Goal: Task Accomplishment & Management: Manage account settings

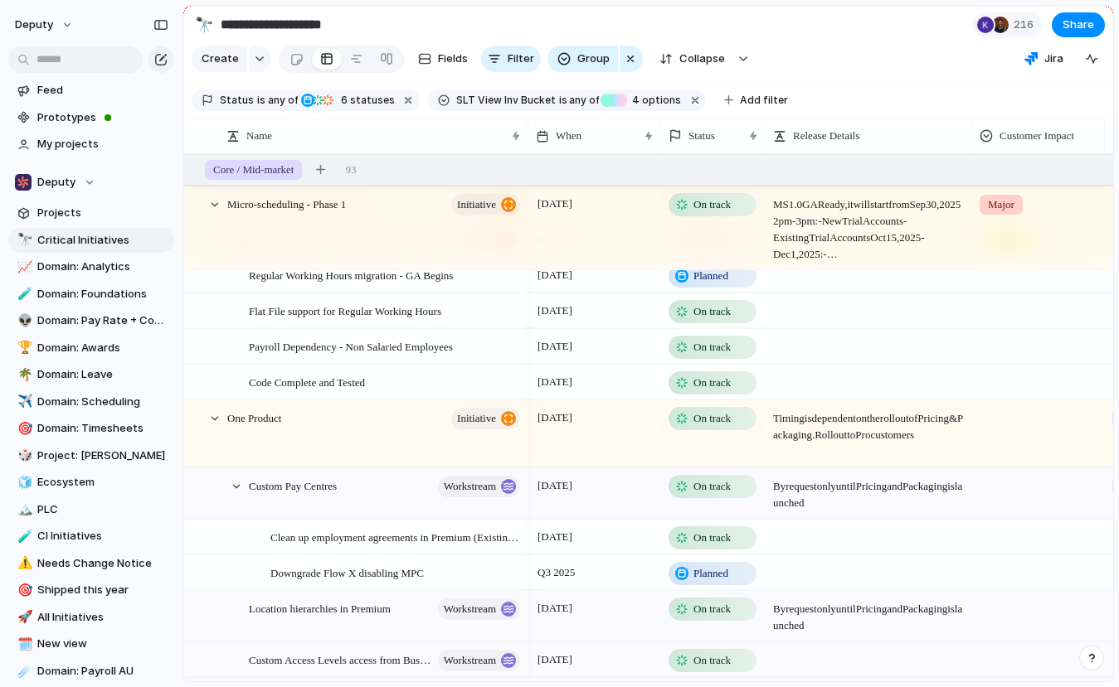
scroll to position [1050, 0]
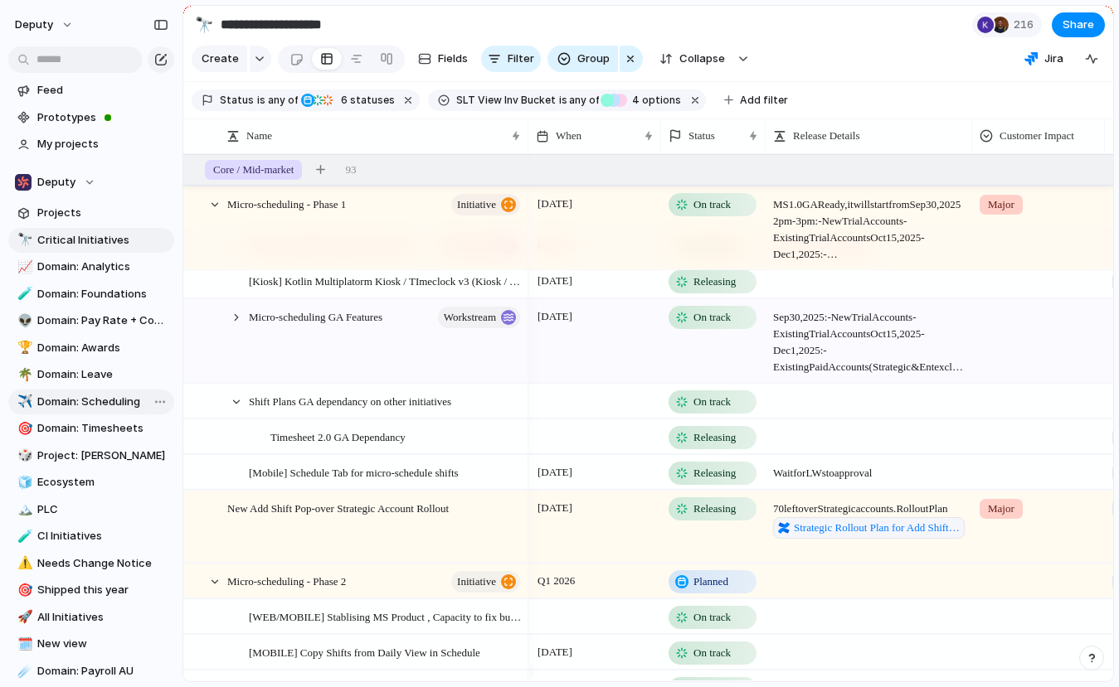
click at [122, 396] on span "Domain: Scheduling" at bounding box center [102, 402] width 131 height 17
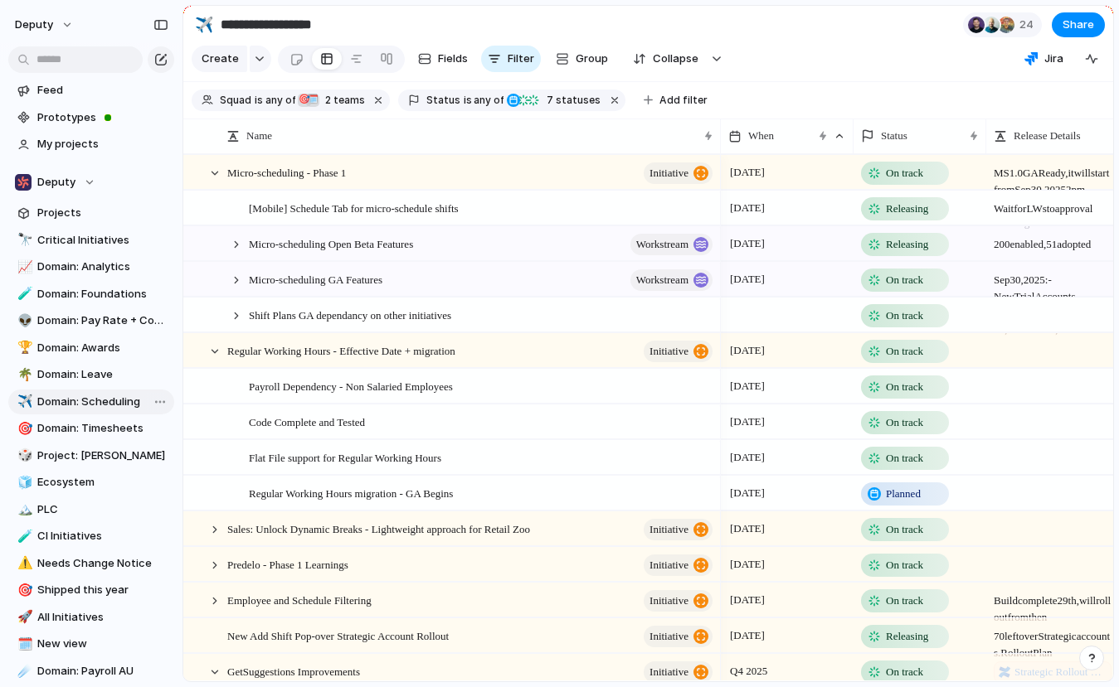
type input "**********"
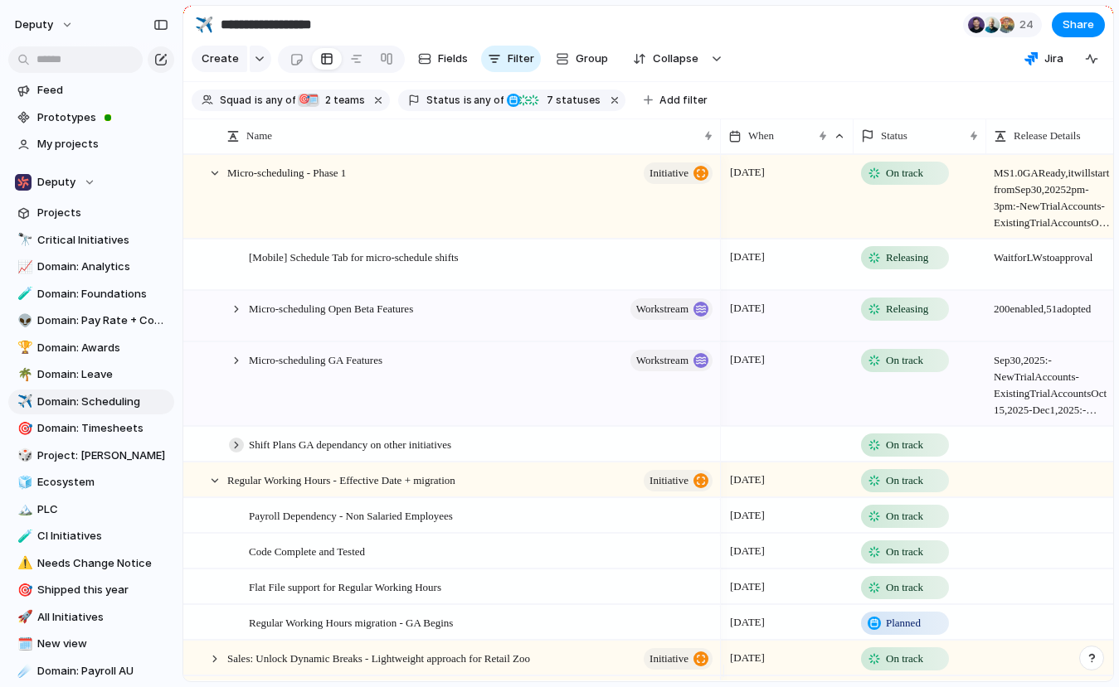
click at [234, 453] on div at bounding box center [236, 445] width 15 height 15
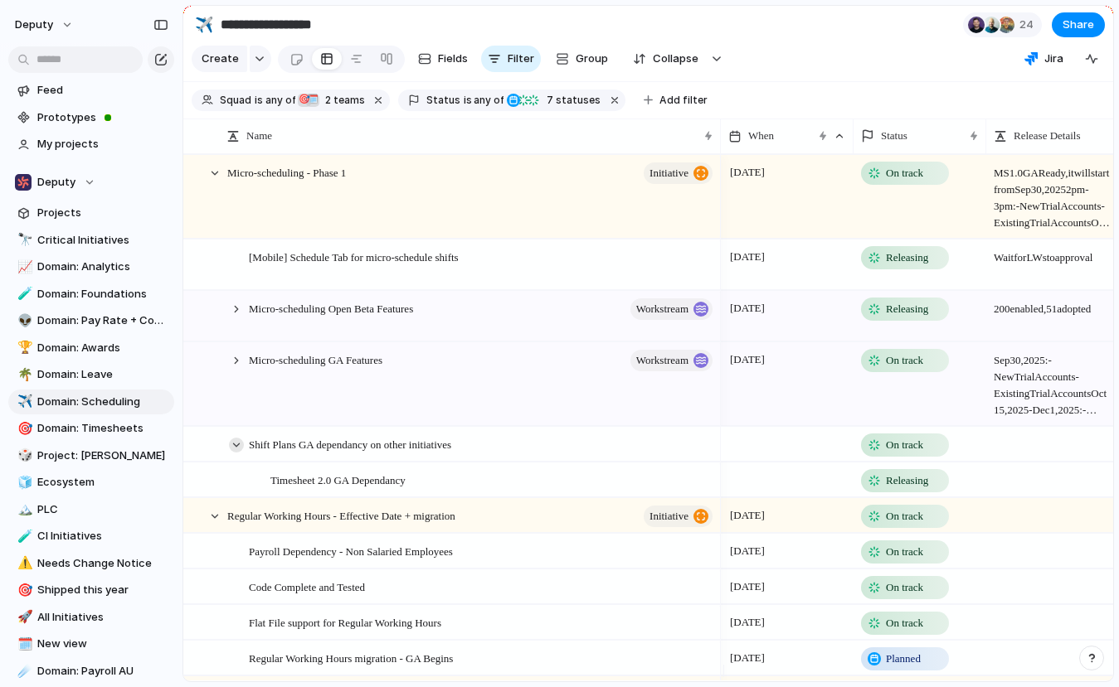
click at [234, 453] on div at bounding box center [236, 445] width 15 height 15
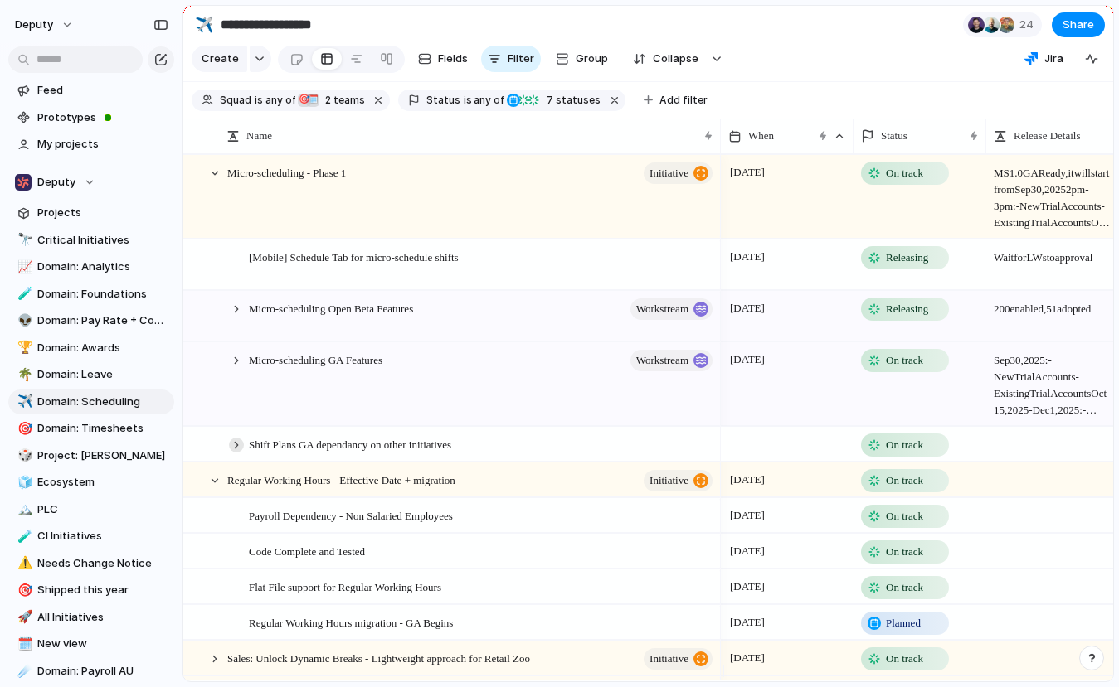
click at [234, 453] on div at bounding box center [236, 445] width 15 height 15
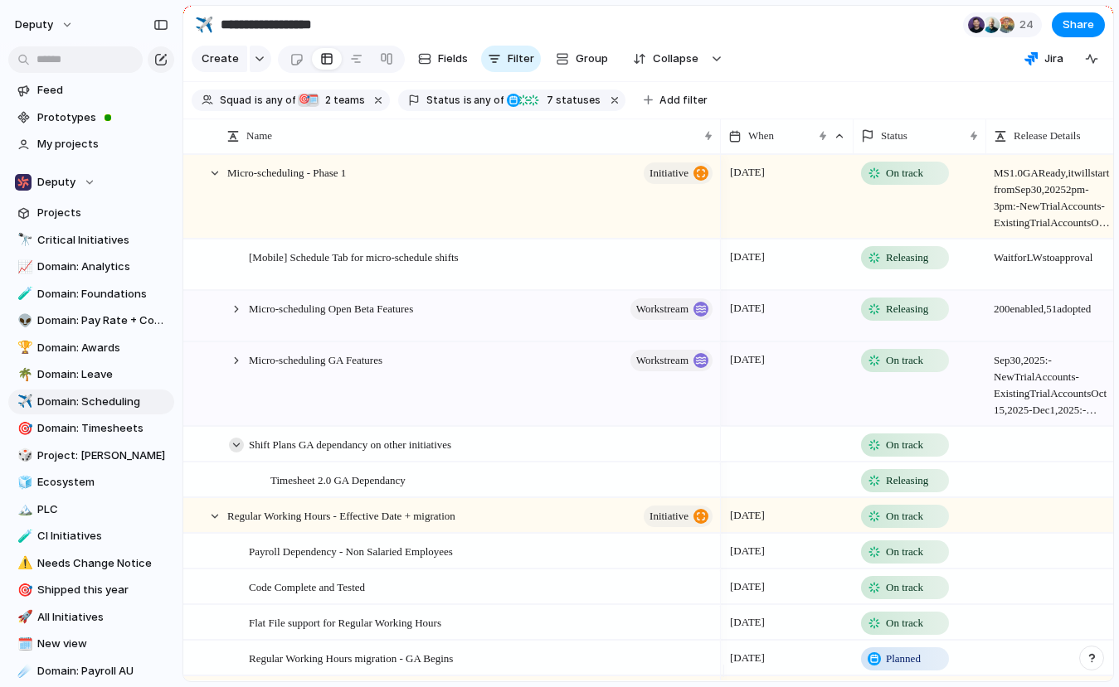
click at [234, 453] on div at bounding box center [236, 445] width 15 height 15
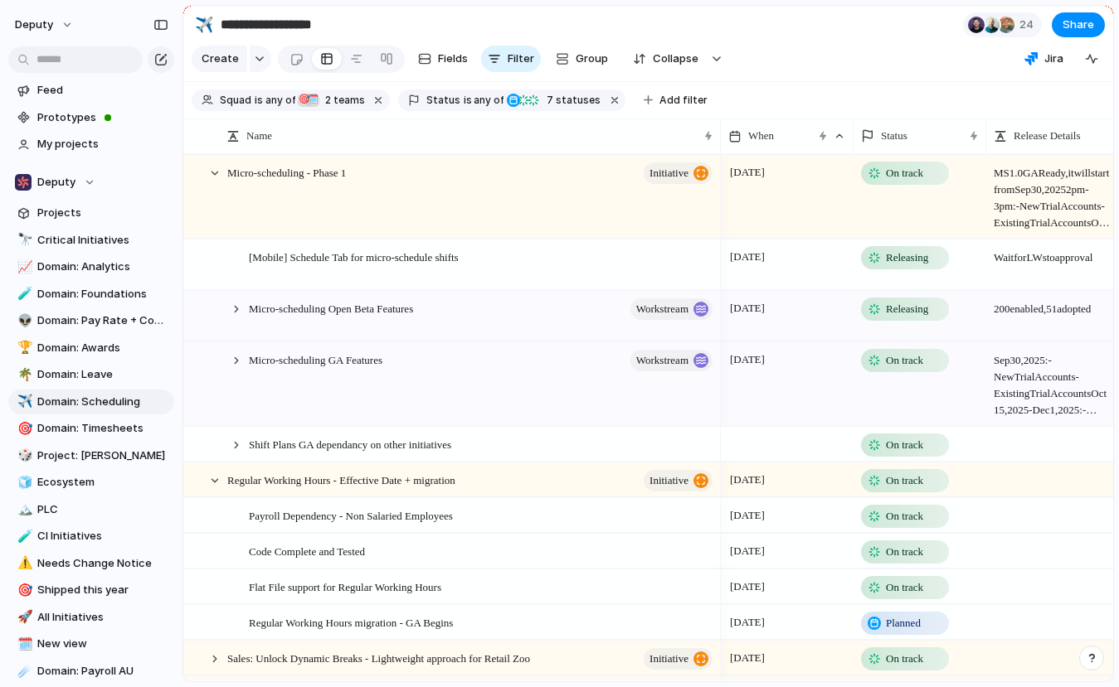
click at [905, 454] on span "On track" at bounding box center [904, 445] width 37 height 17
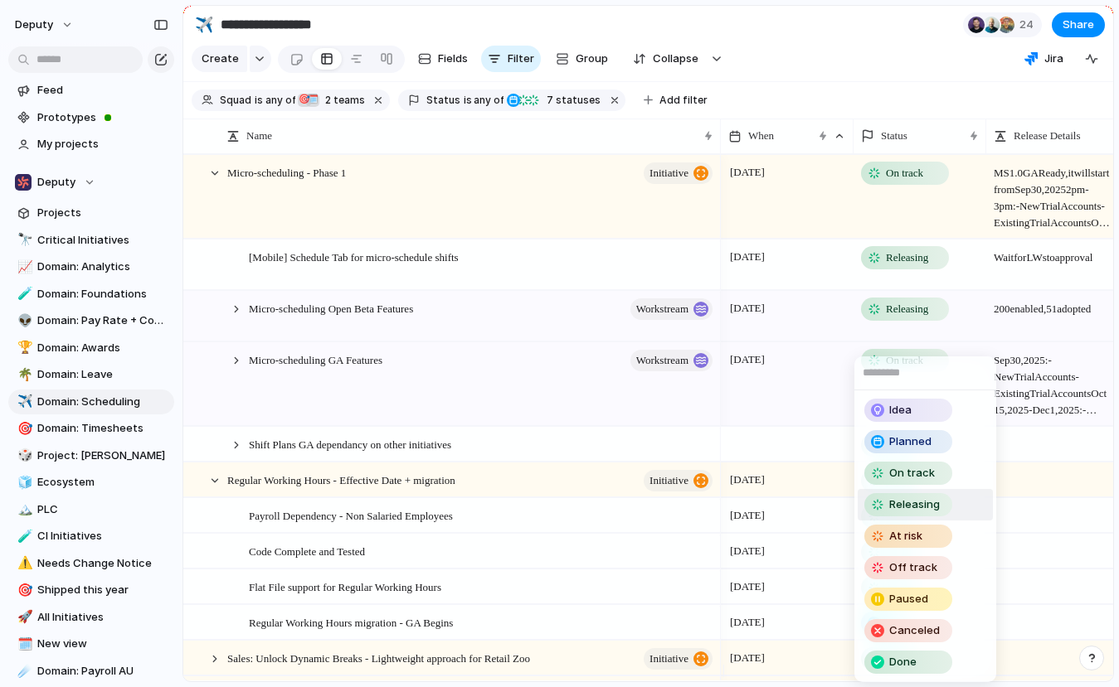
click at [920, 507] on span "Releasing" at bounding box center [914, 505] width 51 height 17
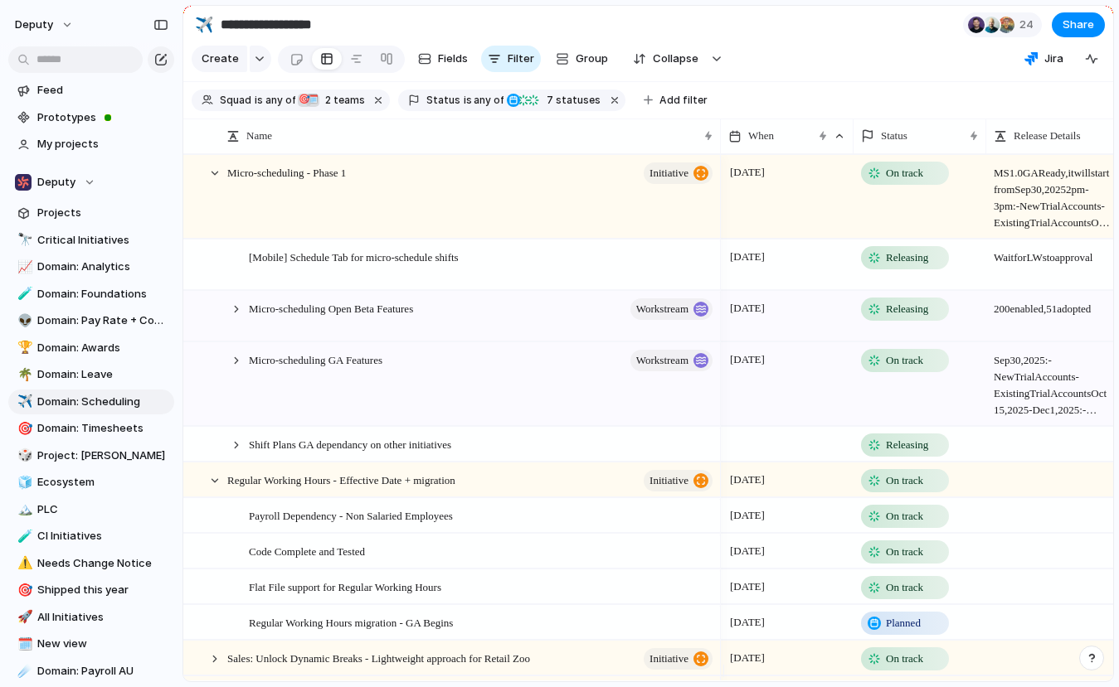
click at [906, 369] on span "On track" at bounding box center [904, 360] width 37 height 17
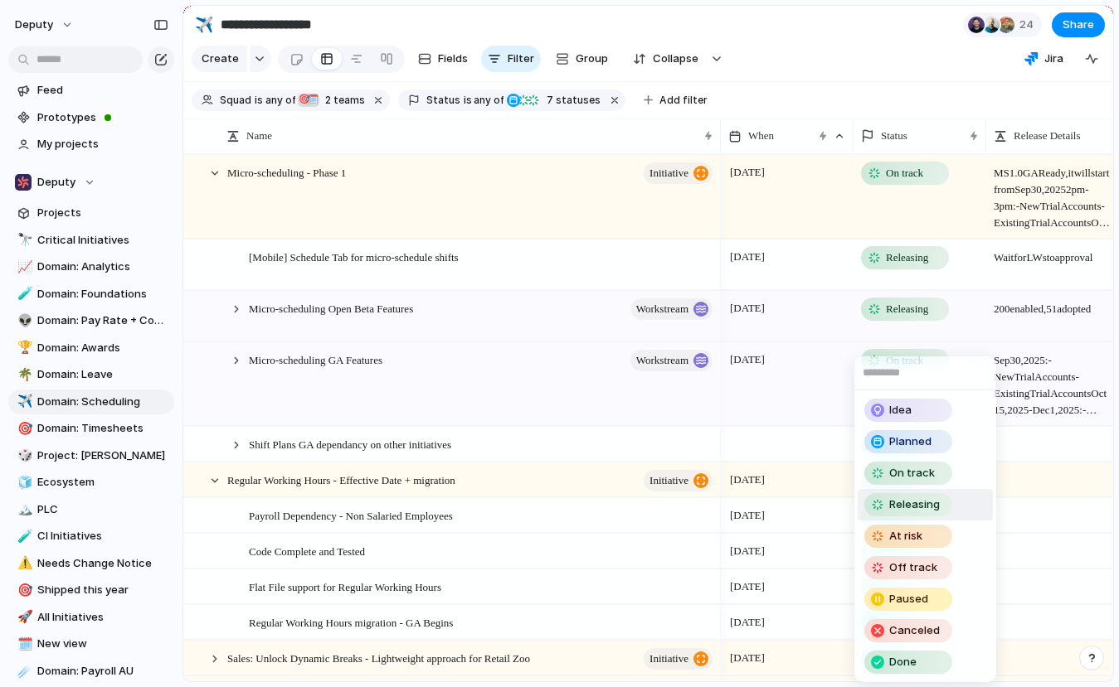
click at [922, 507] on span "Releasing" at bounding box center [914, 505] width 51 height 17
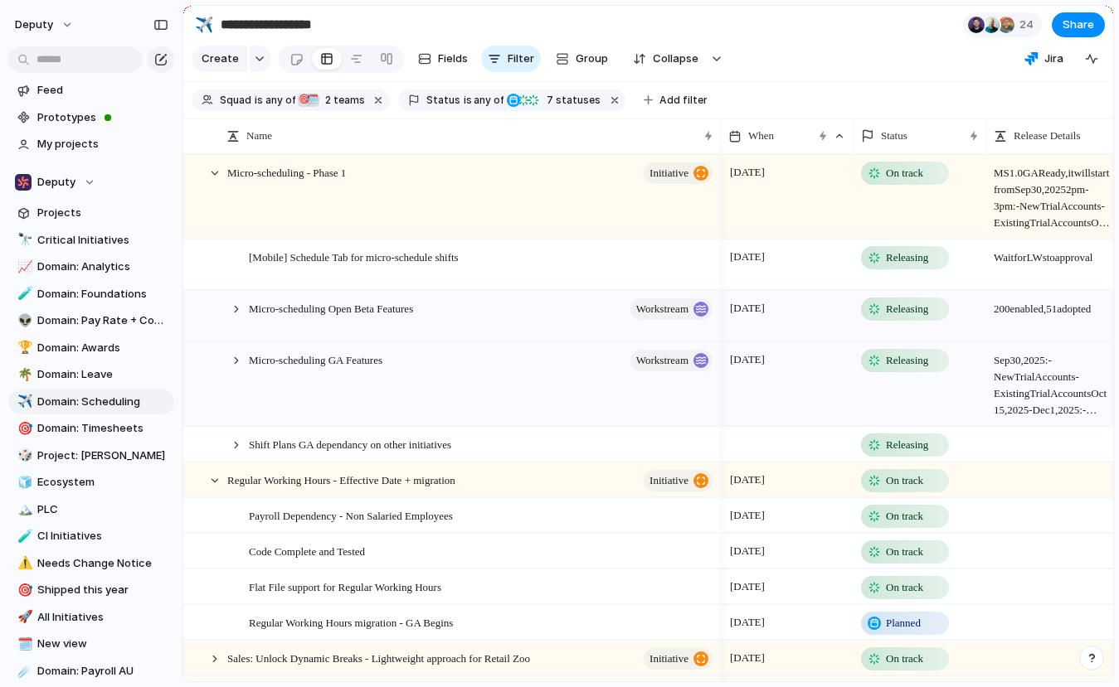
click at [913, 182] on span "On track" at bounding box center [904, 173] width 37 height 17
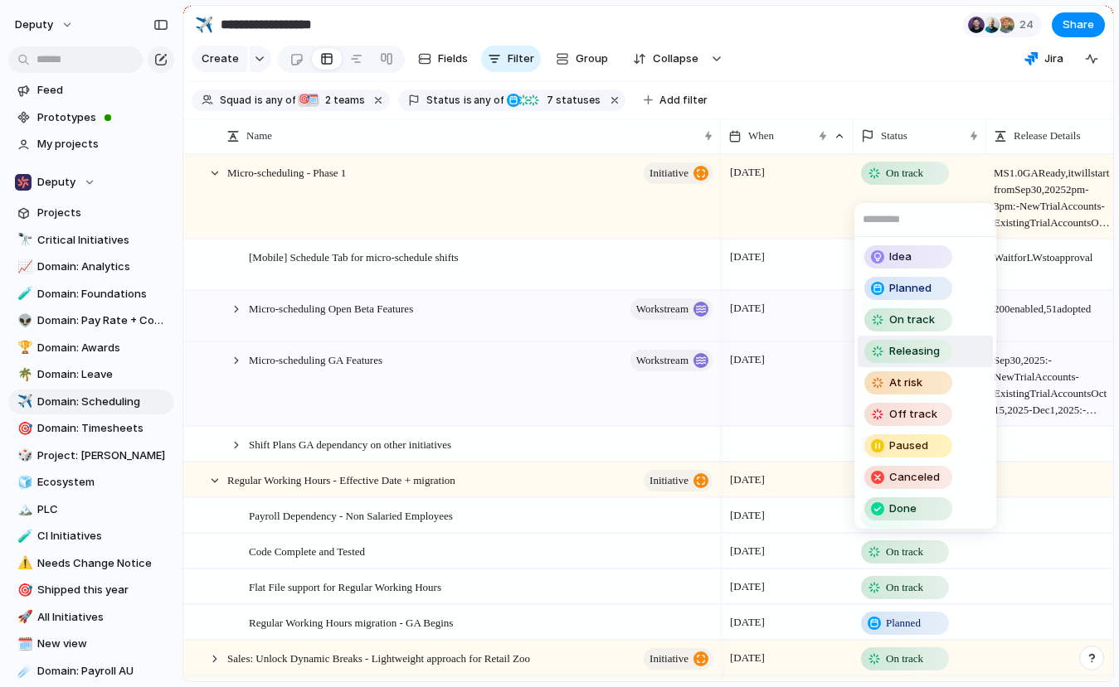
click at [909, 354] on span "Releasing" at bounding box center [914, 351] width 51 height 17
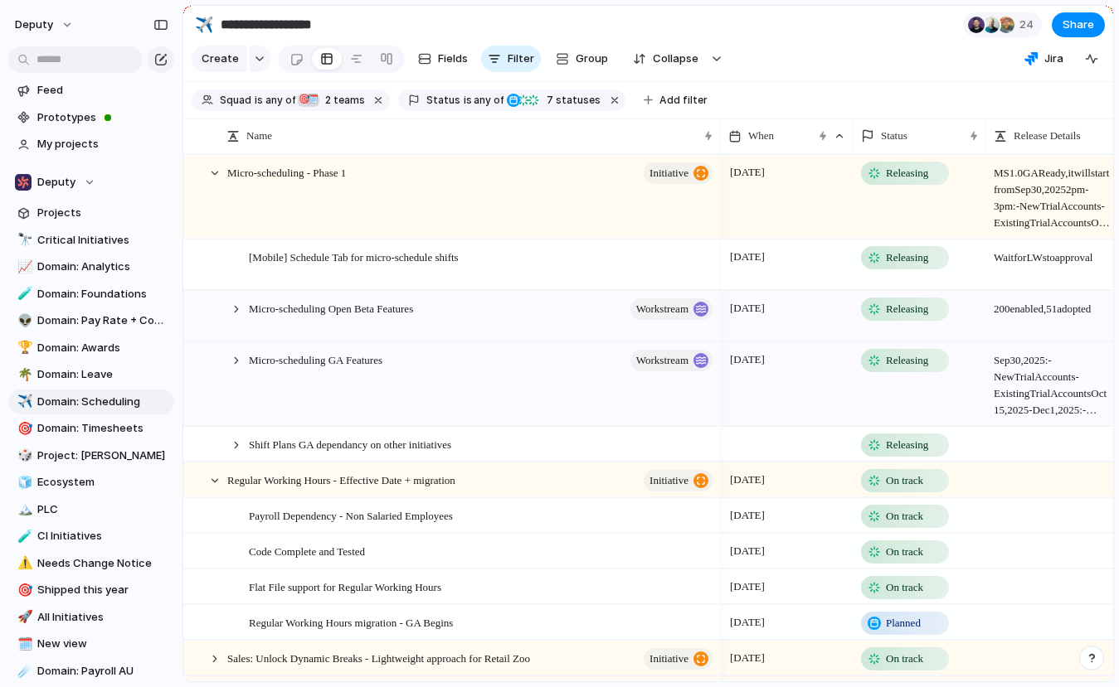
click at [908, 266] on span "Releasing" at bounding box center [907, 258] width 42 height 17
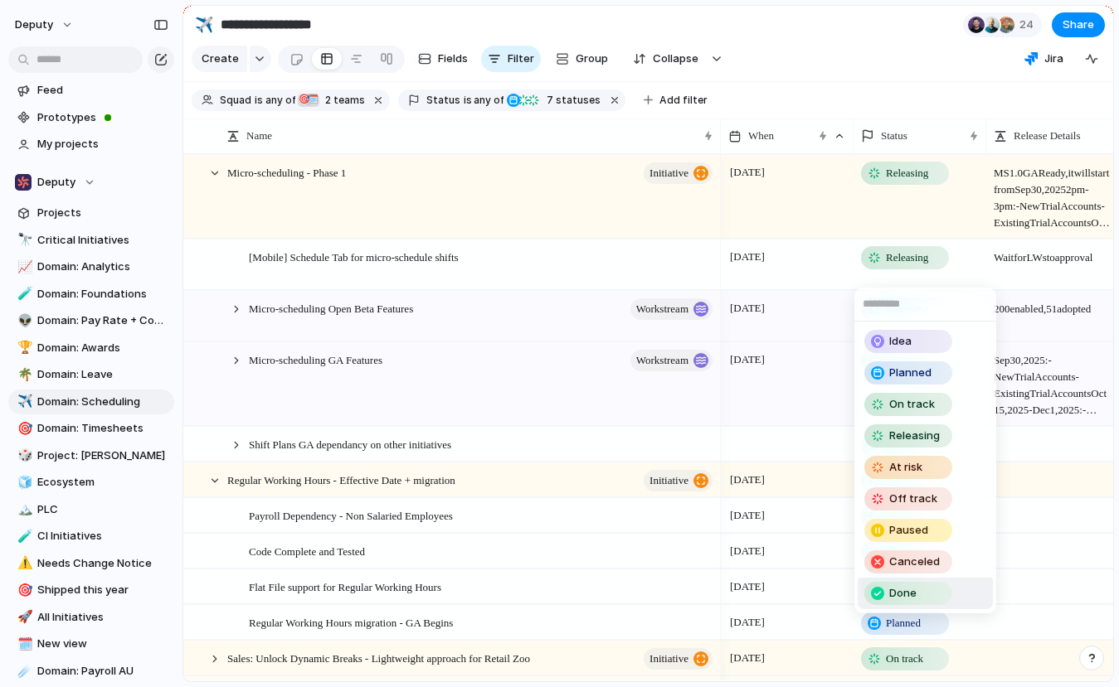
click at [903, 594] on span "Done" at bounding box center [902, 593] width 27 height 17
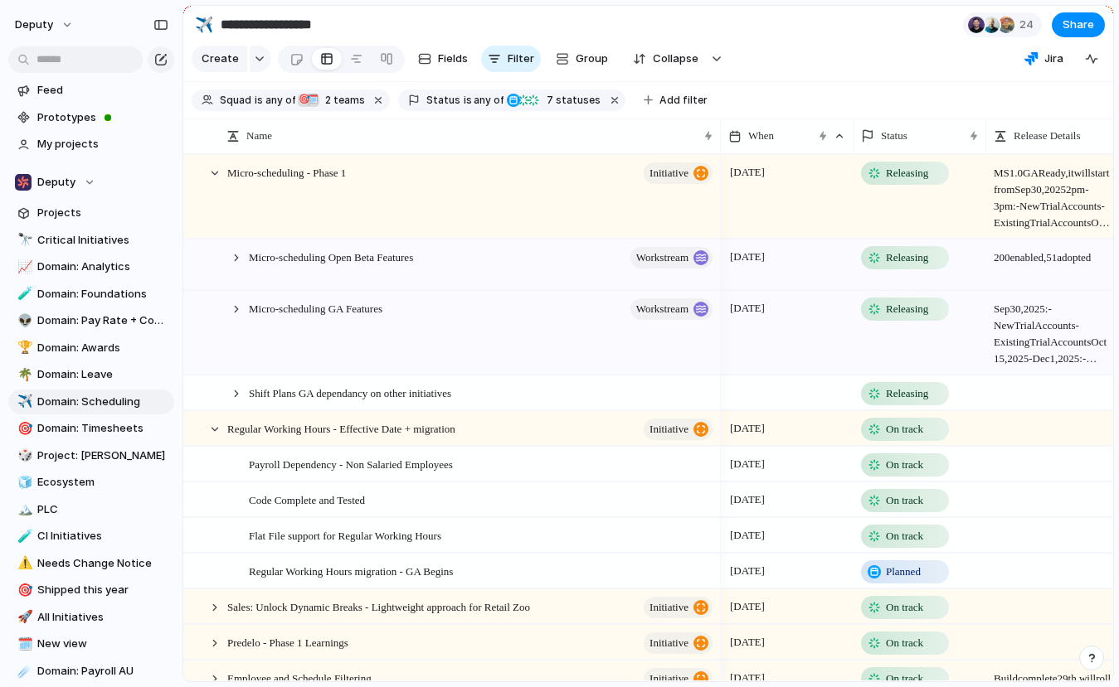
click at [909, 266] on span "Releasing" at bounding box center [907, 258] width 42 height 17
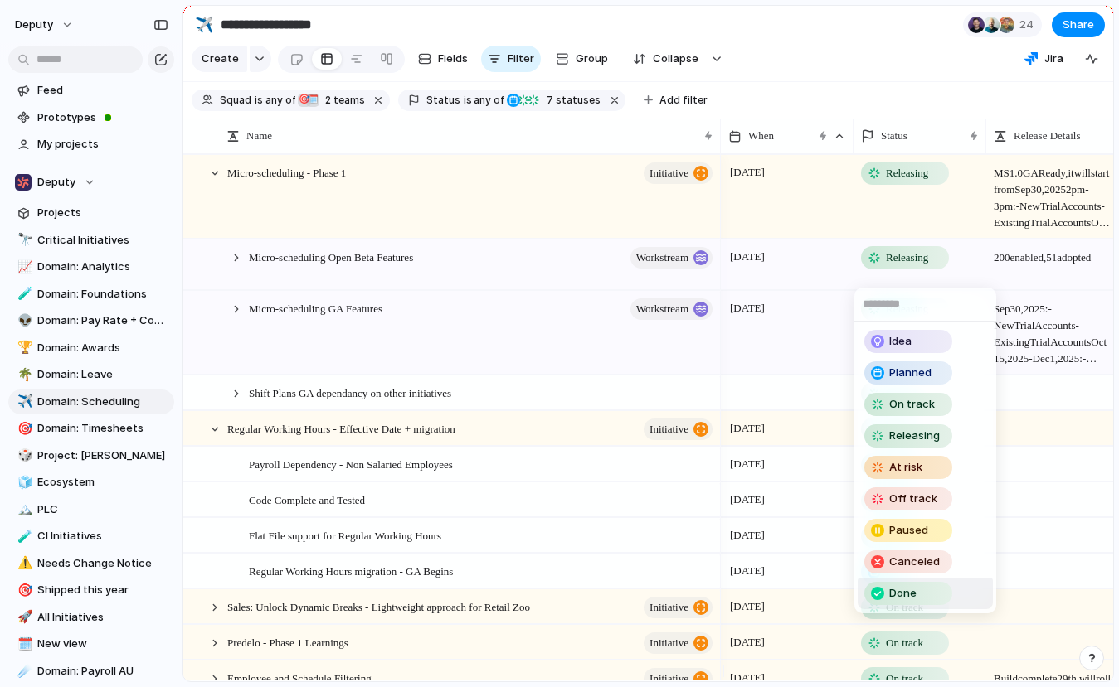
click at [915, 595] on div "Done" at bounding box center [908, 594] width 85 height 20
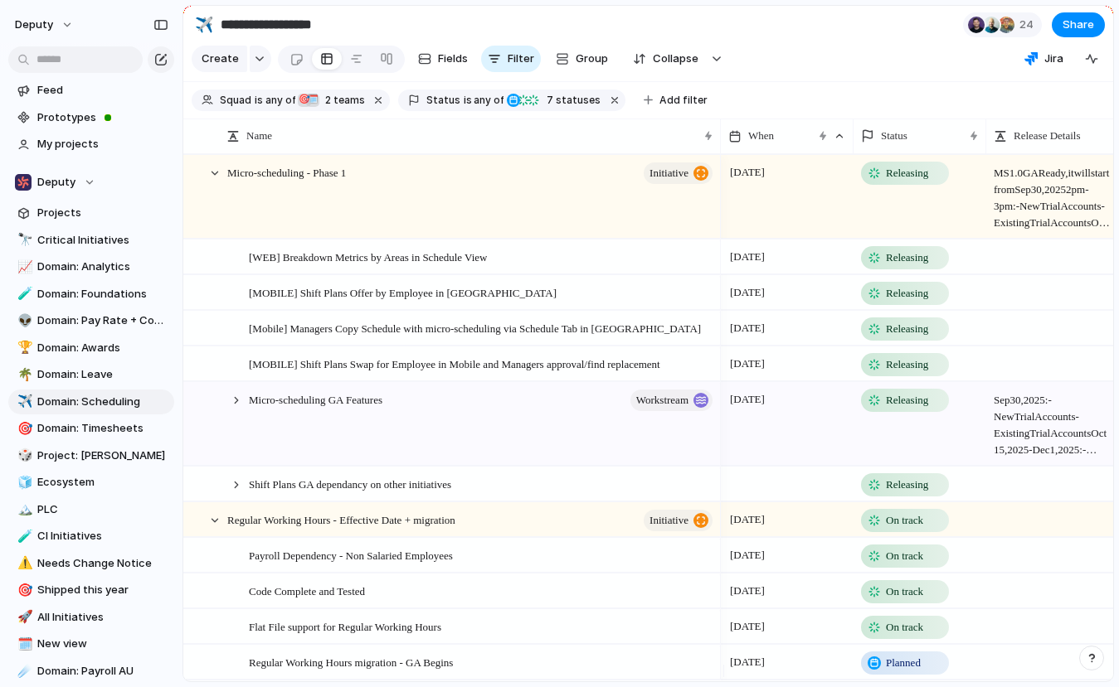
click at [921, 266] on span "Releasing" at bounding box center [907, 258] width 42 height 17
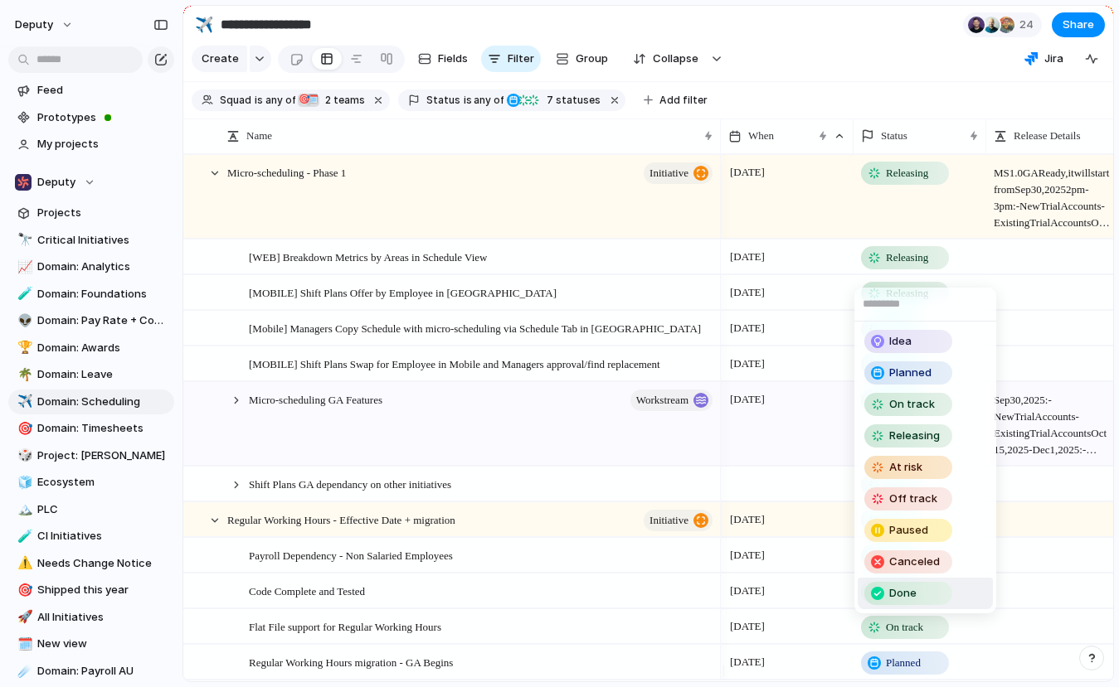
click at [910, 596] on span "Done" at bounding box center [902, 593] width 27 height 17
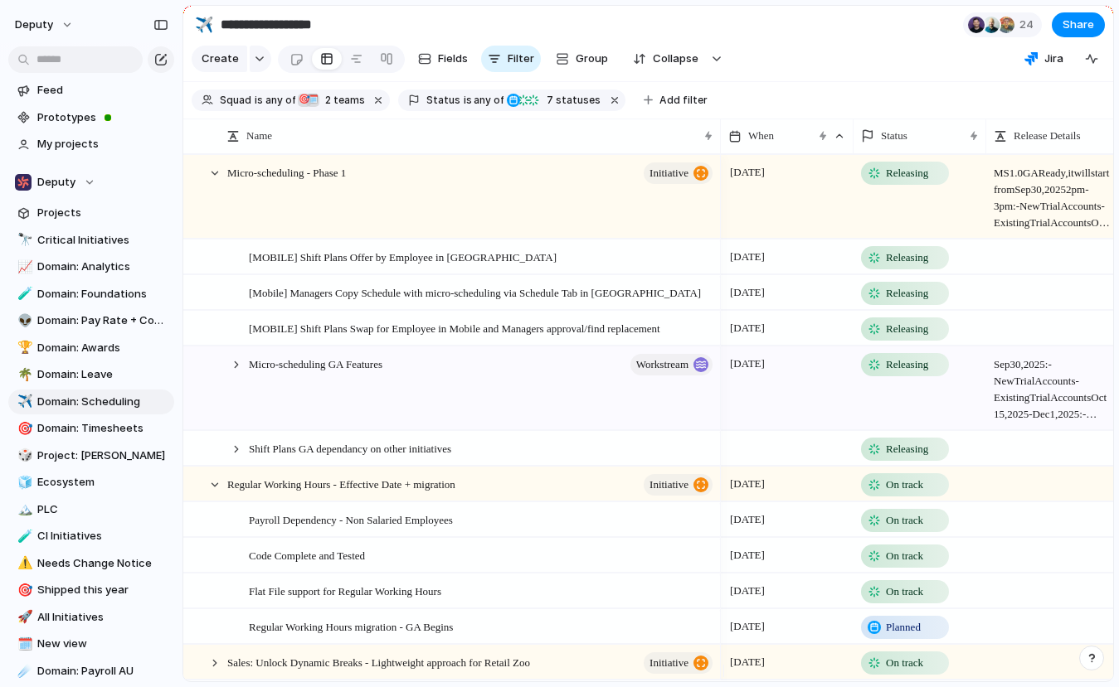
click at [900, 266] on span "Releasing" at bounding box center [907, 258] width 42 height 17
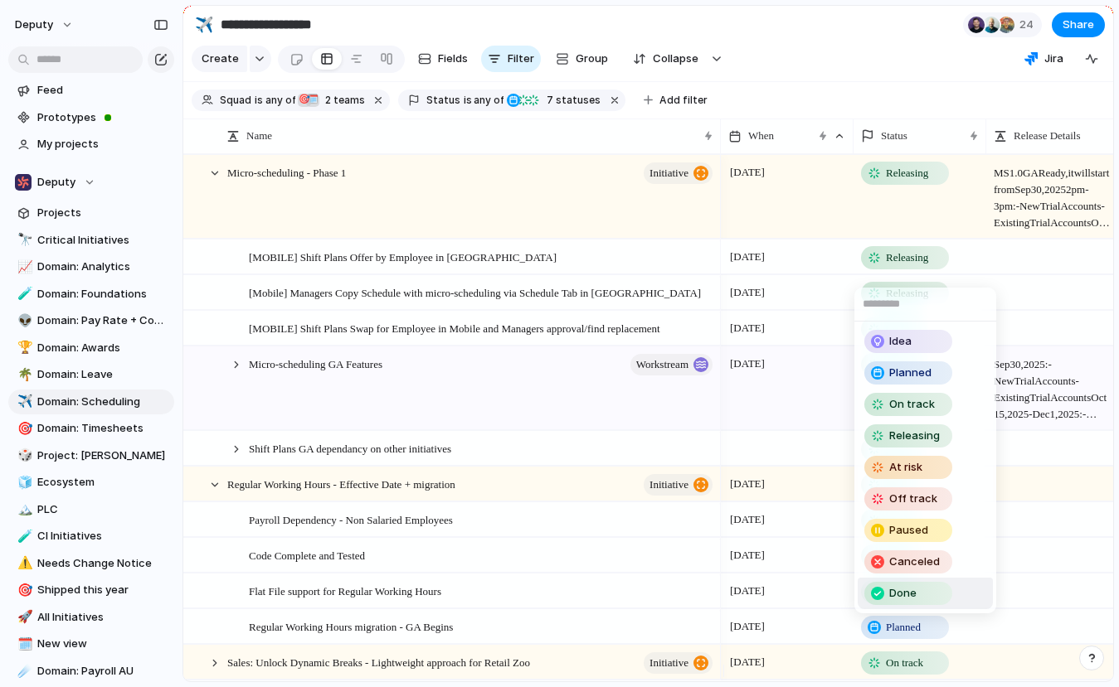
drag, startPoint x: 910, startPoint y: 590, endPoint x: 909, endPoint y: 414, distance: 176.6
click at [910, 590] on span "Done" at bounding box center [902, 593] width 27 height 17
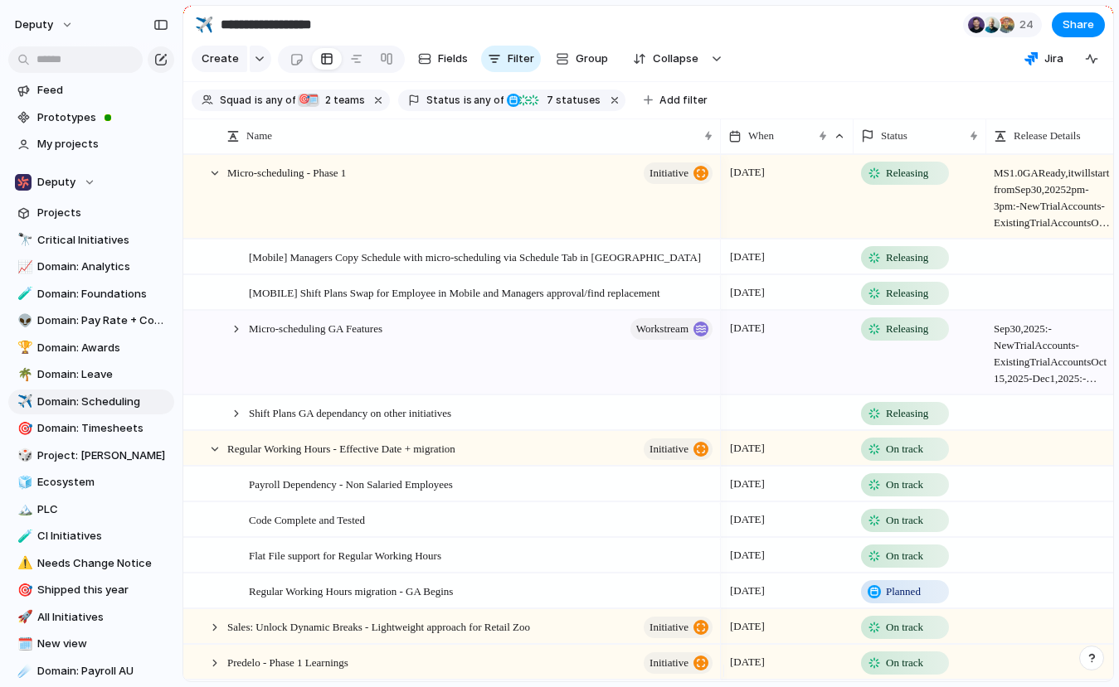
click at [905, 266] on span "Releasing" at bounding box center [907, 258] width 42 height 17
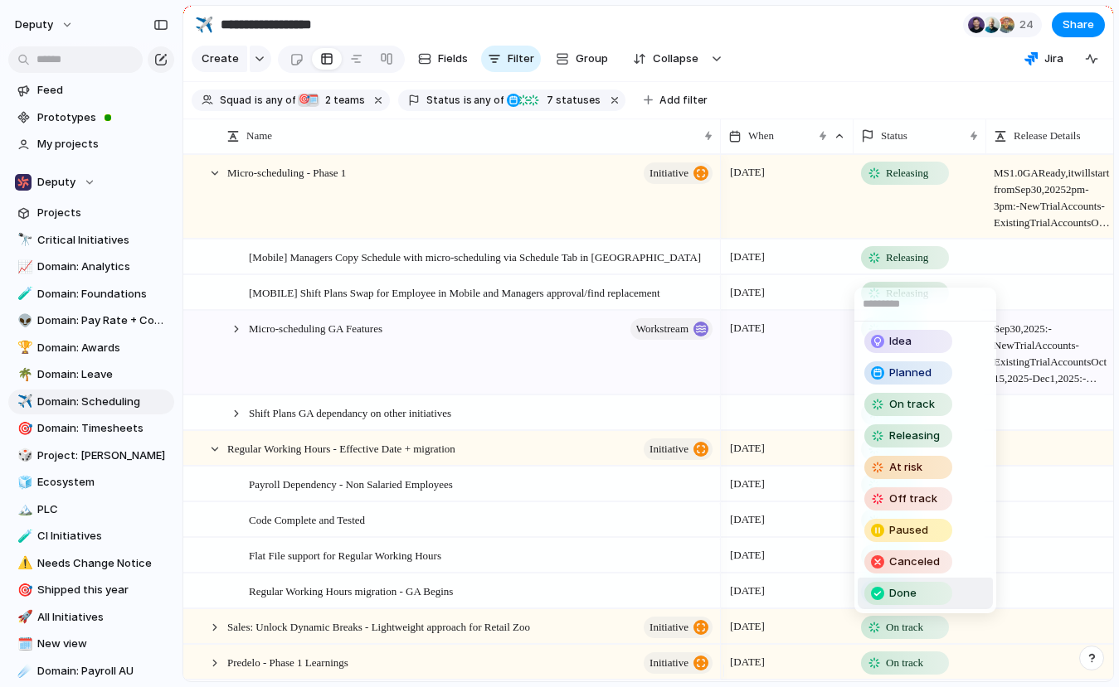
click at [915, 592] on span "Done" at bounding box center [902, 593] width 27 height 17
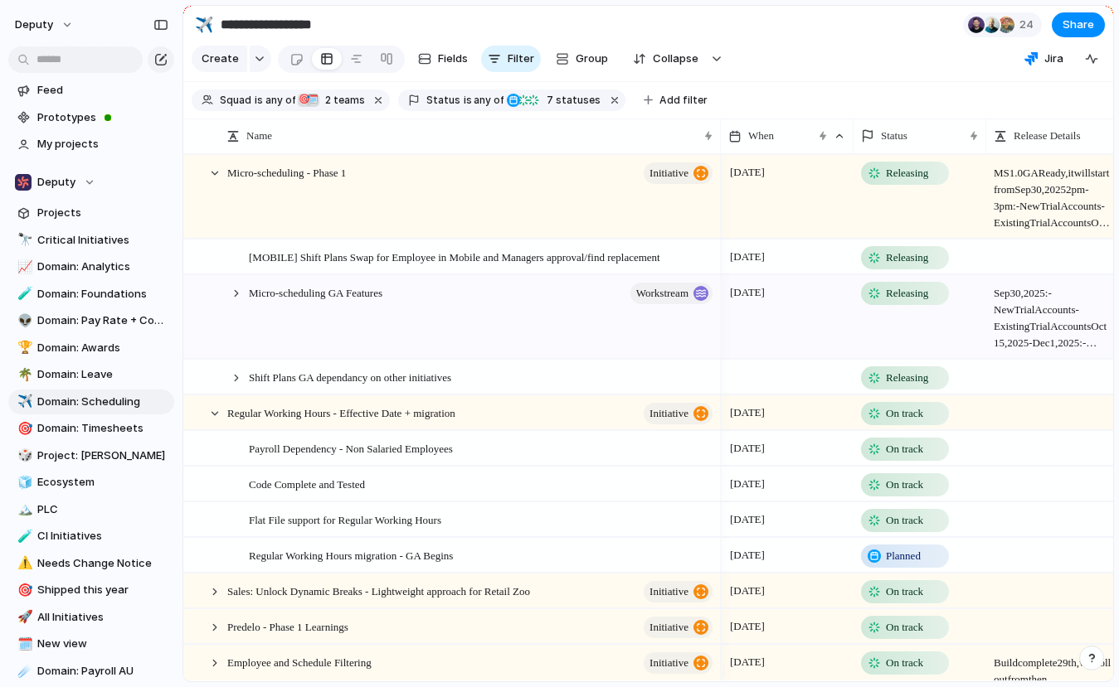
click at [899, 266] on span "Releasing" at bounding box center [907, 258] width 42 height 17
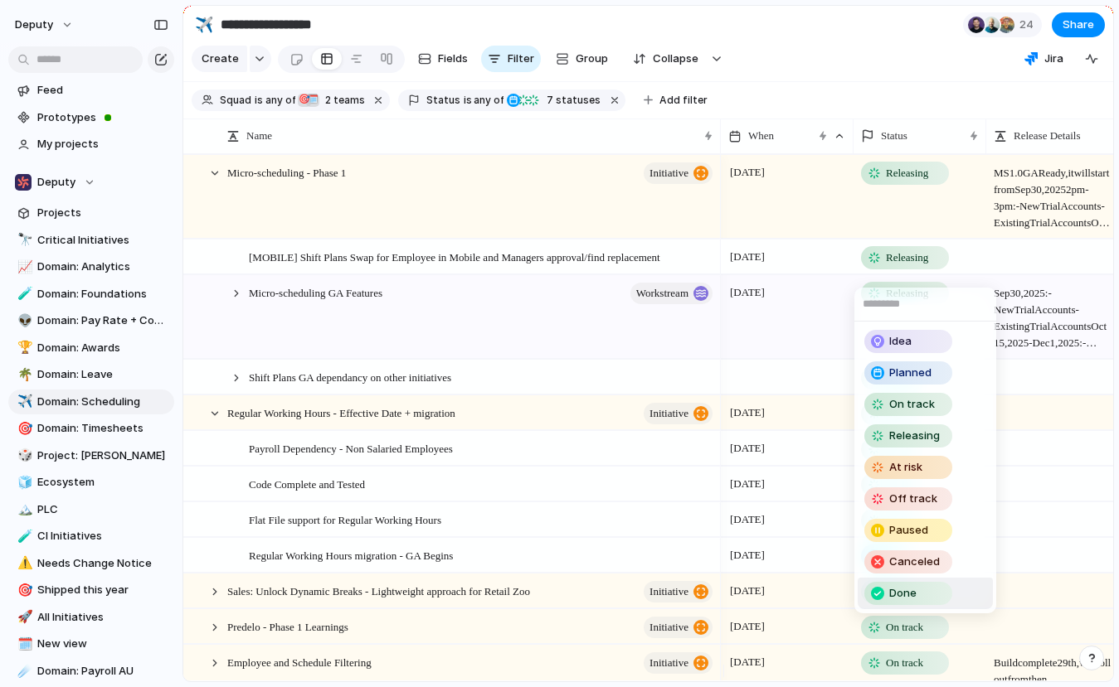
click at [912, 596] on span "Done" at bounding box center [902, 593] width 27 height 17
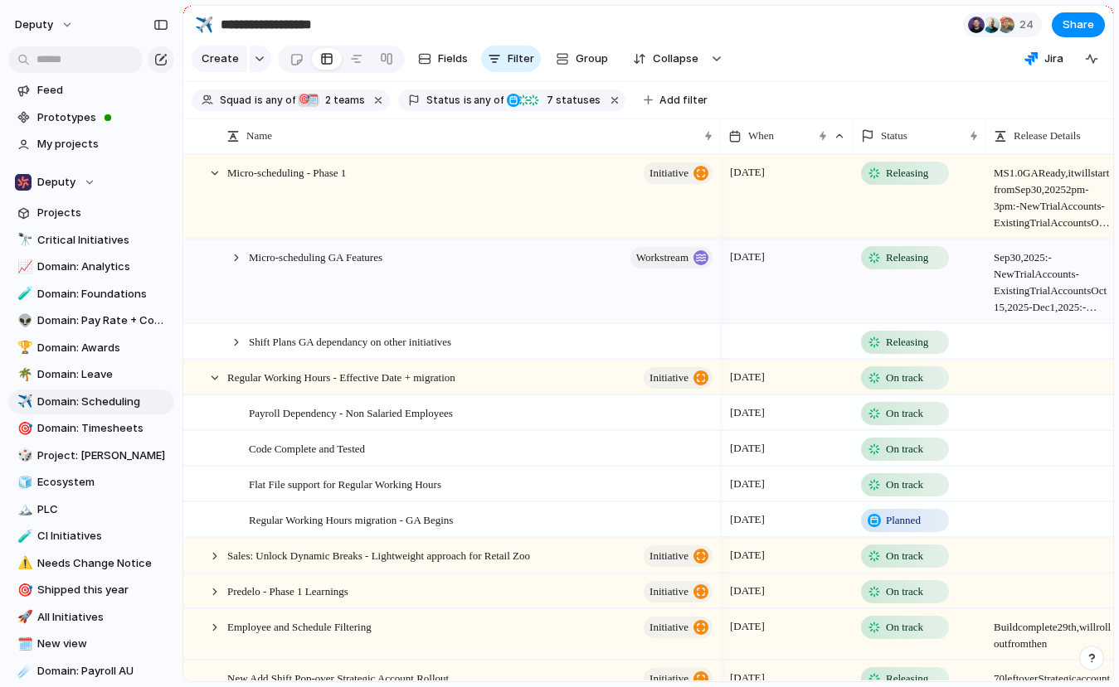
click at [903, 266] on span "Releasing" at bounding box center [907, 258] width 42 height 17
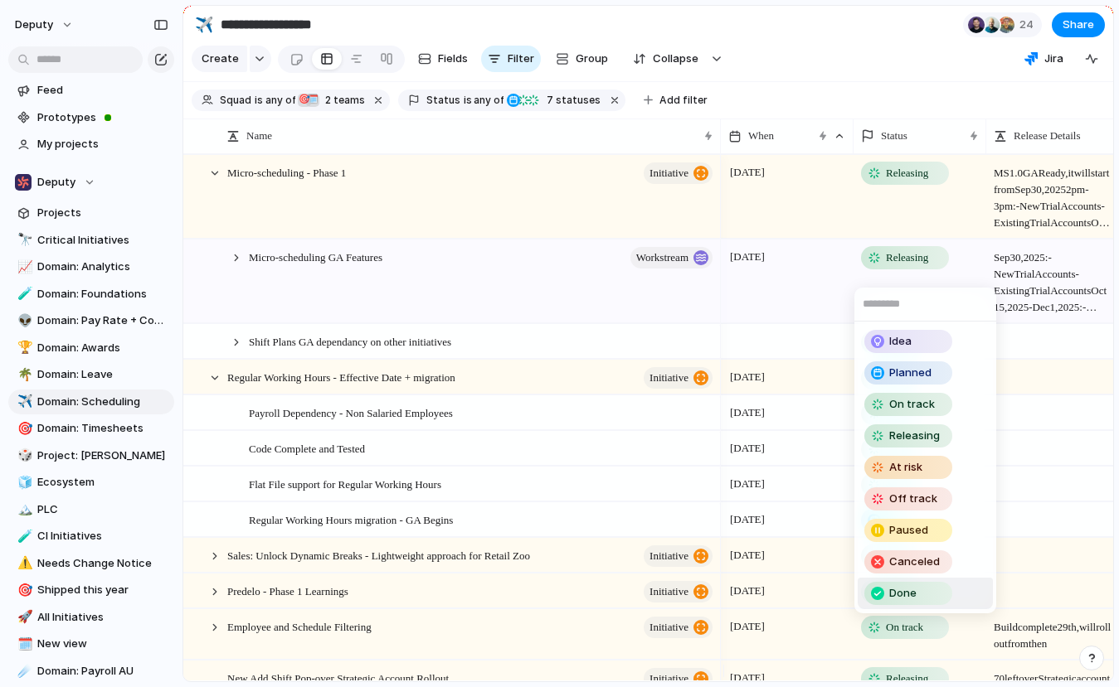
click at [918, 597] on div "Done" at bounding box center [908, 594] width 85 height 20
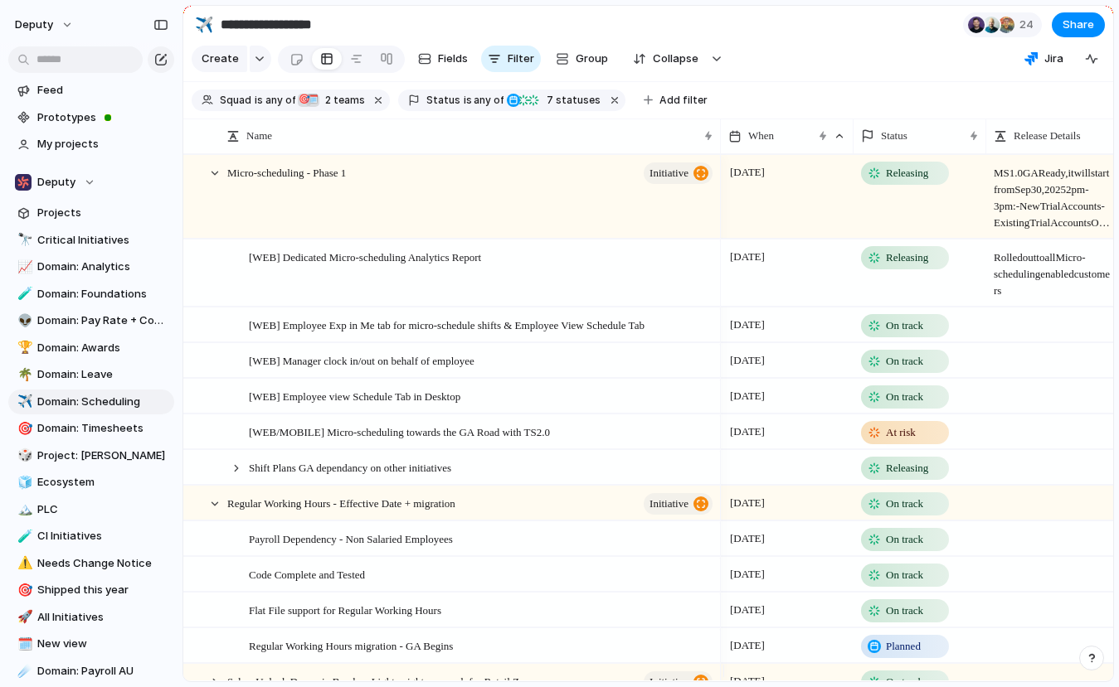
click at [912, 266] on span "Releasing" at bounding box center [907, 258] width 42 height 17
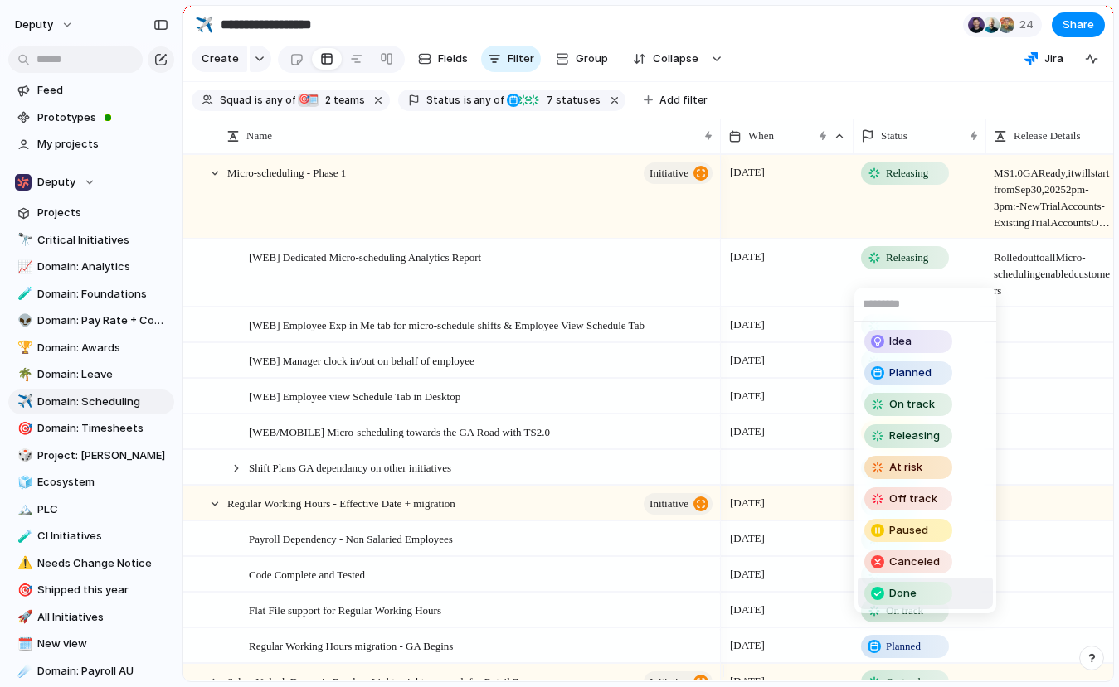
click at [921, 590] on div "Done" at bounding box center [908, 594] width 85 height 20
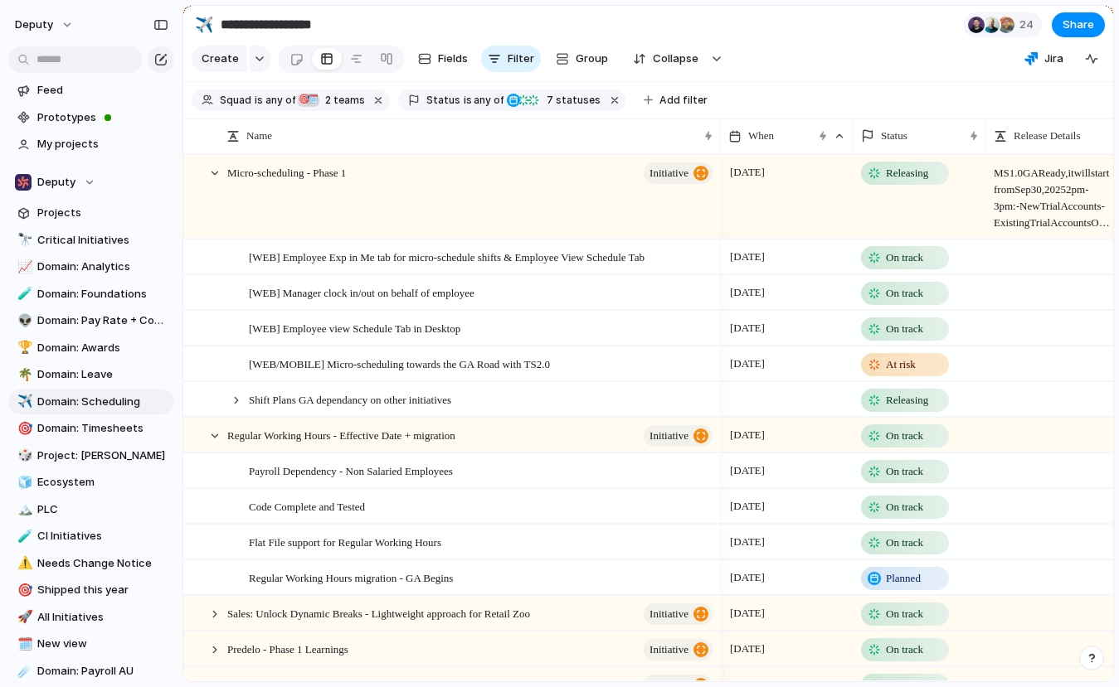
click at [909, 266] on span "On track" at bounding box center [904, 258] width 37 height 17
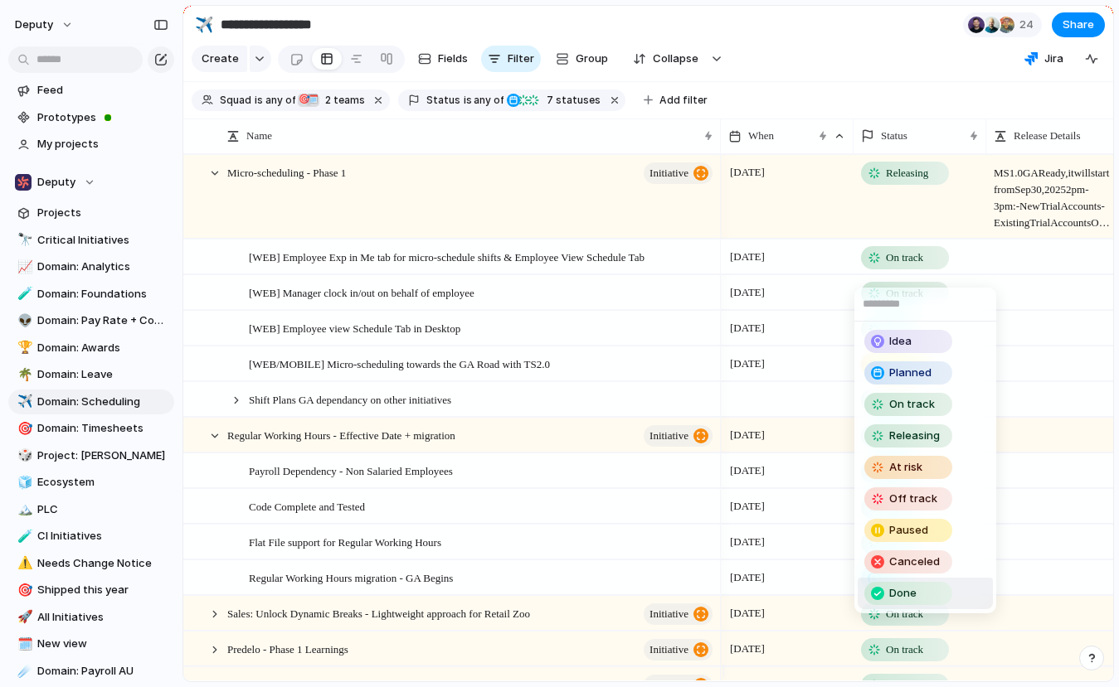
click at [927, 593] on div "Done" at bounding box center [908, 594] width 85 height 20
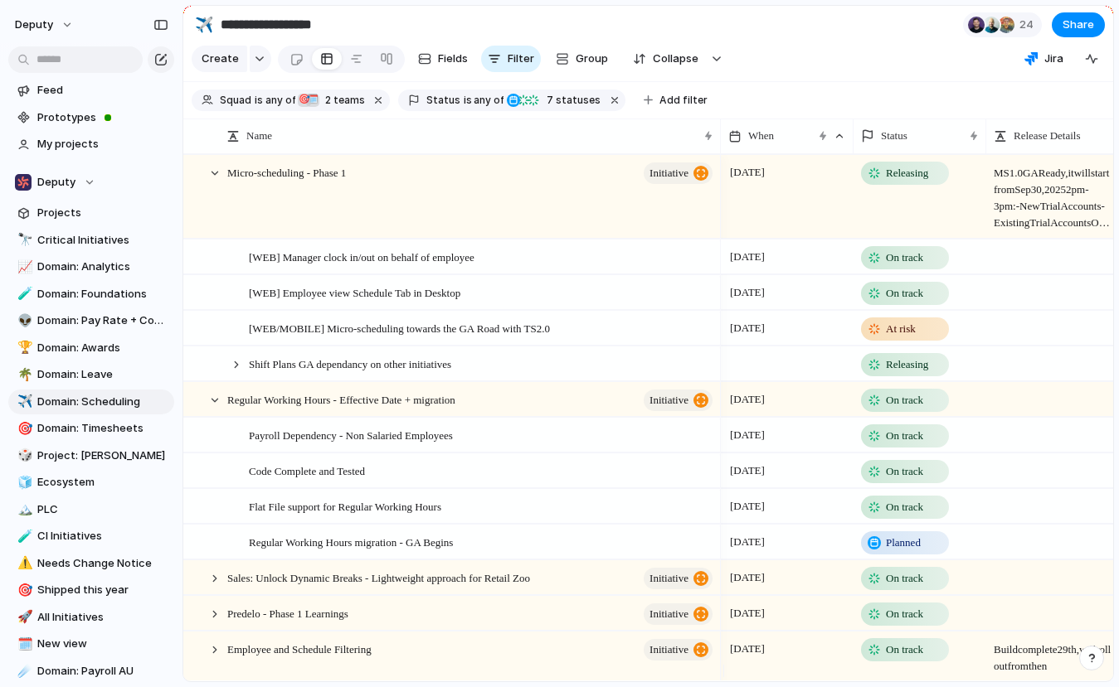
click at [915, 266] on span "On track" at bounding box center [904, 258] width 37 height 17
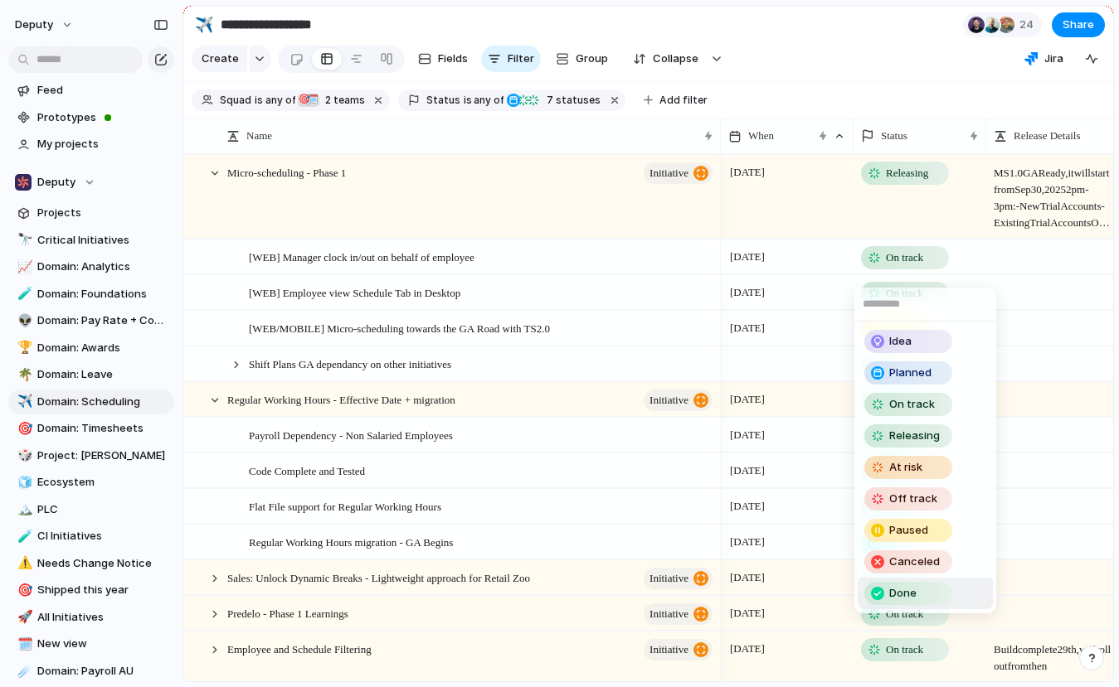
click at [925, 601] on div "Done" at bounding box center [908, 594] width 85 height 20
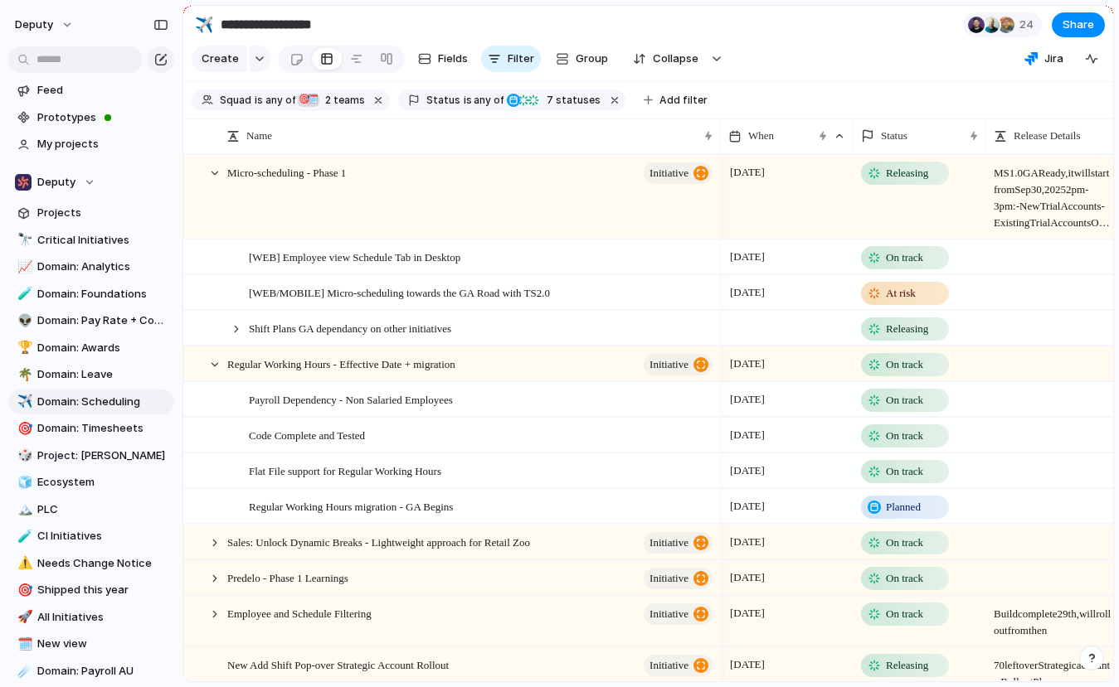
click at [920, 264] on span "On track" at bounding box center [904, 258] width 37 height 17
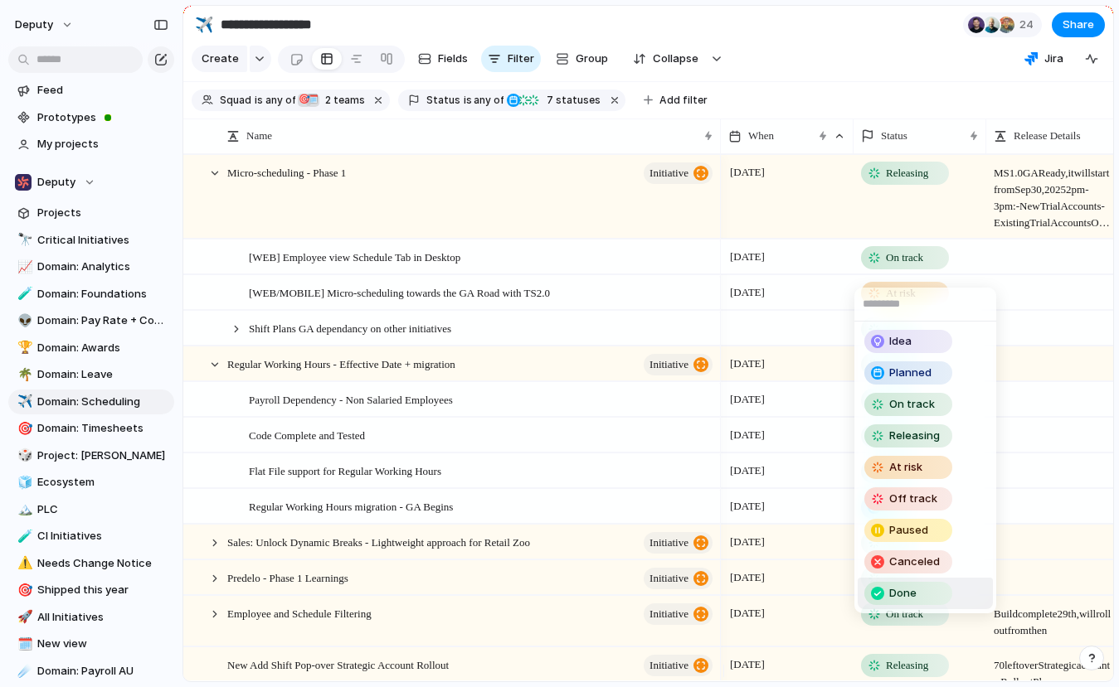
click at [925, 595] on div "Done" at bounding box center [908, 594] width 85 height 20
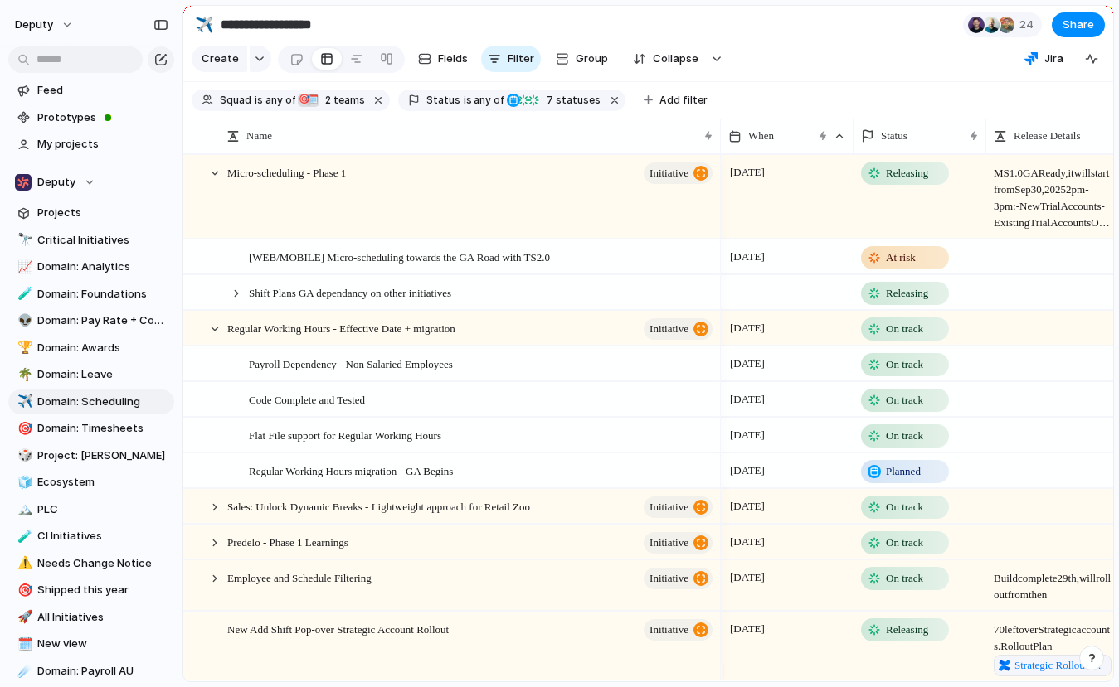
click at [903, 266] on span "At risk" at bounding box center [901, 258] width 30 height 17
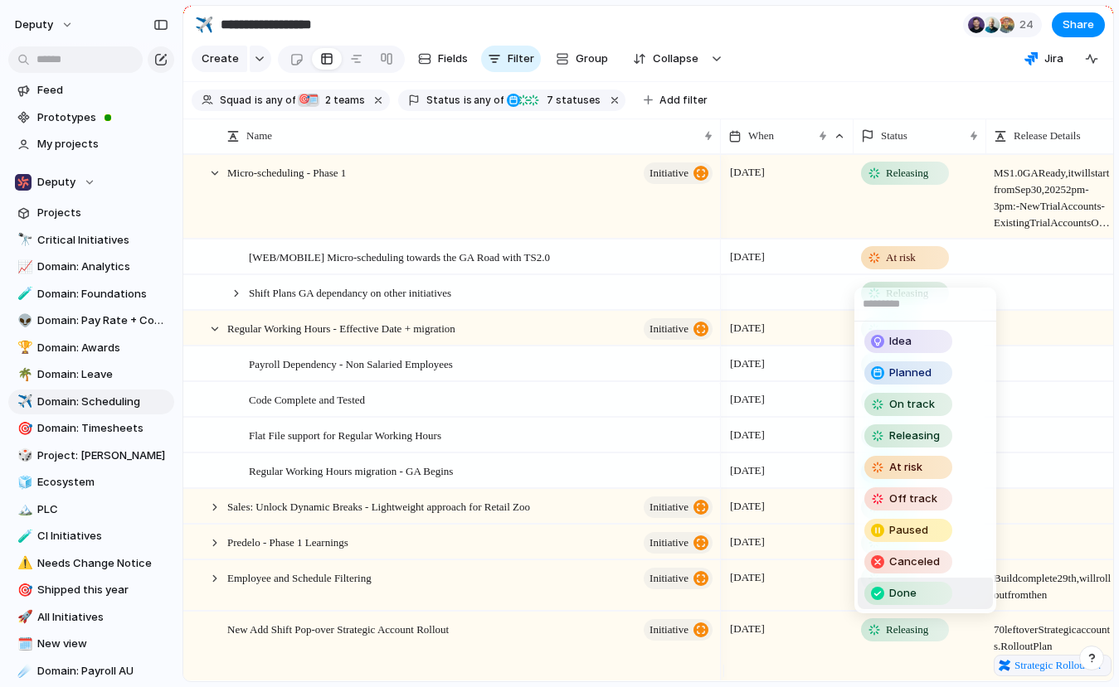
click at [905, 599] on span "Done" at bounding box center [902, 593] width 27 height 17
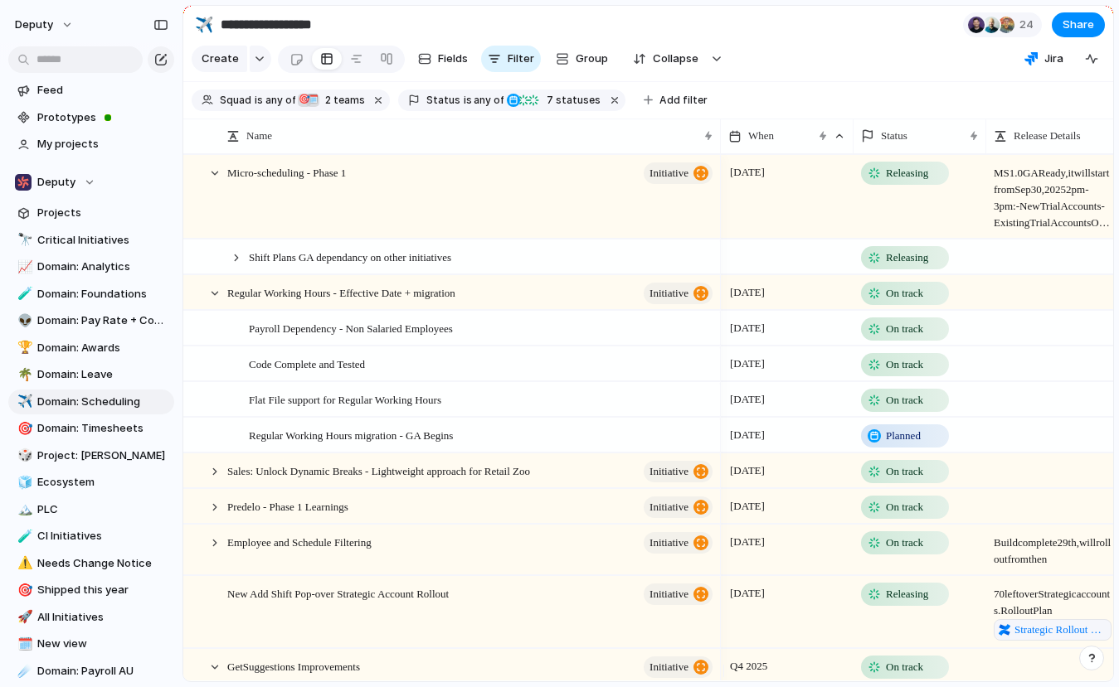
click at [902, 266] on span "Releasing" at bounding box center [907, 258] width 42 height 17
click at [258, 189] on div "Idea Planned On track Releasing At risk Off track Paused Canceled Done" at bounding box center [559, 343] width 1119 height 687
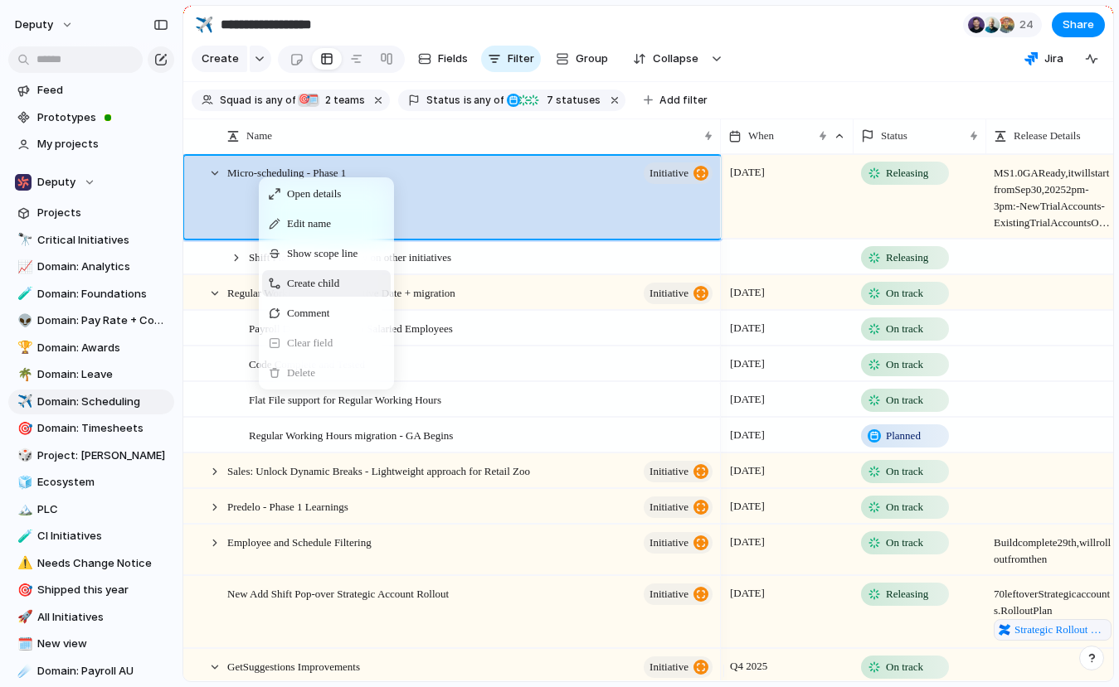
click at [334, 292] on span "Create child" at bounding box center [313, 283] width 52 height 17
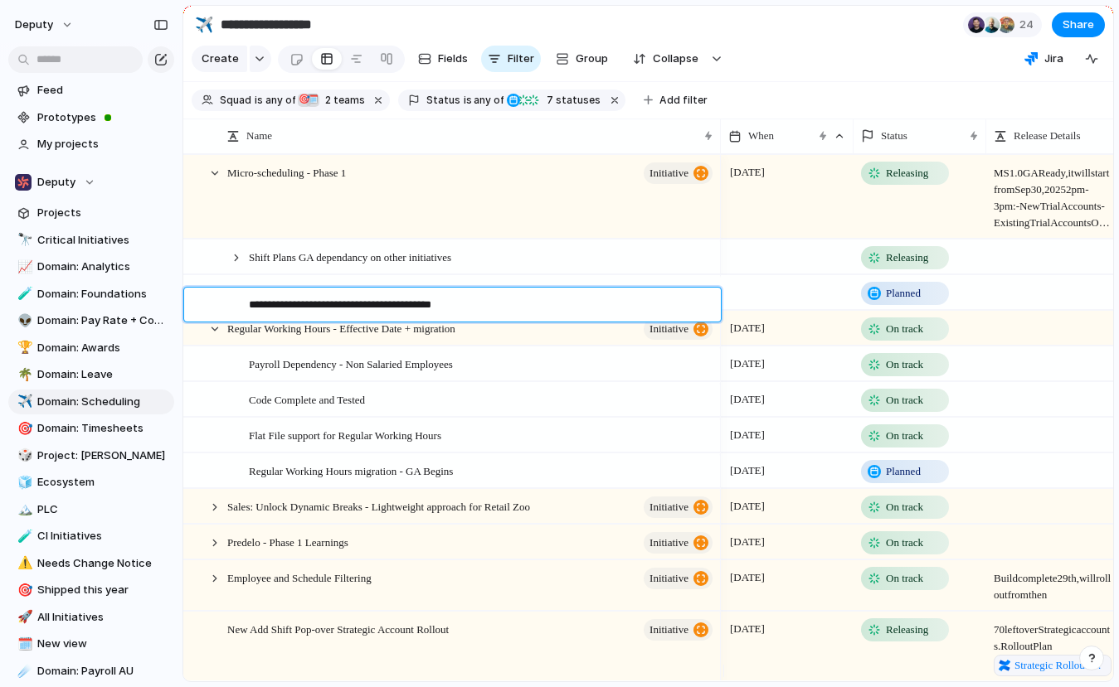
type textarea "**********"
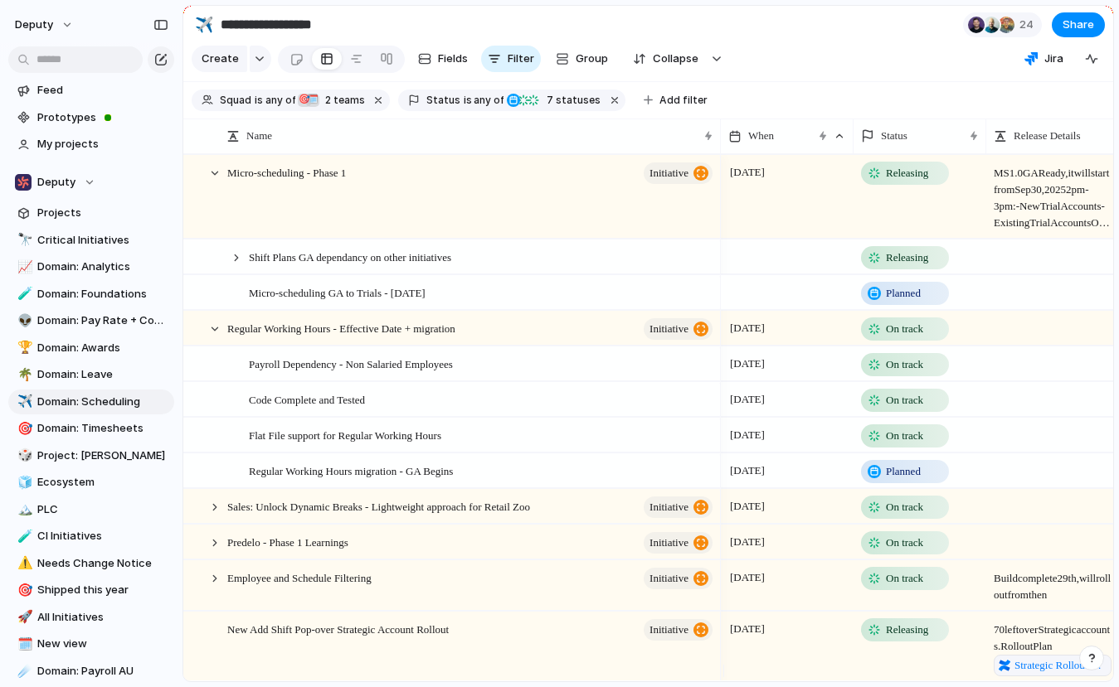
click at [904, 302] on span "Planned" at bounding box center [903, 293] width 35 height 17
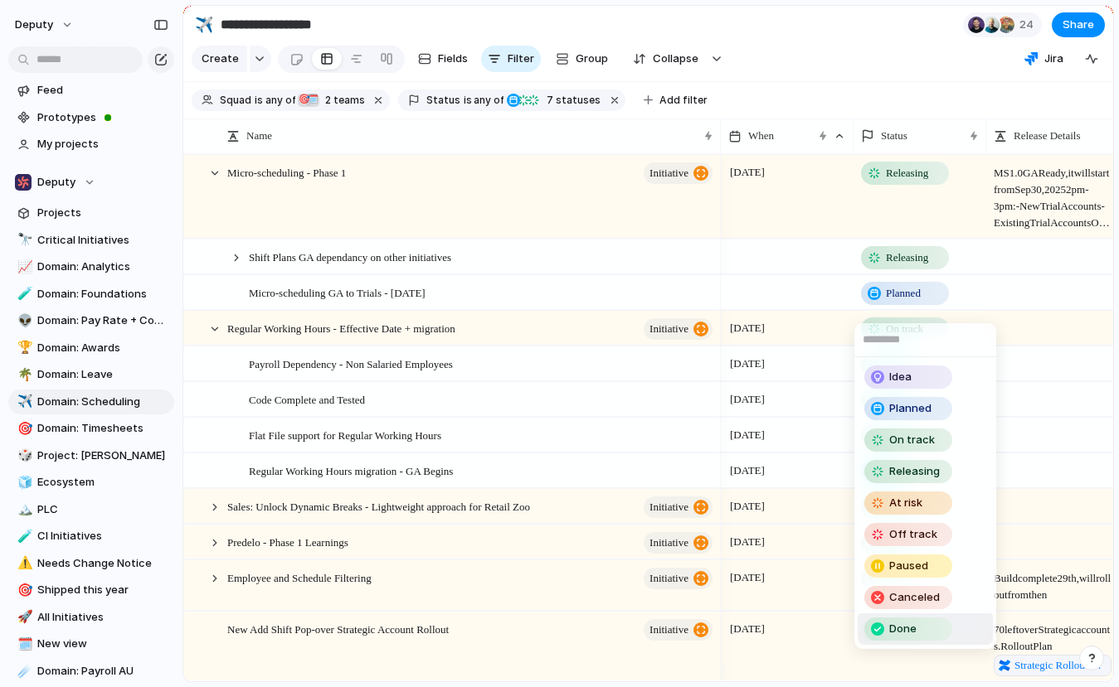
click at [920, 629] on div "Done" at bounding box center [908, 629] width 85 height 20
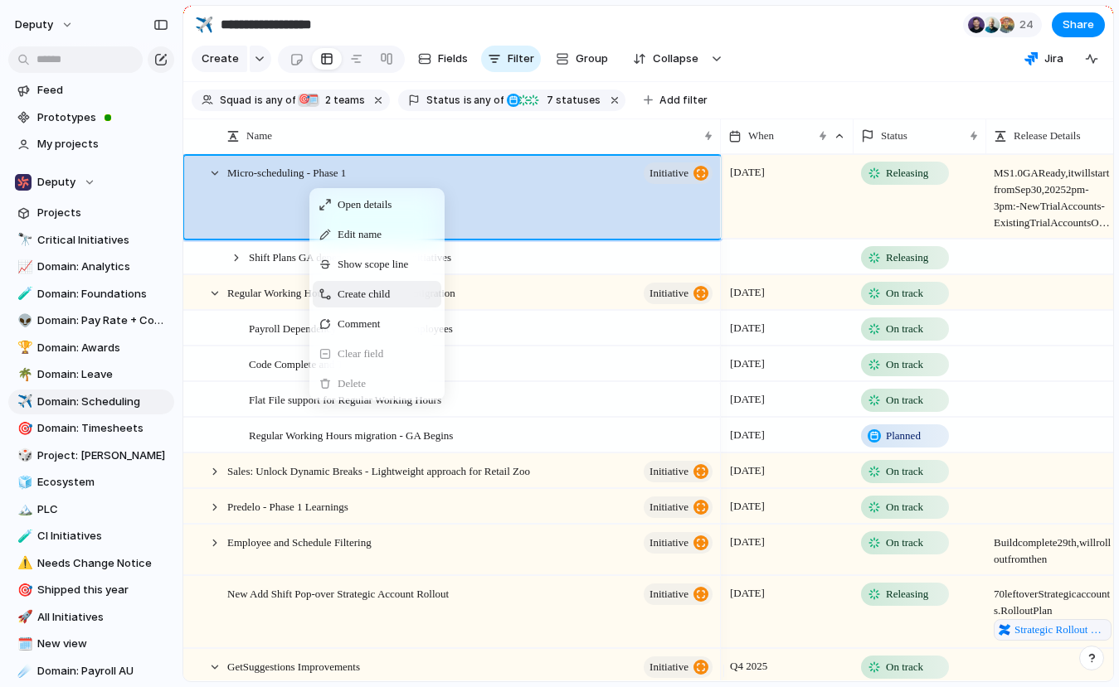
click at [374, 303] on span "Create child" at bounding box center [363, 294] width 52 height 17
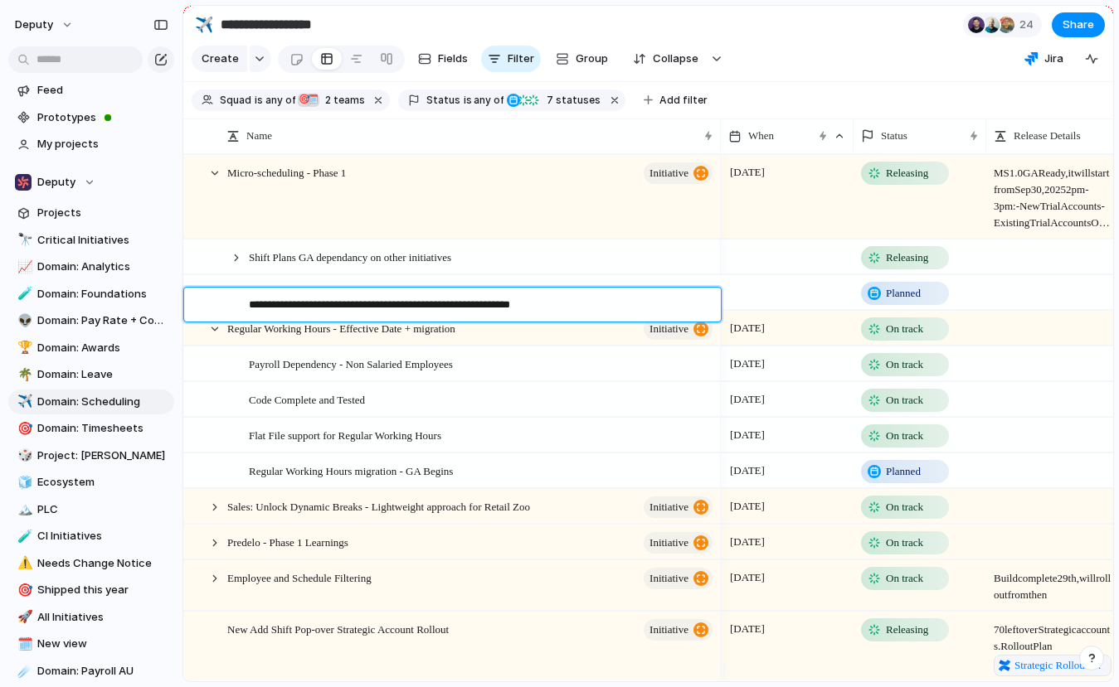
type textarea "**********"
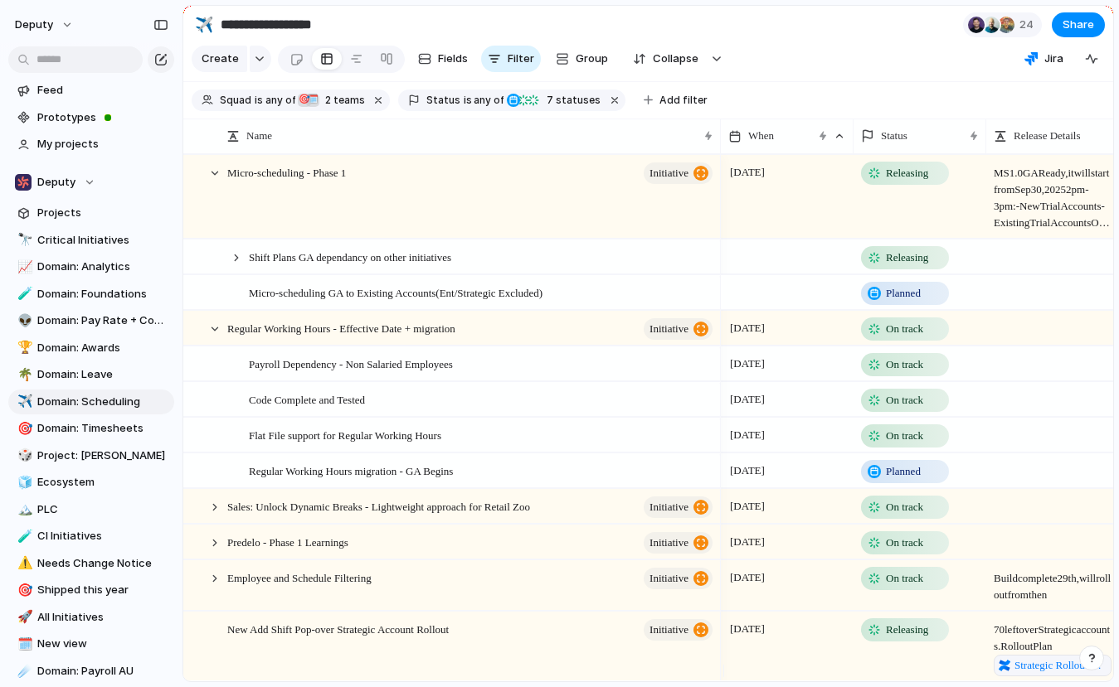
click at [754, 308] on div at bounding box center [787, 292] width 133 height 34
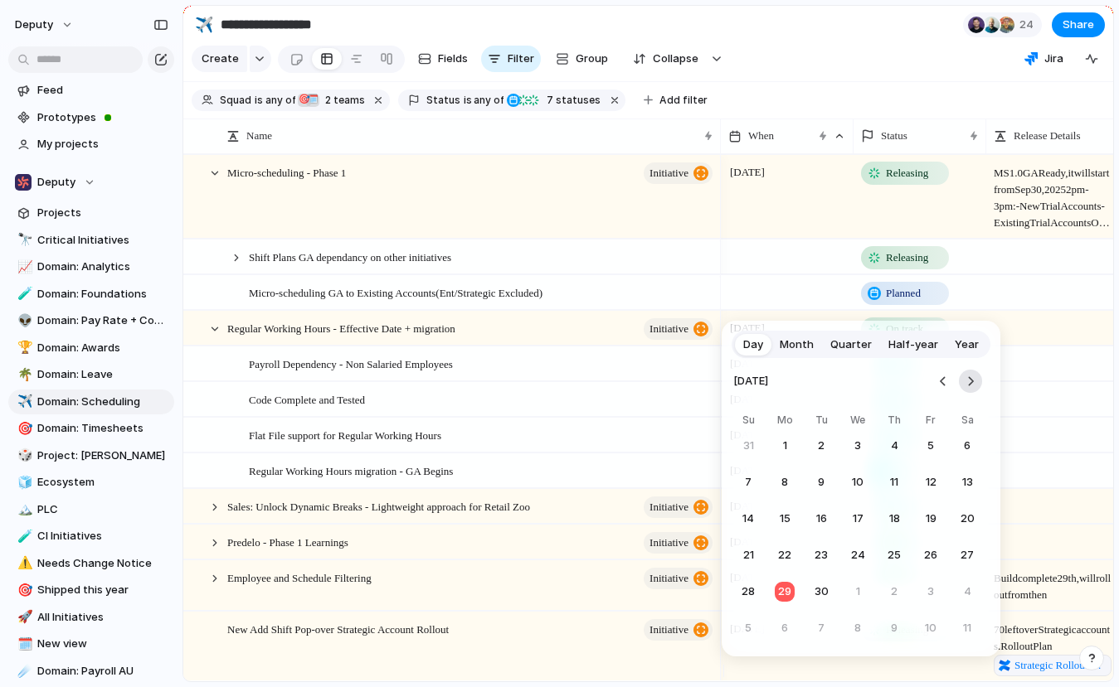
click at [972, 386] on button "Go to the Next Month" at bounding box center [970, 381] width 23 height 23
click at [860, 522] on button "15" at bounding box center [857, 519] width 30 height 30
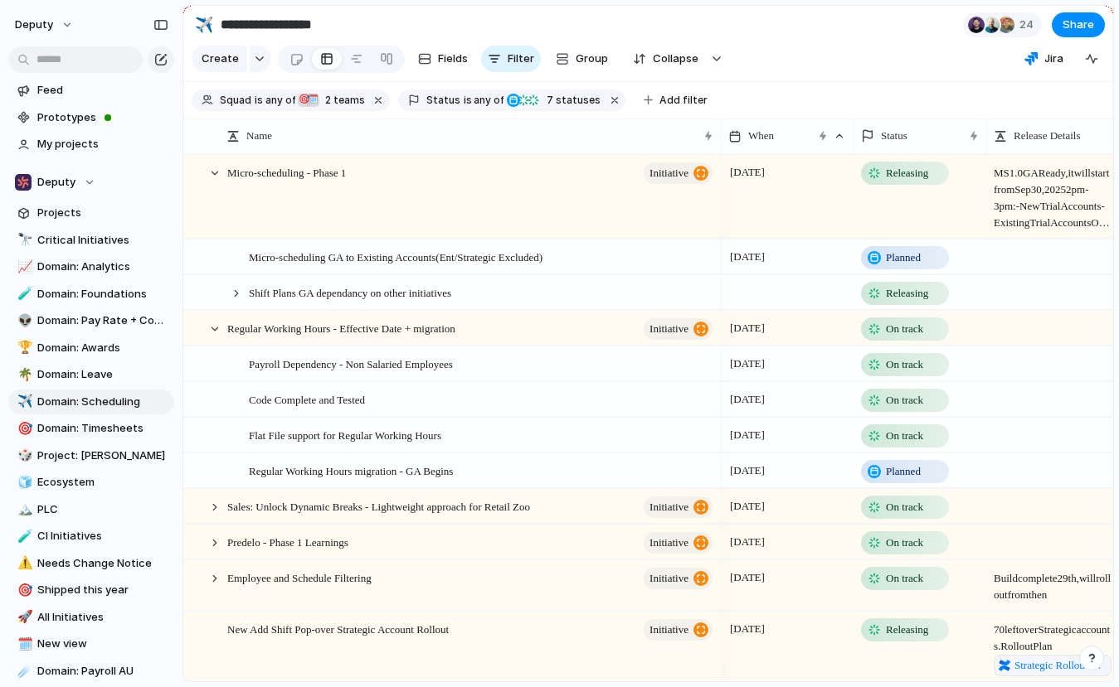
click at [910, 266] on span "Planned" at bounding box center [903, 258] width 35 height 17
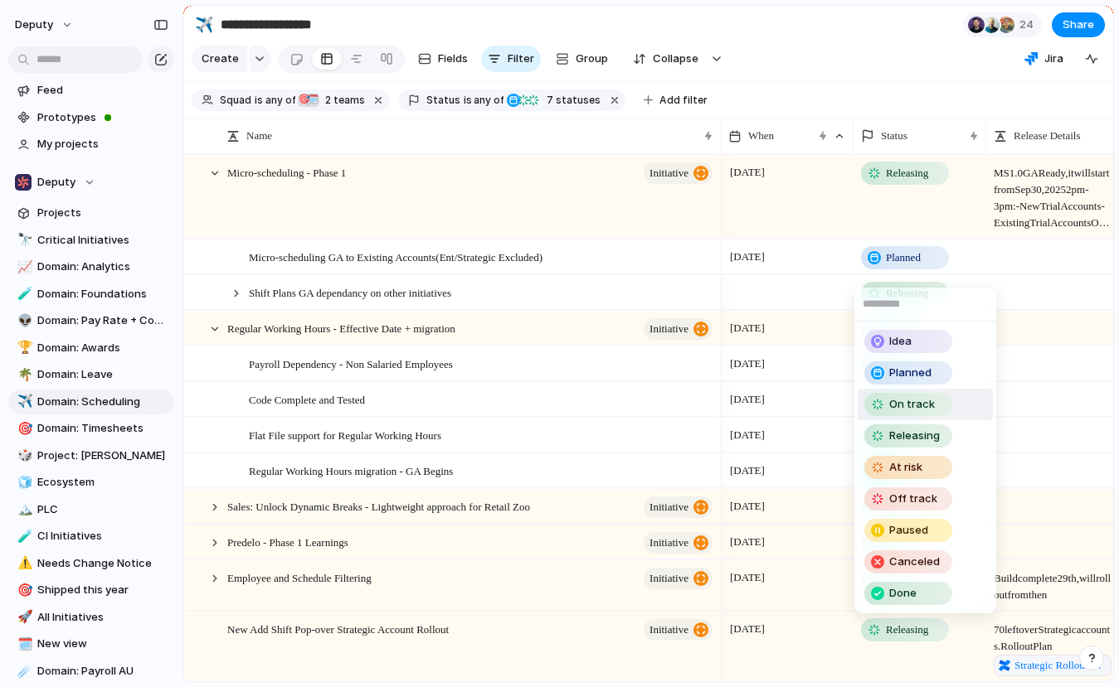
click at [905, 401] on span "On track" at bounding box center [912, 404] width 46 height 17
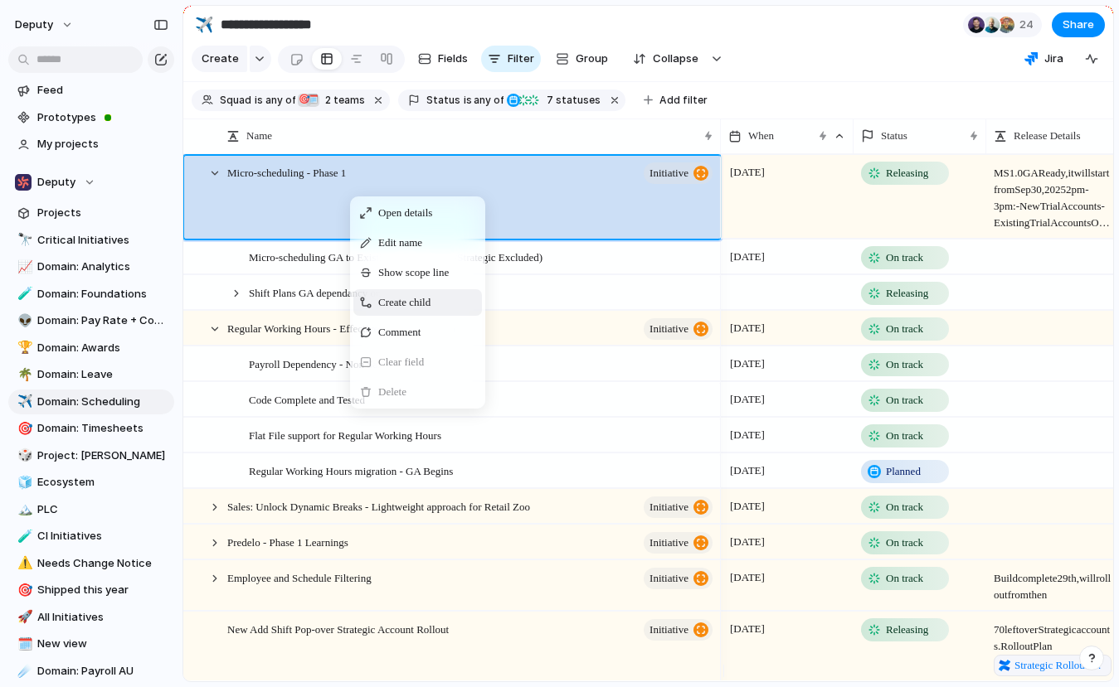
click at [421, 311] on span "Create child" at bounding box center [404, 302] width 52 height 17
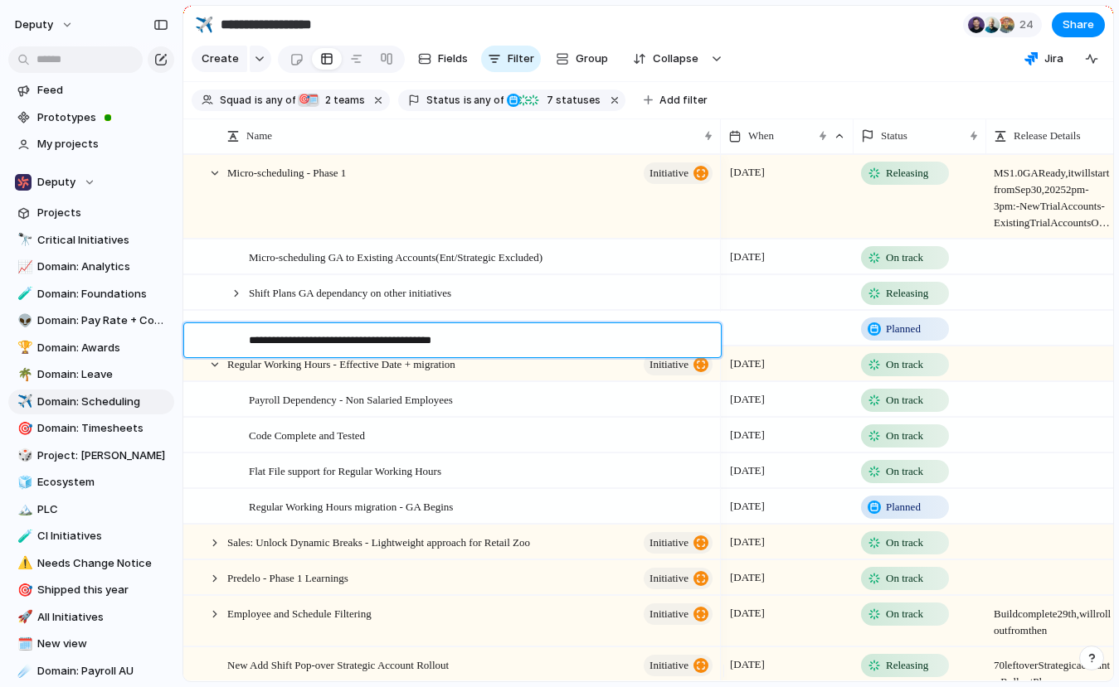
type textarea "**********"
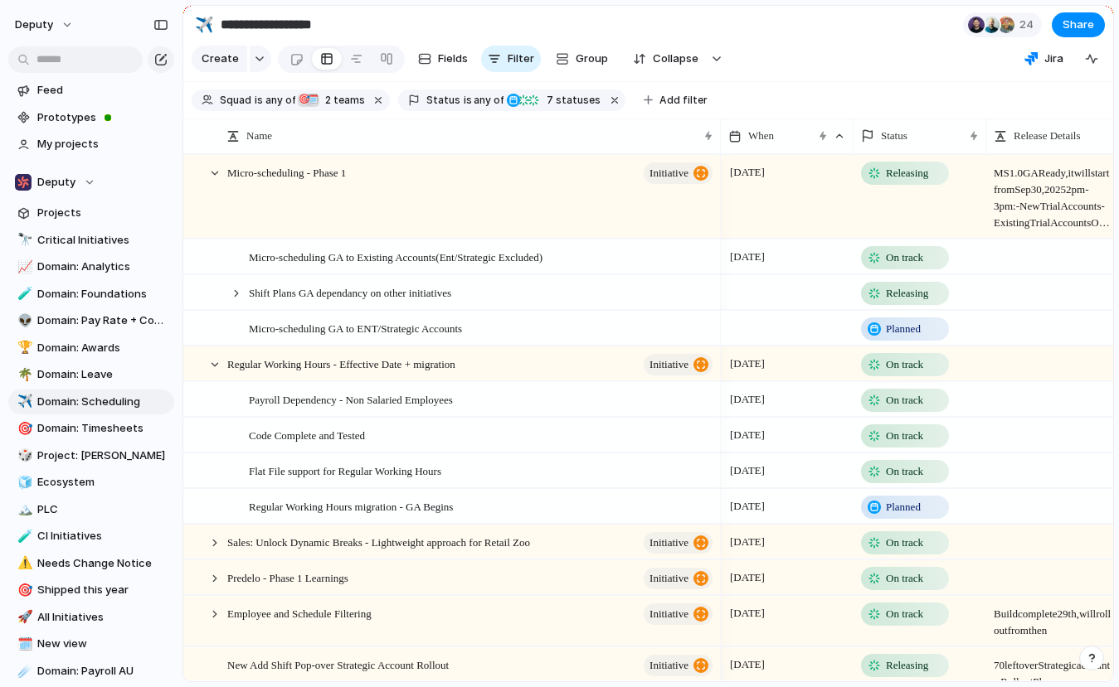
click at [768, 345] on div at bounding box center [787, 328] width 133 height 34
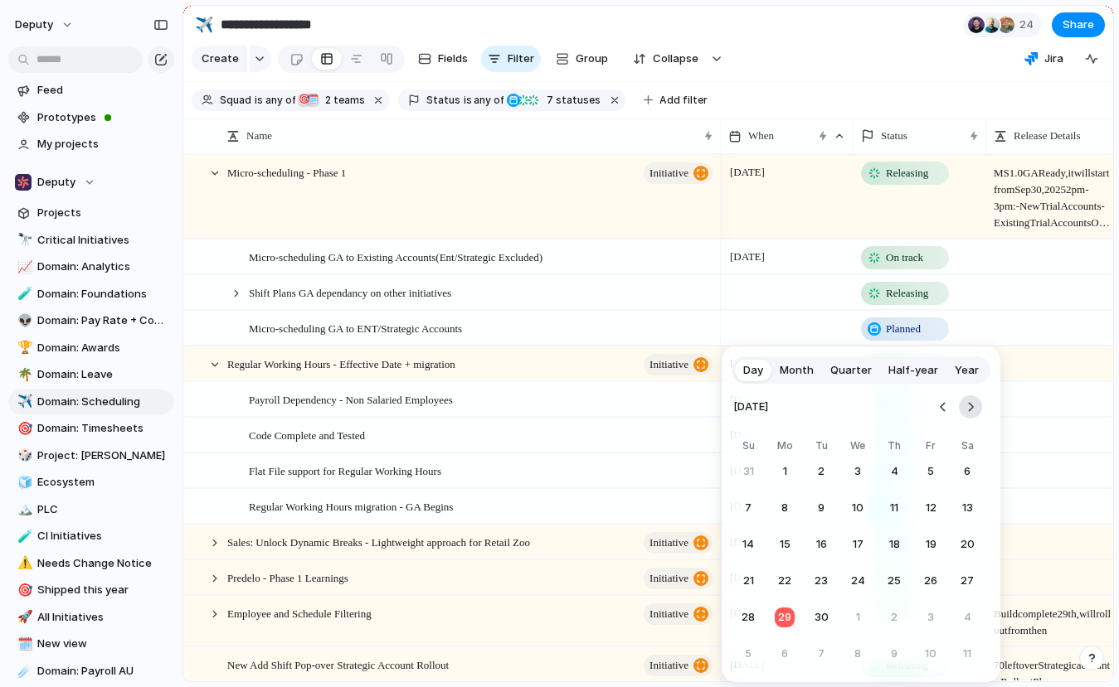
click at [973, 406] on button "Go to the Next Month" at bounding box center [970, 407] width 23 height 23
click at [791, 269] on div "Day Month Quarter Half-year Year [DATE] Su Mo Tu We Th Fr Sa 28 29 30 31 1 2 3 …" at bounding box center [559, 343] width 1119 height 687
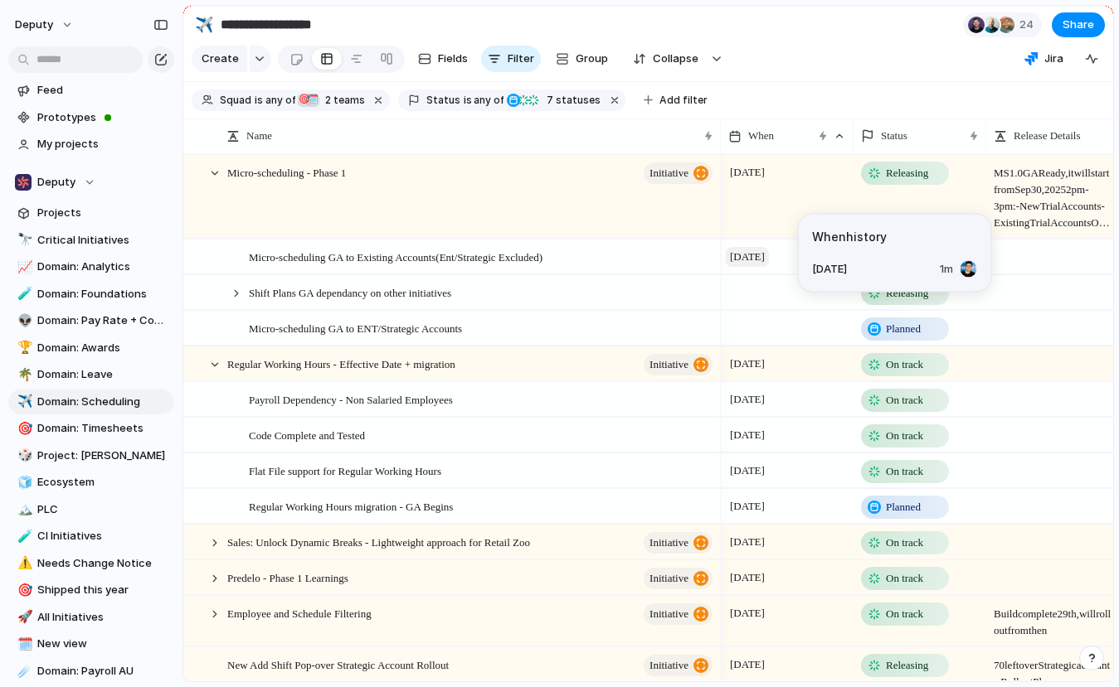
click at [767, 267] on span "[DATE]" at bounding box center [747, 257] width 43 height 20
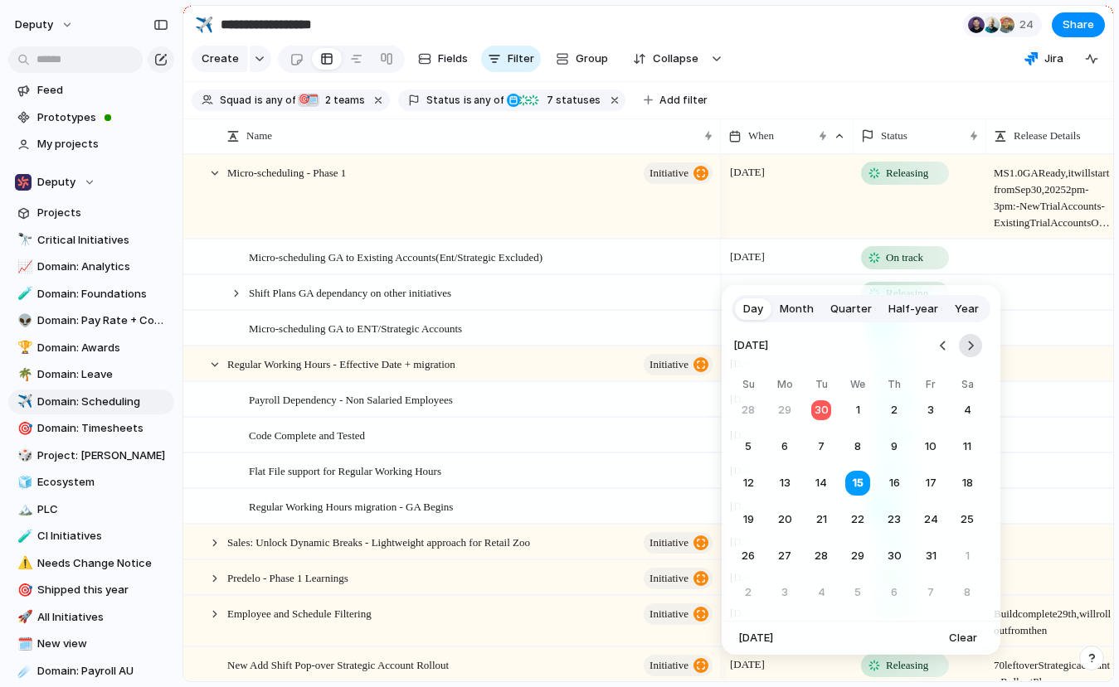
click at [971, 341] on button "Go to the Next Month" at bounding box center [970, 345] width 23 height 23
click at [780, 408] on button "1" at bounding box center [784, 411] width 30 height 30
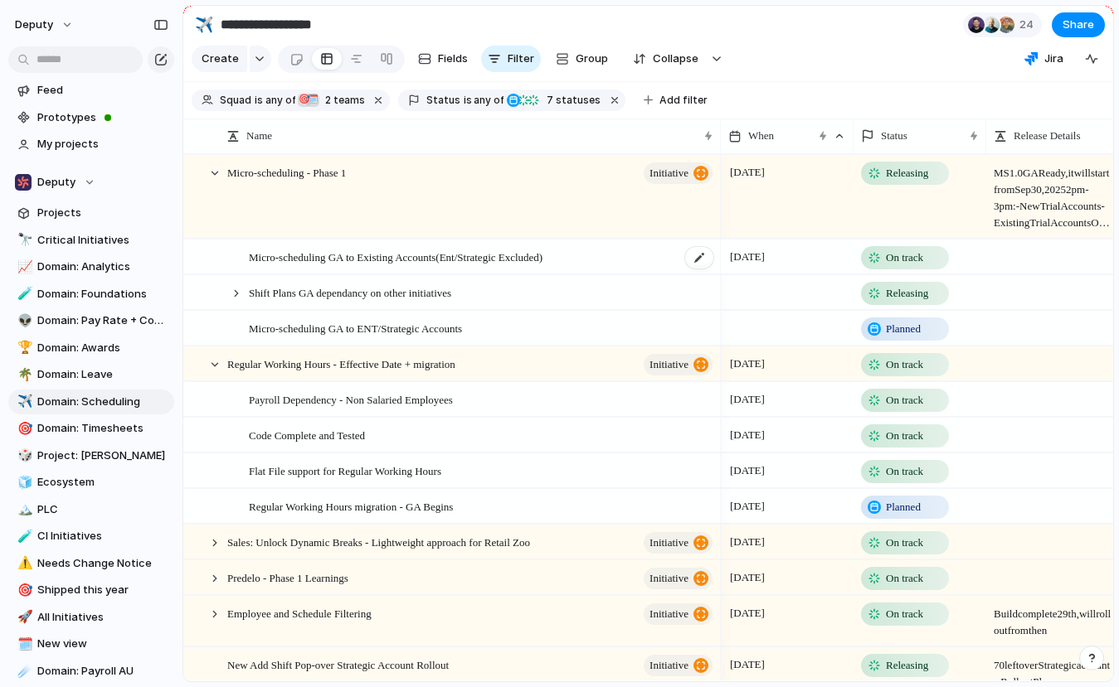
click at [601, 274] on div "Micro-scheduling GA to Existing Accounts(Ent/Strategic Excluded)" at bounding box center [482, 257] width 466 height 34
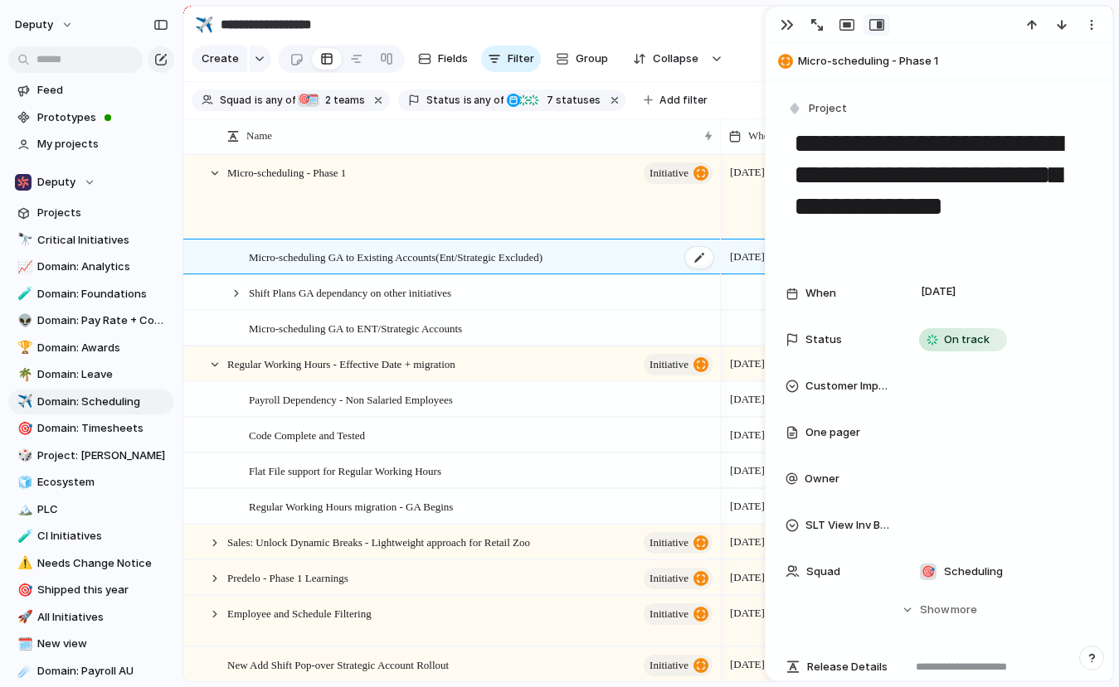
click at [590, 268] on div "Micro-scheduling GA to Existing Accounts(Ent/Strategic Excluded)" at bounding box center [482, 257] width 466 height 34
click at [918, 243] on textarea "**********" at bounding box center [939, 191] width 294 height 131
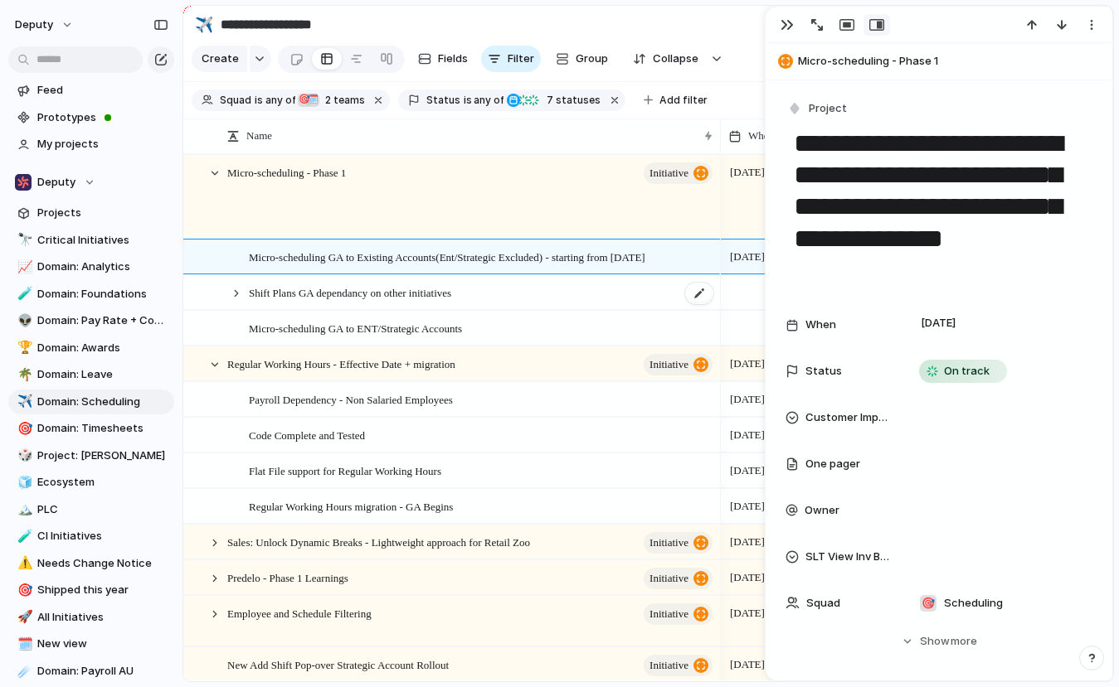
click at [621, 302] on div "Shift Plans GA dependancy on other initiatives" at bounding box center [482, 293] width 466 height 34
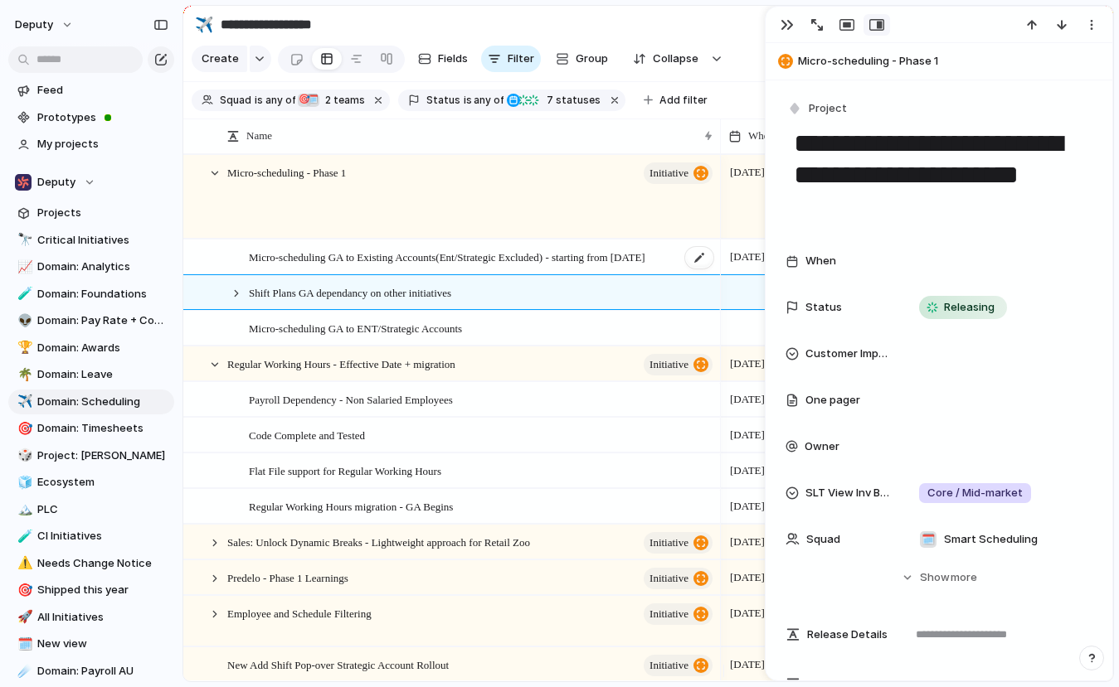
click at [645, 266] on span "Micro-scheduling GA to Existing Accounts(Ent/Strategic Excluded) - starting fro…" at bounding box center [447, 256] width 396 height 19
type textarea "**********"
click at [645, 266] on span "Micro-scheduling GA to Existing Accounts(Ent/Strategic Excluded) - starting fro…" at bounding box center [447, 256] width 396 height 19
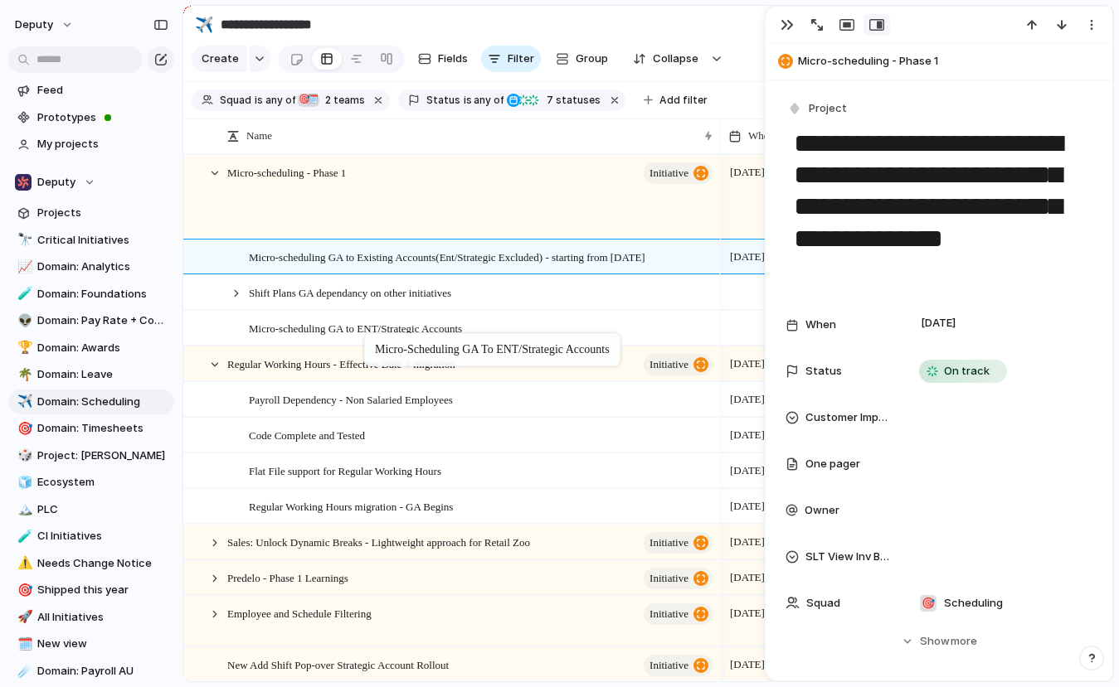
drag, startPoint x: 393, startPoint y: 338, endPoint x: 372, endPoint y: 337, distance: 20.8
click at [789, 18] on button "button" at bounding box center [787, 25] width 27 height 22
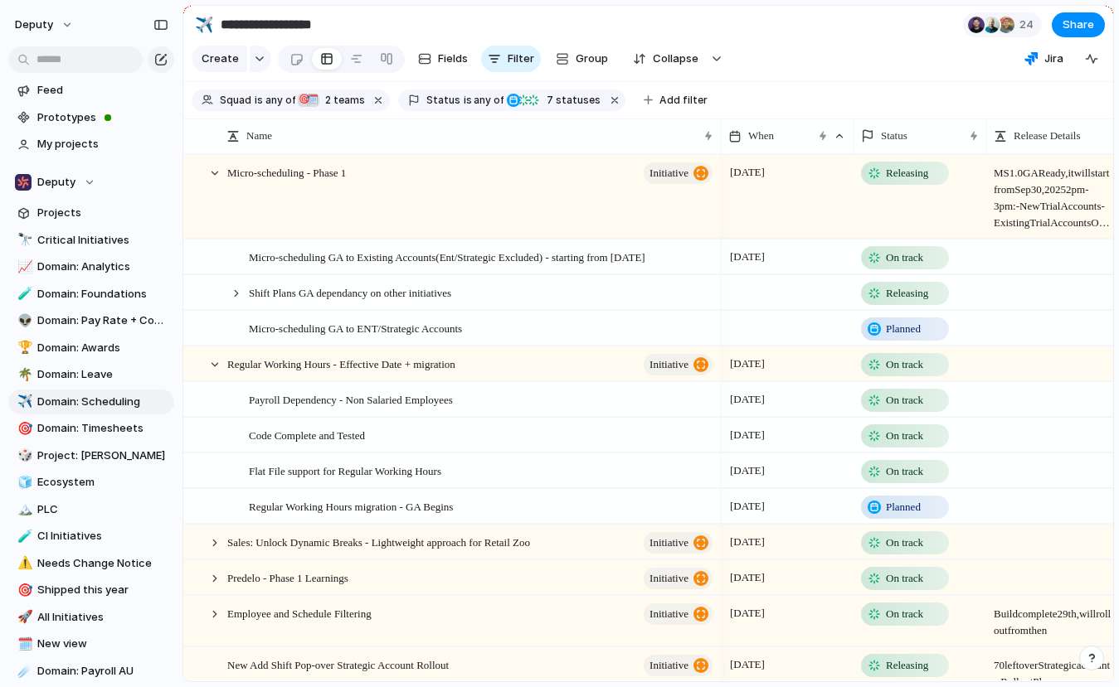
click at [897, 302] on span "Releasing" at bounding box center [907, 293] width 42 height 17
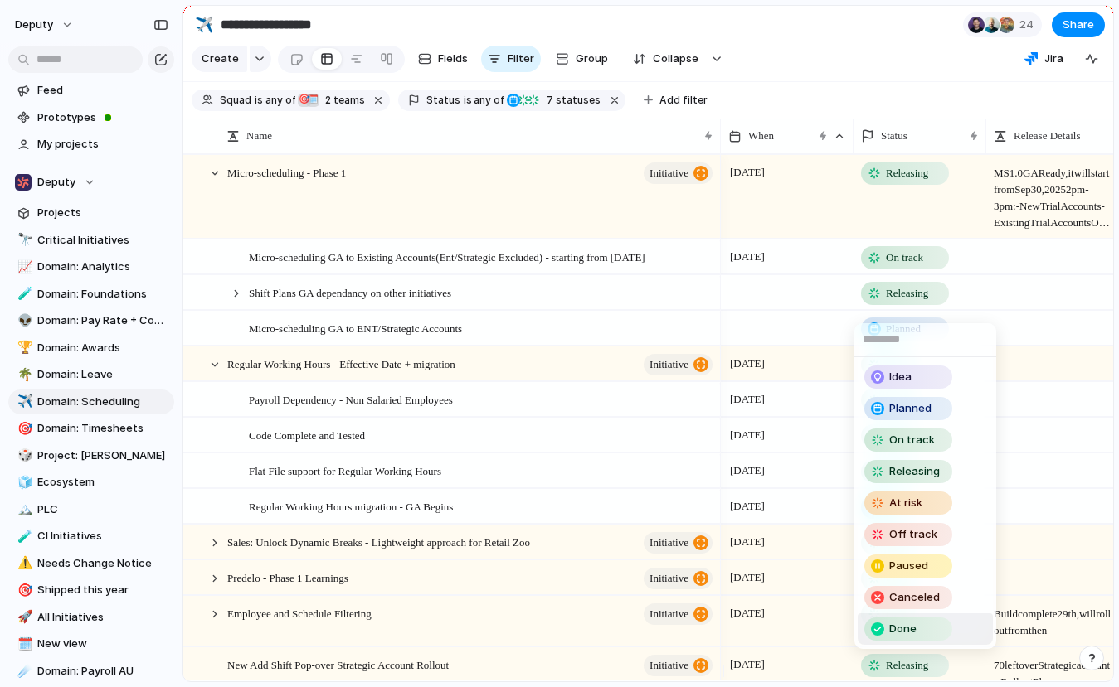
click at [908, 624] on span "Done" at bounding box center [902, 629] width 27 height 17
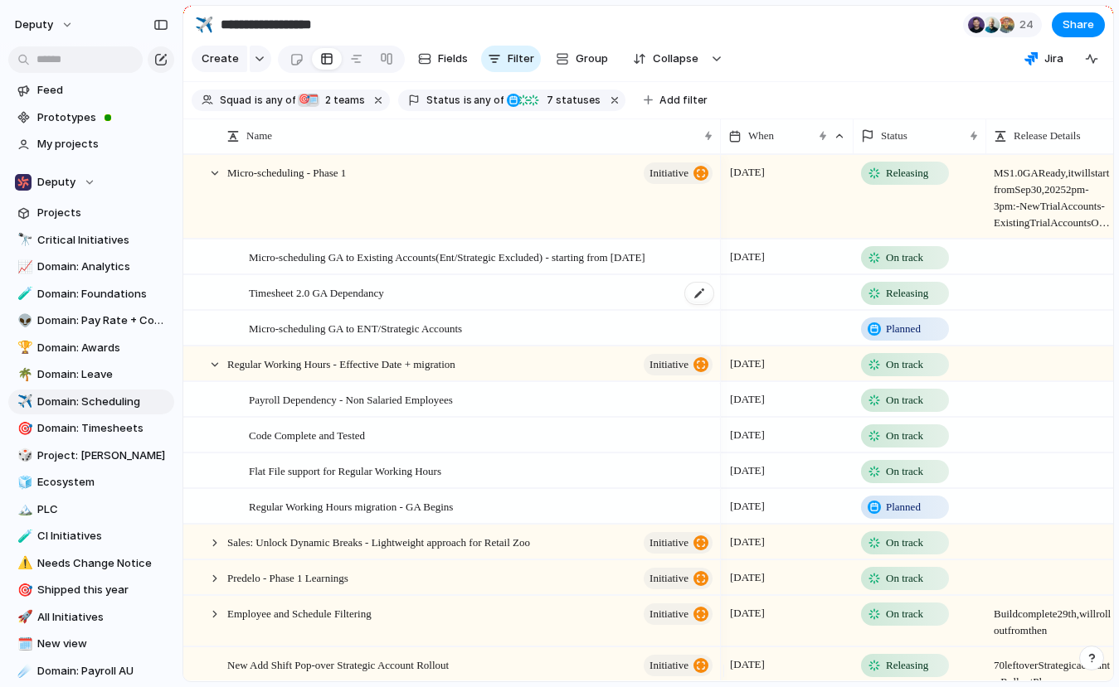
click at [498, 309] on div "Timesheet 2.0 GA Dependancy" at bounding box center [482, 293] width 466 height 34
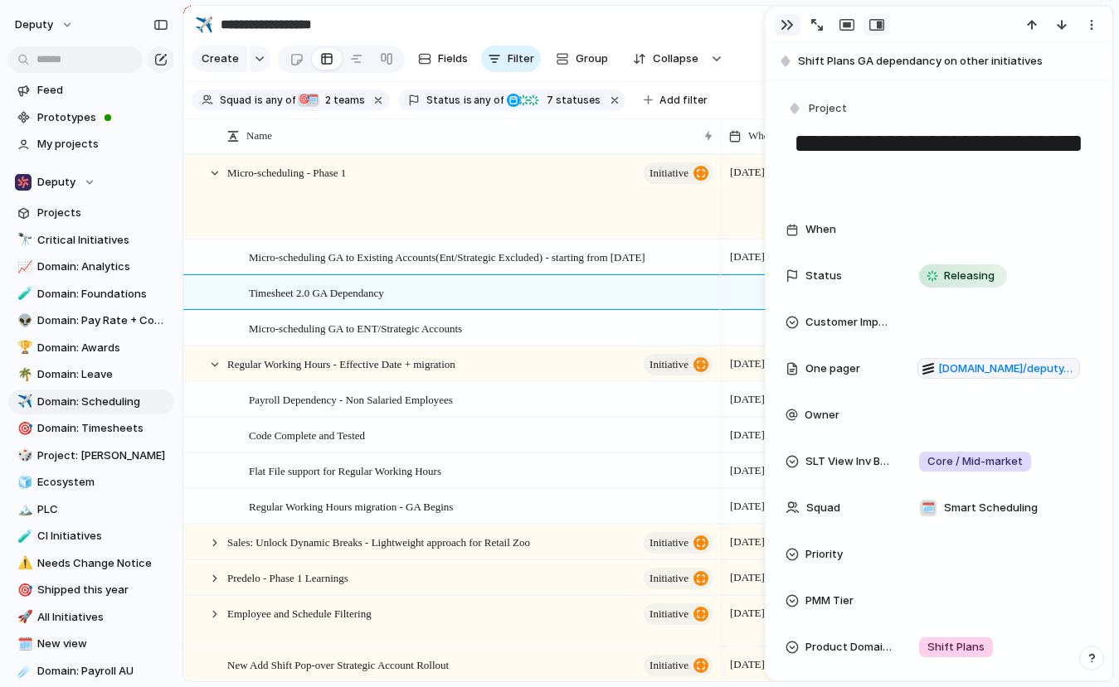
click at [783, 22] on div "button" at bounding box center [786, 24] width 13 height 13
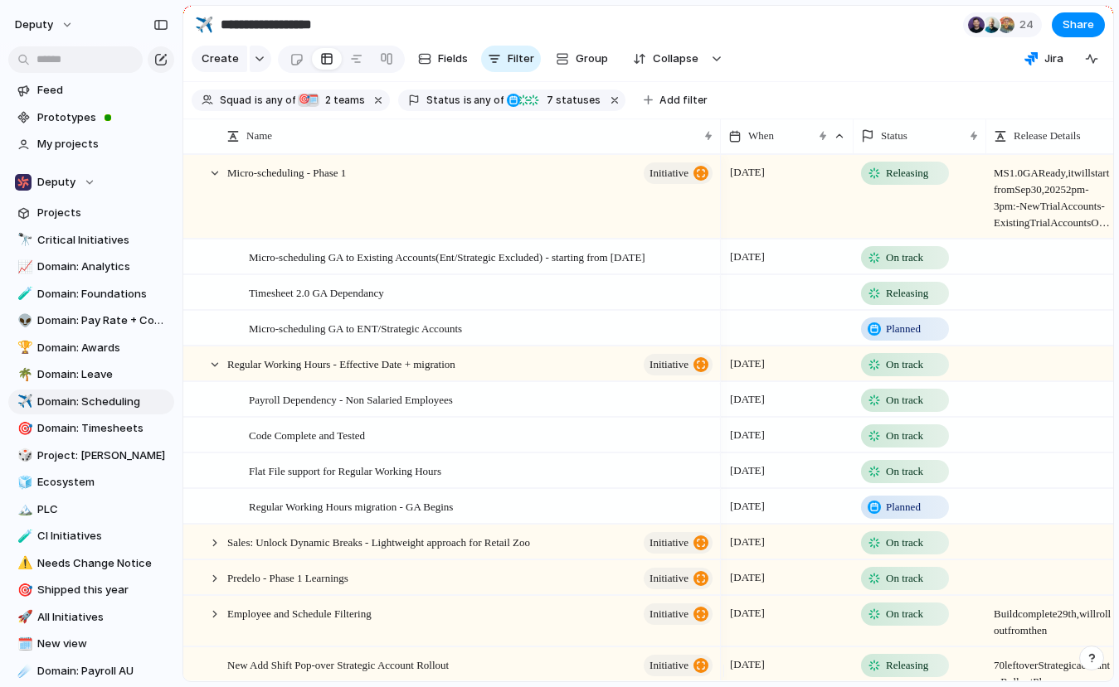
click at [891, 295] on div "Releasing" at bounding box center [904, 294] width 85 height 20
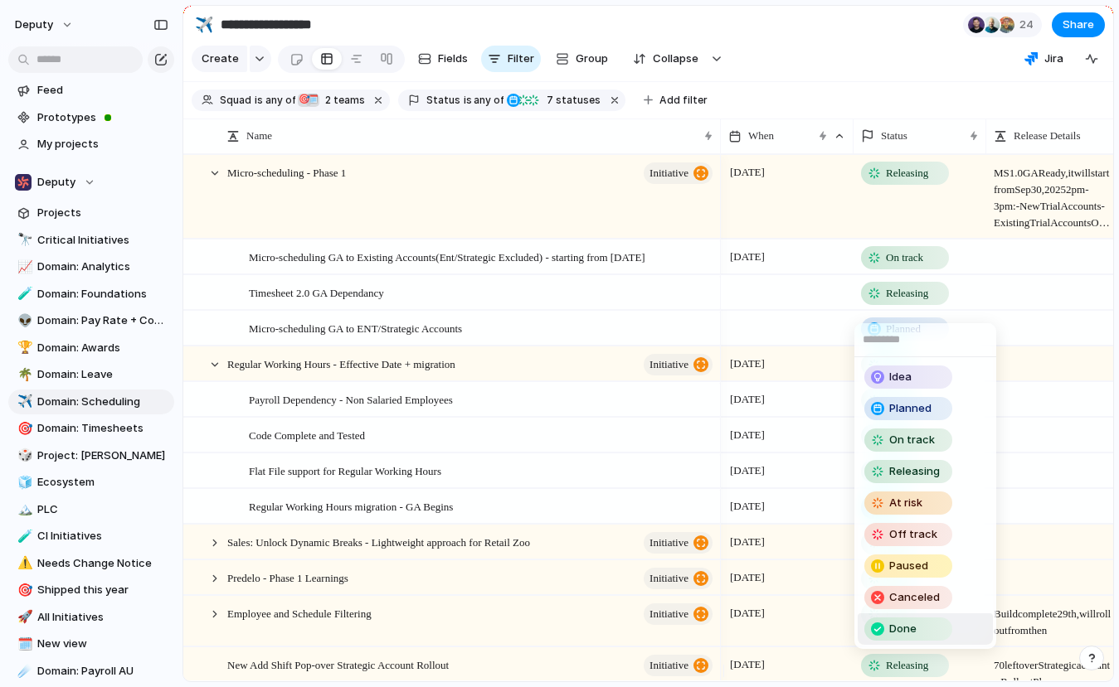
click at [905, 624] on span "Done" at bounding box center [902, 629] width 27 height 17
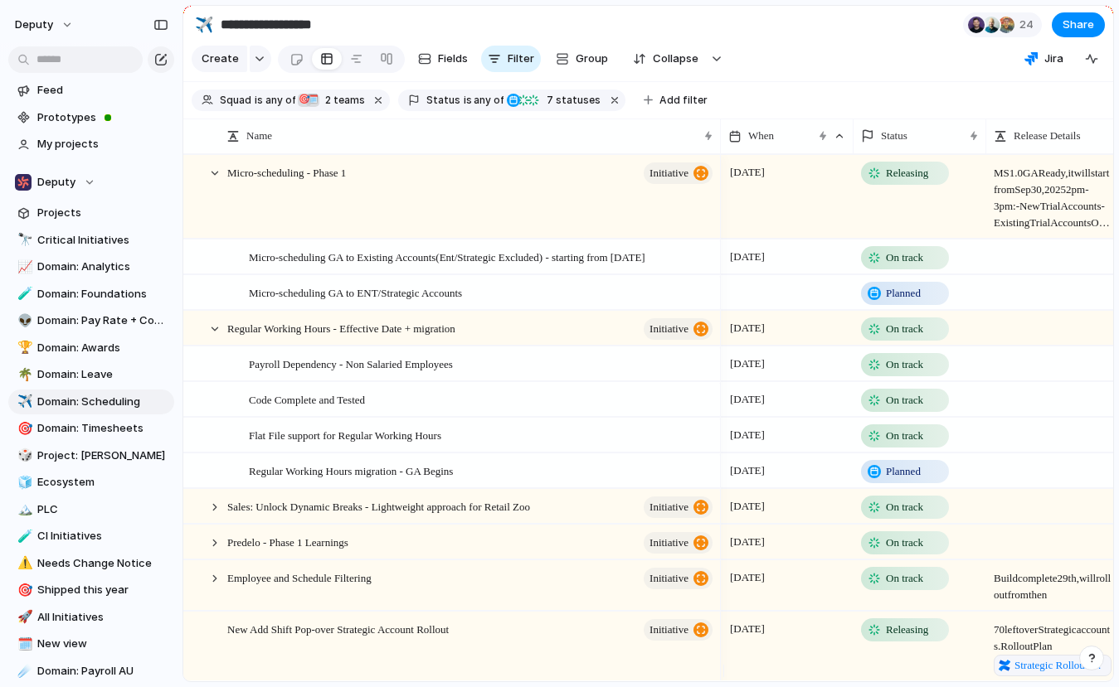
click at [754, 302] on div at bounding box center [787, 292] width 133 height 34
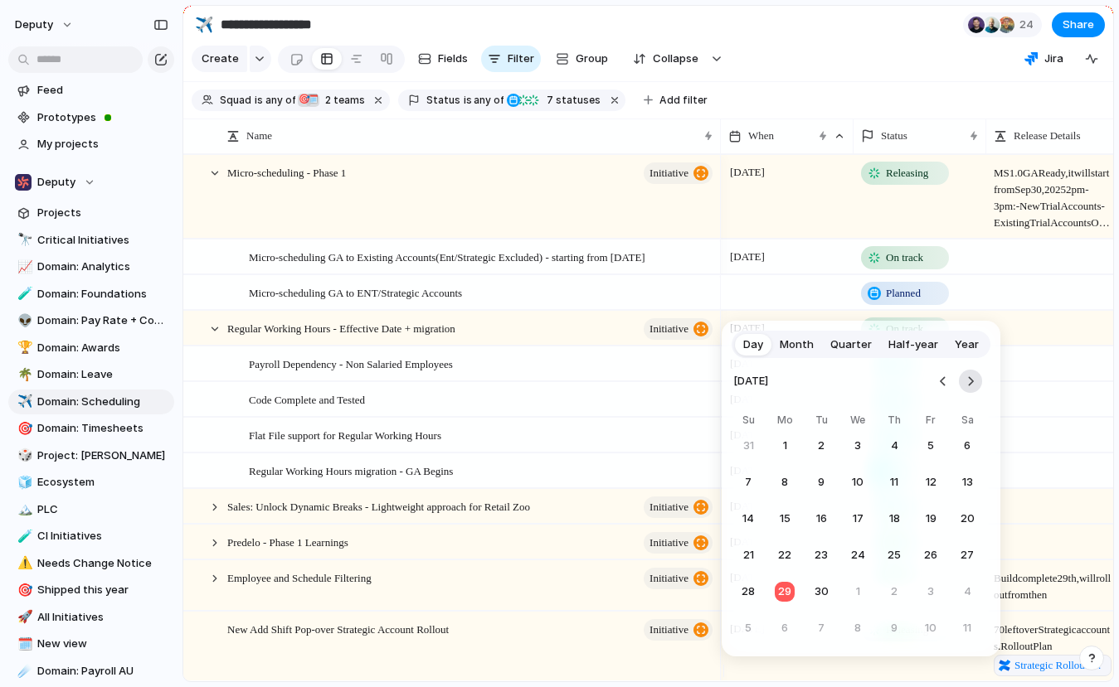
click at [970, 379] on button "Go to the Next Month" at bounding box center [970, 381] width 23 height 23
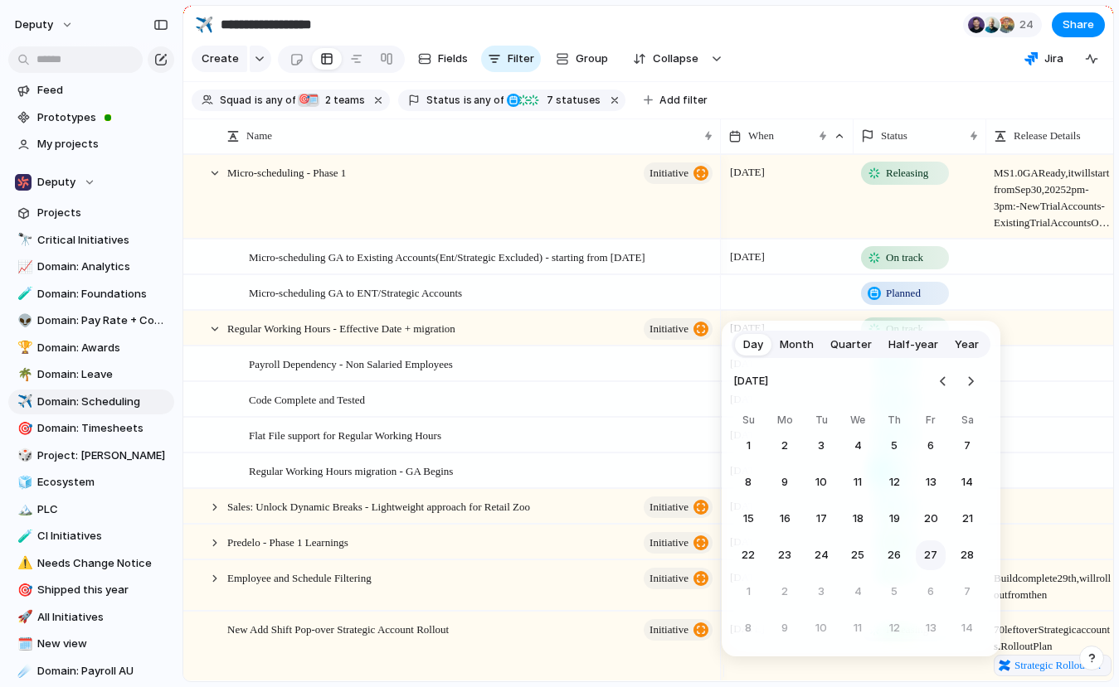
click at [932, 563] on button "27" at bounding box center [930, 556] width 30 height 30
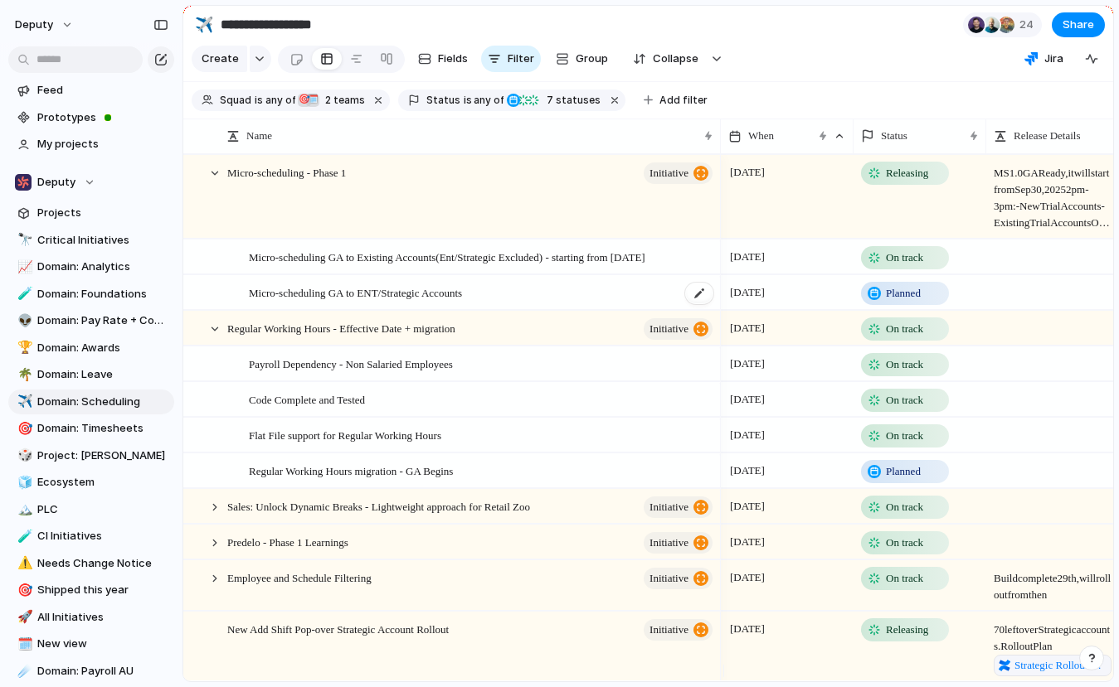
click at [509, 297] on div "Micro-scheduling GA to ENT/Strategic Accounts" at bounding box center [482, 293] width 466 height 34
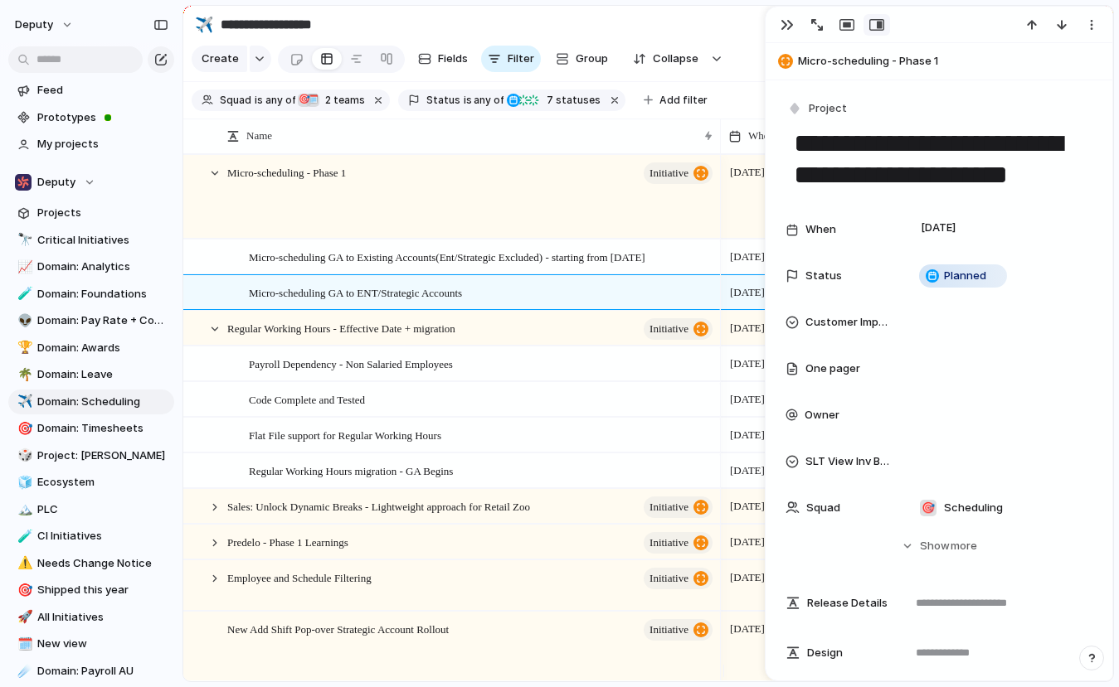
click at [1012, 173] on textarea "**********" at bounding box center [939, 159] width 294 height 67
click at [1067, 175] on textarea "**********" at bounding box center [939, 159] width 294 height 67
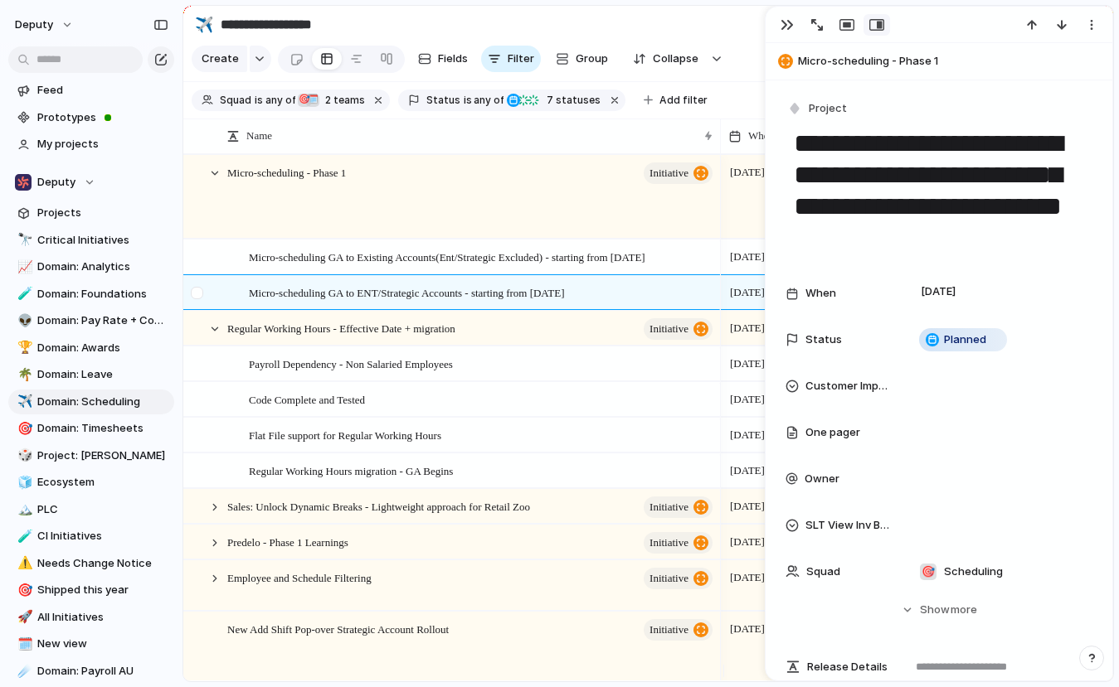
type textarea "**********"
click at [212, 299] on div at bounding box center [199, 298] width 30 height 45
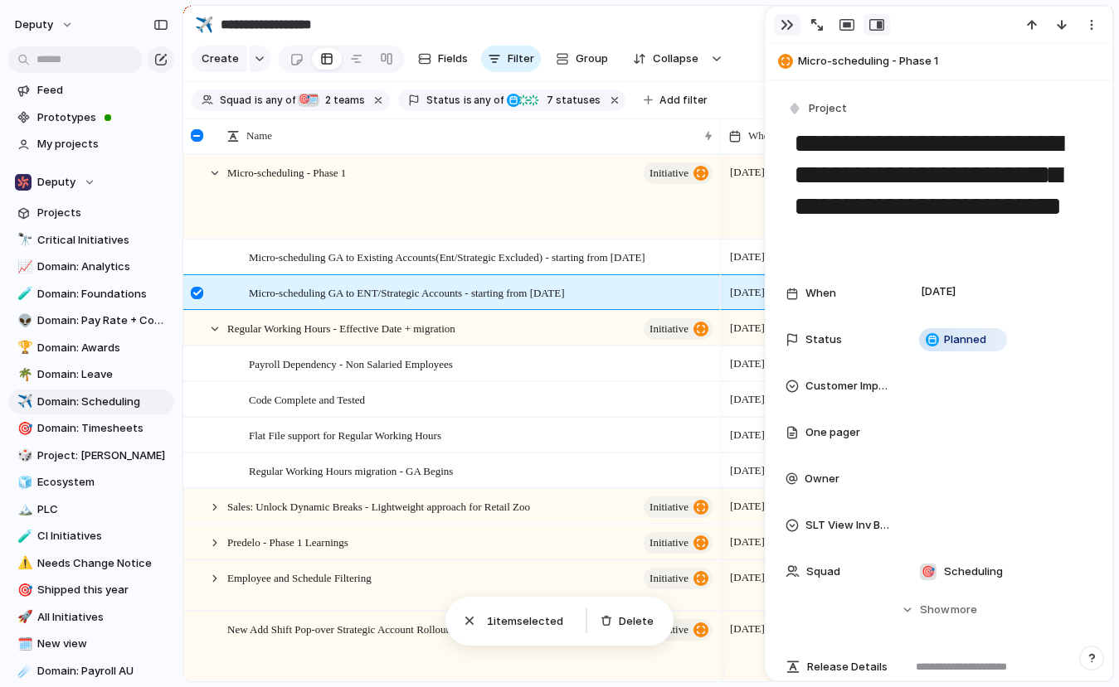
click at [787, 25] on div "button" at bounding box center [786, 24] width 13 height 13
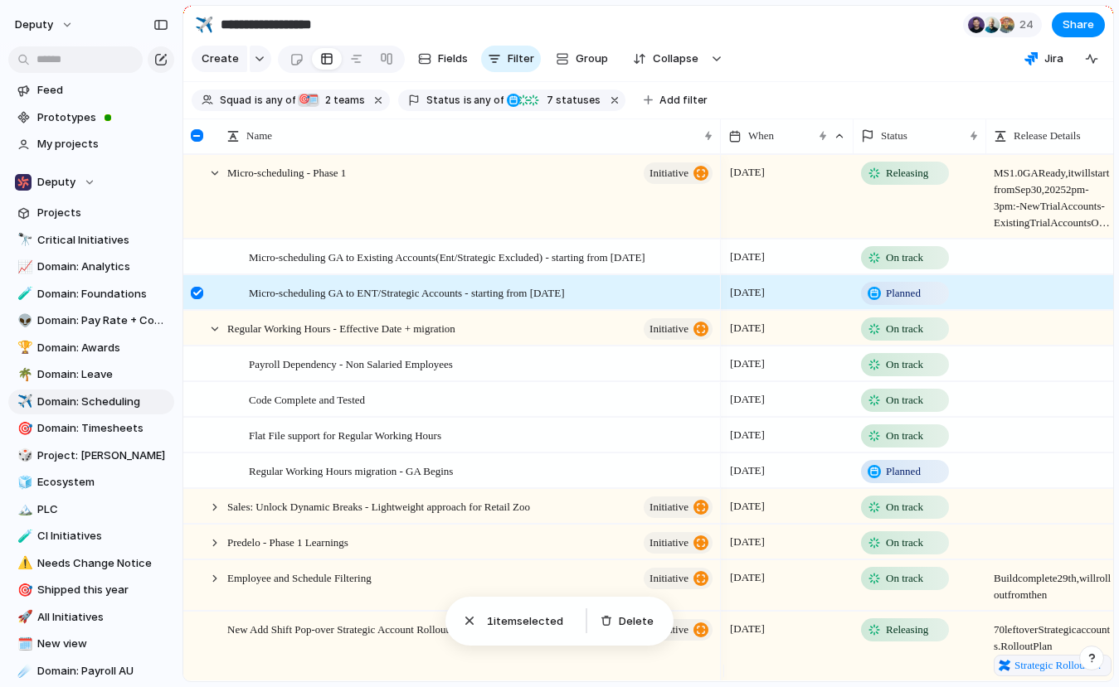
click at [192, 299] on div at bounding box center [197, 293] width 12 height 12
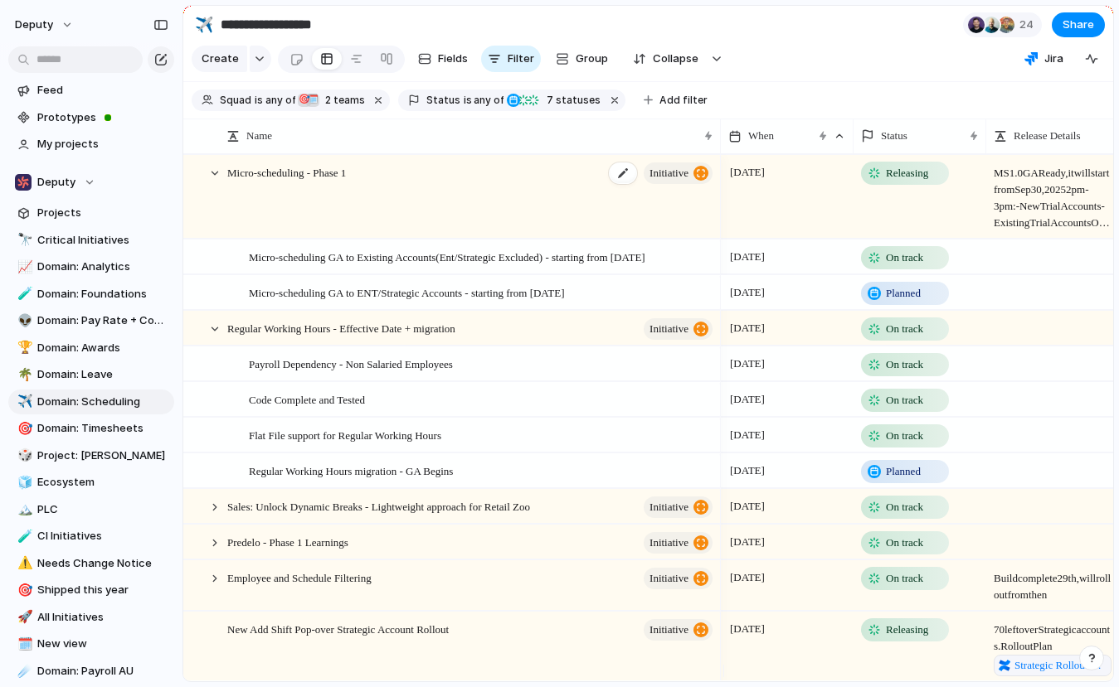
click at [346, 182] on span "Micro-scheduling - Phase 1" at bounding box center [286, 172] width 119 height 19
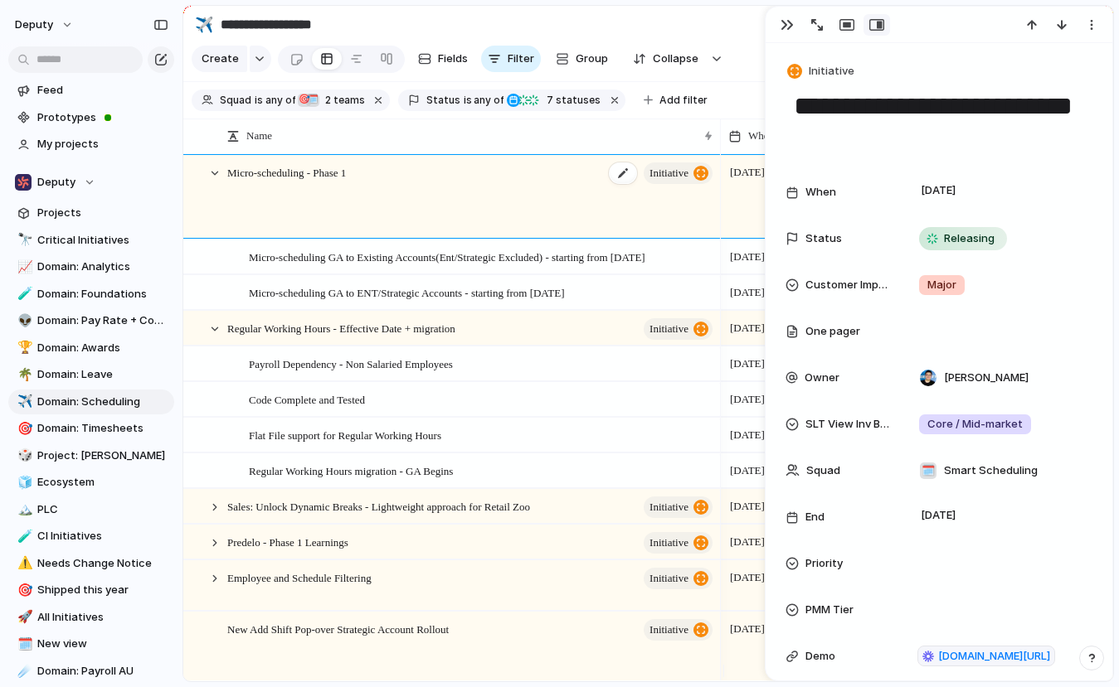
click at [387, 189] on div "Micro-scheduling - Phase 1 initiative" at bounding box center [471, 197] width 488 height 83
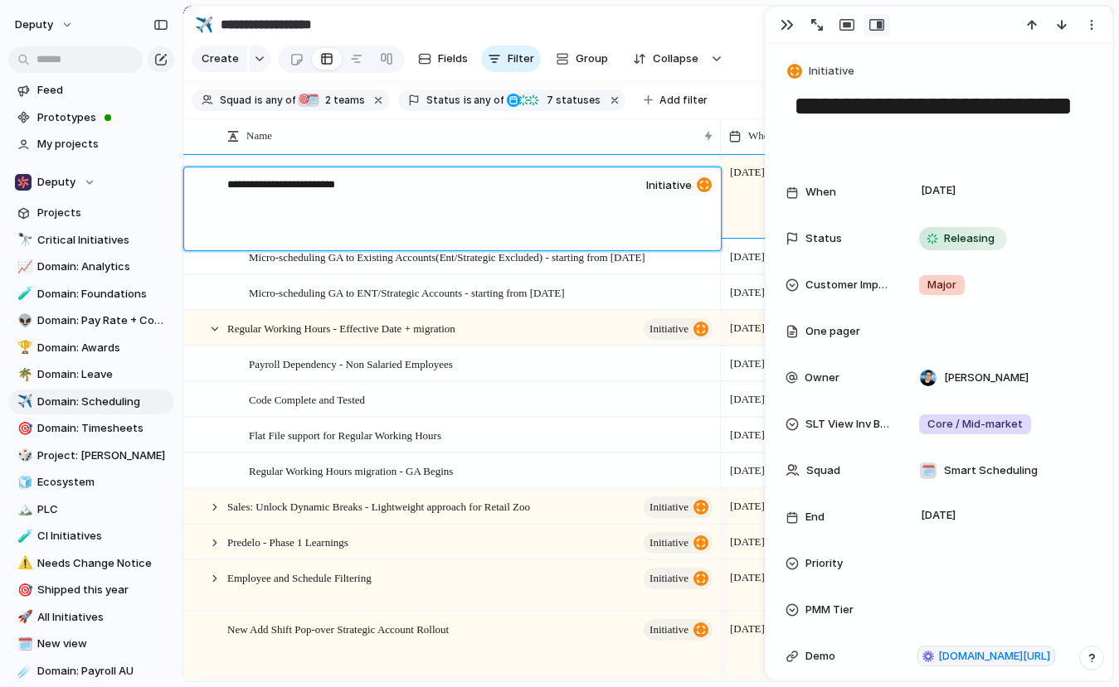
type textarea "**********"
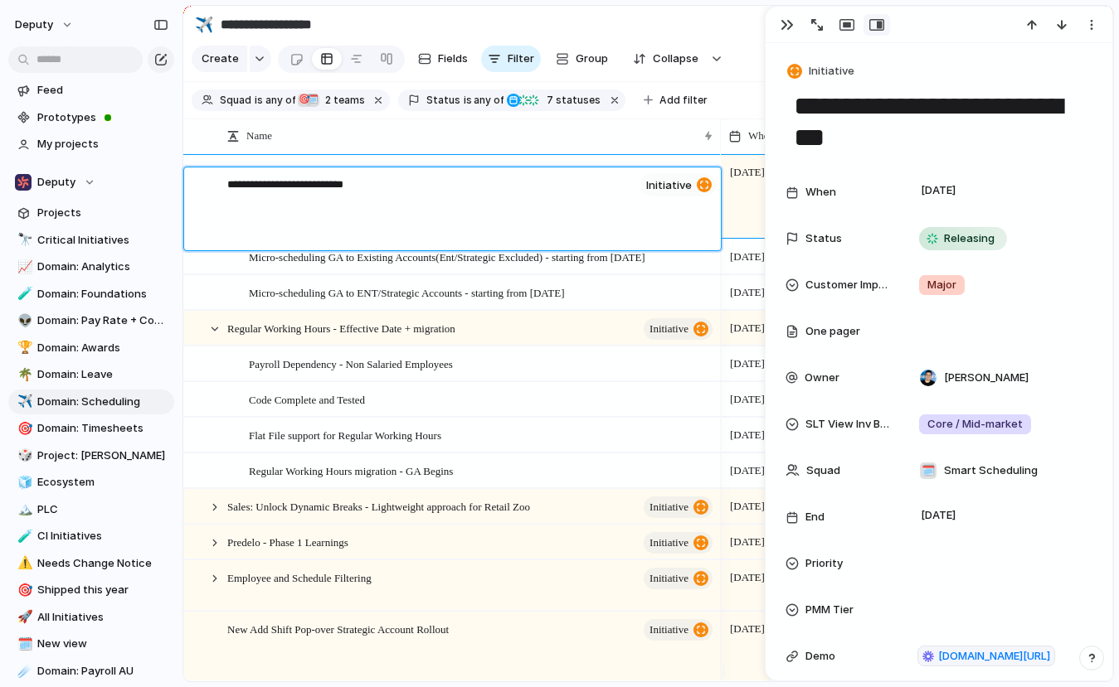
type textarea "**********"
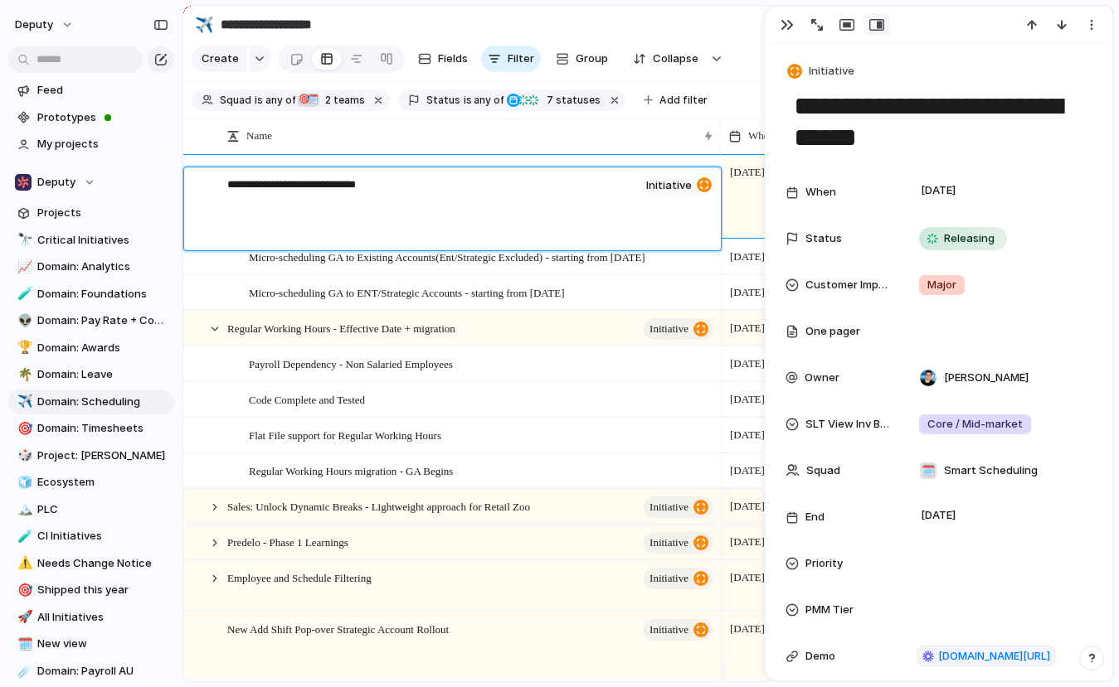
type textarea "**********"
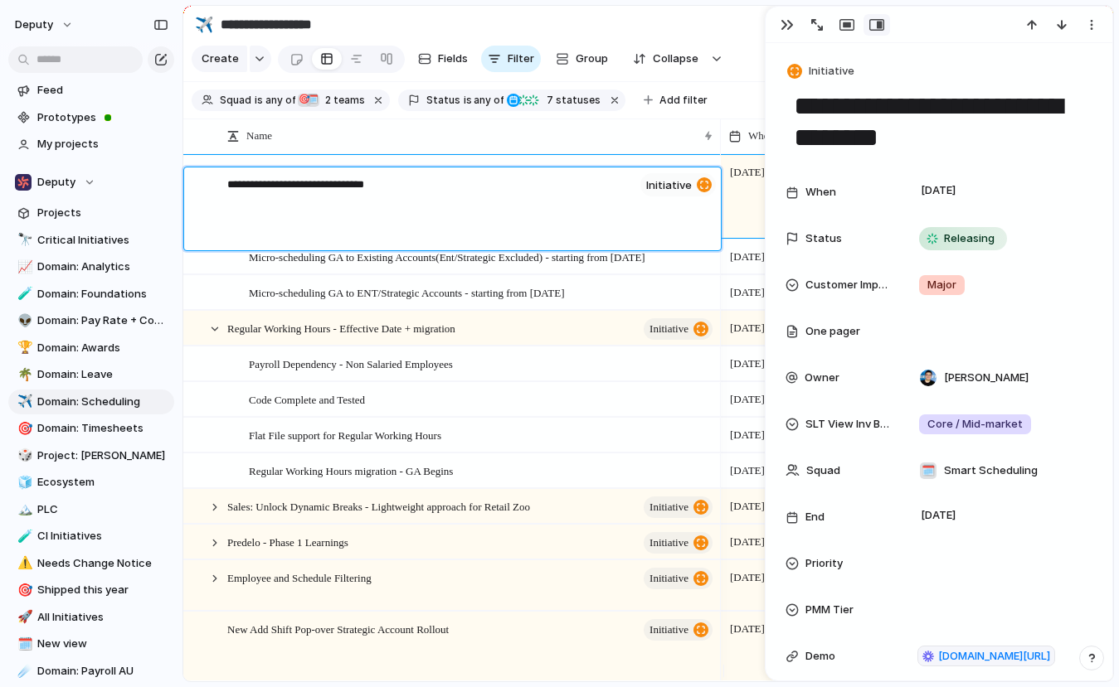
type textarea "**********"
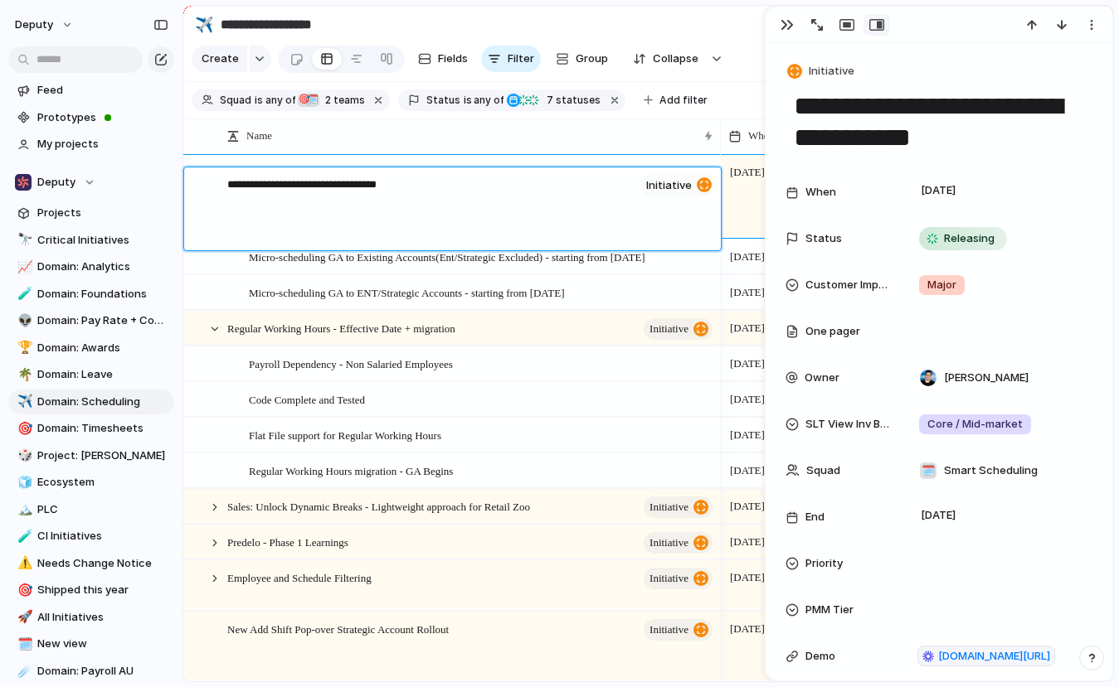
type textarea "**********"
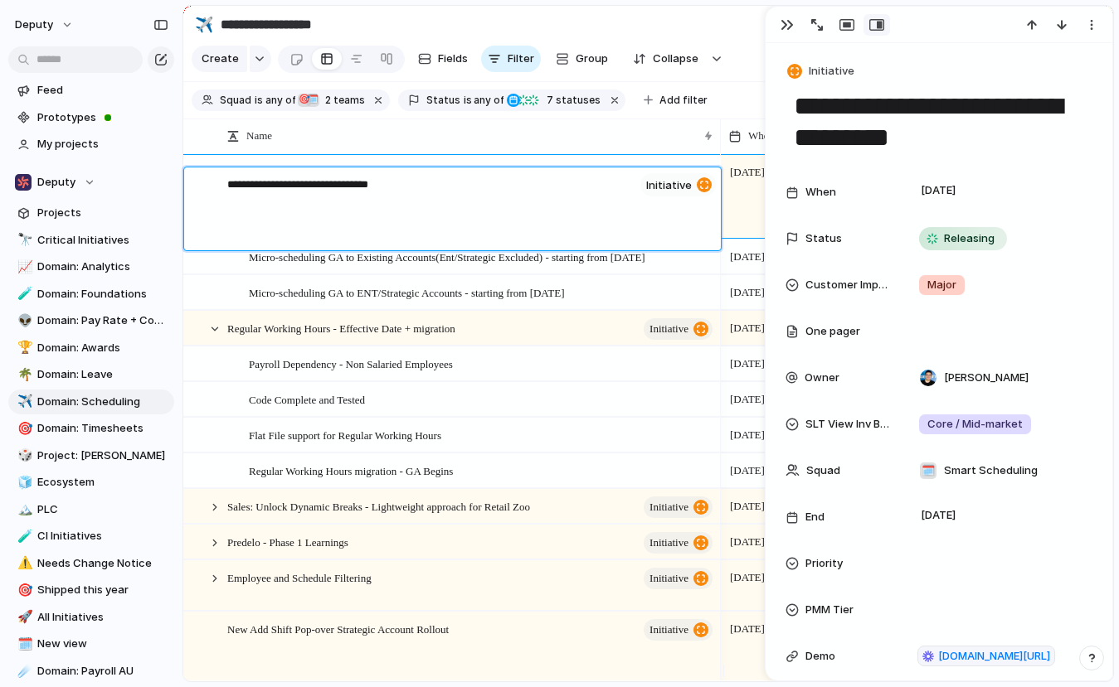
type textarea "**********"
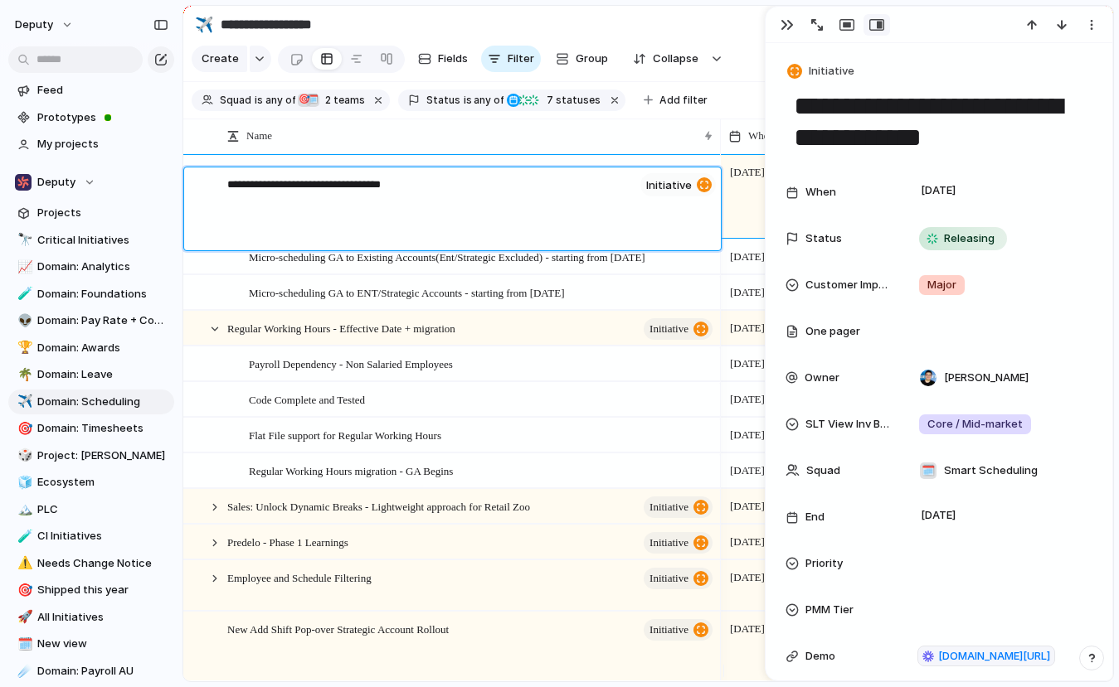
type textarea "**********"
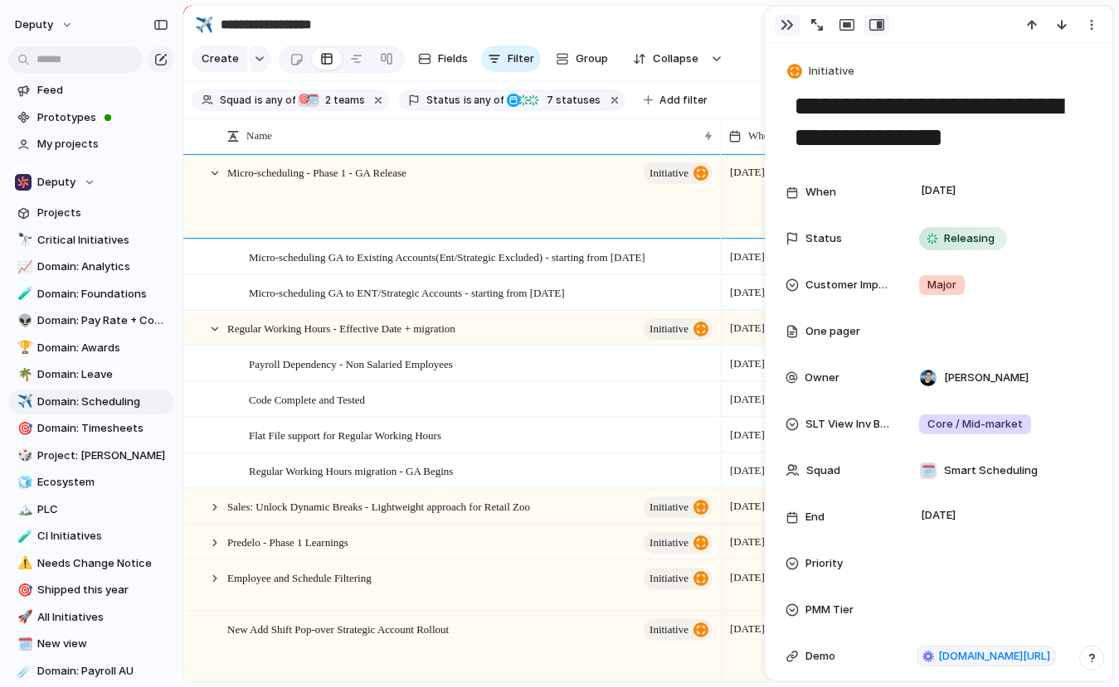
click at [784, 27] on div "button" at bounding box center [786, 24] width 13 height 13
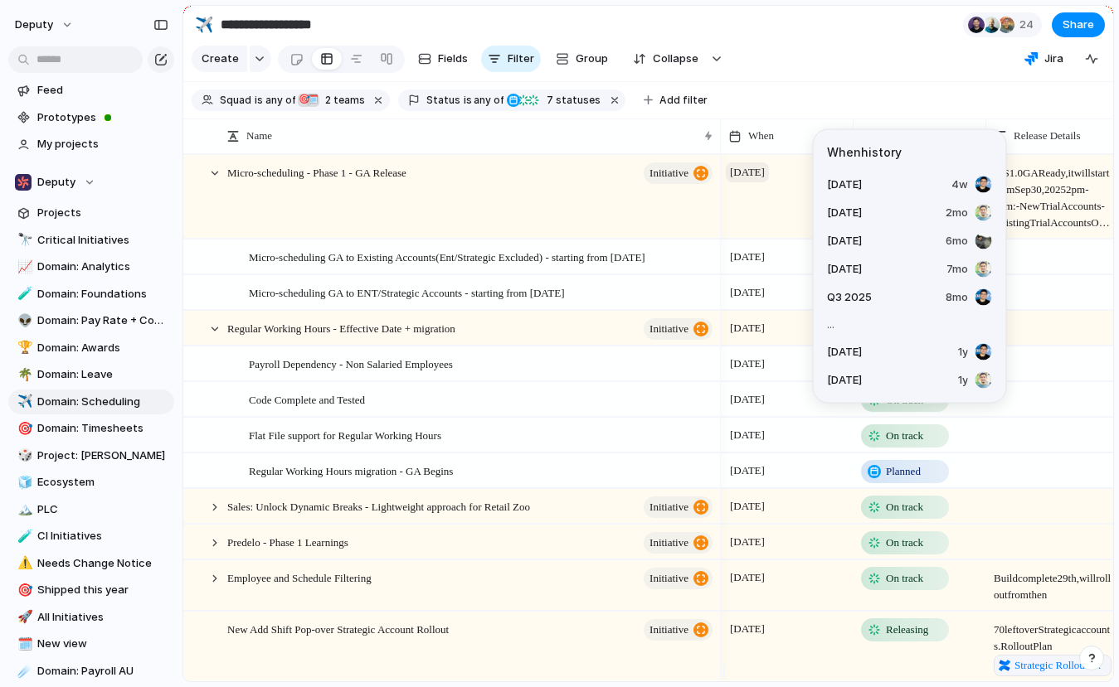
click at [769, 182] on span "[DATE]" at bounding box center [747, 173] width 43 height 20
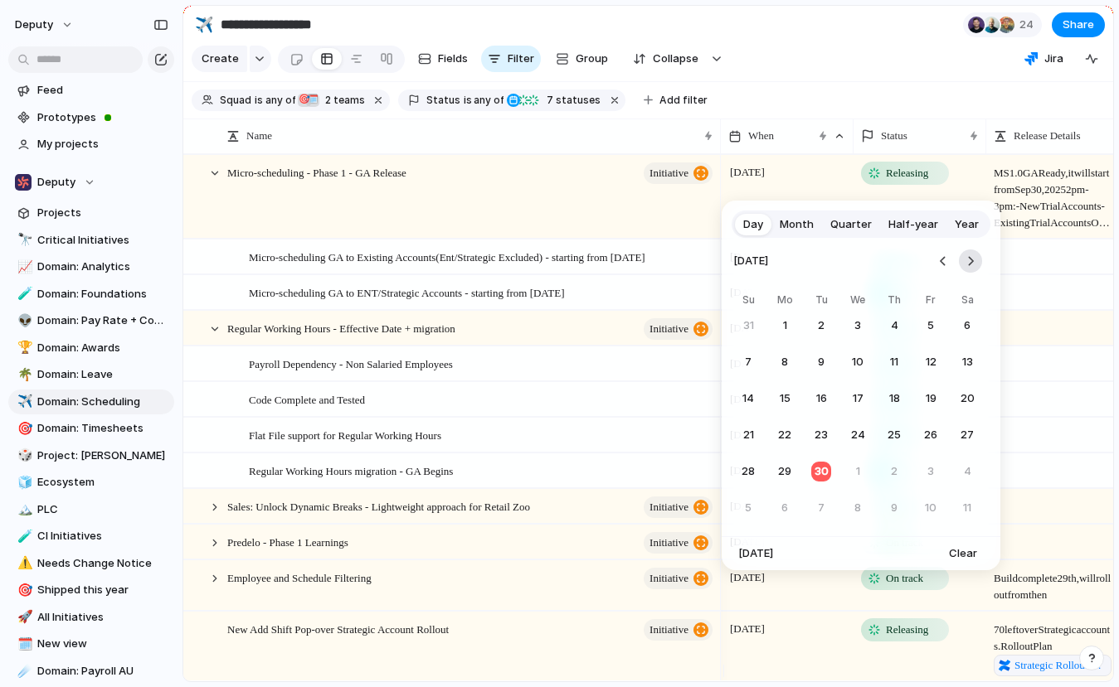
click at [977, 260] on button "Go to the Next Month" at bounding box center [970, 261] width 23 height 23
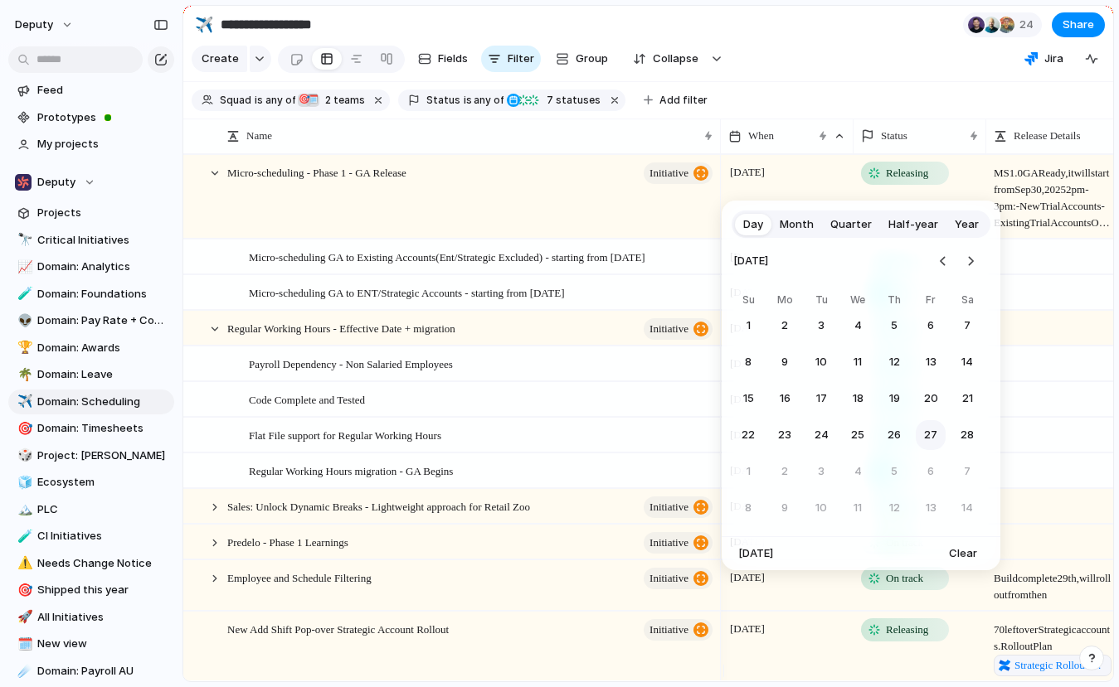
click at [925, 432] on button "27" at bounding box center [930, 435] width 30 height 30
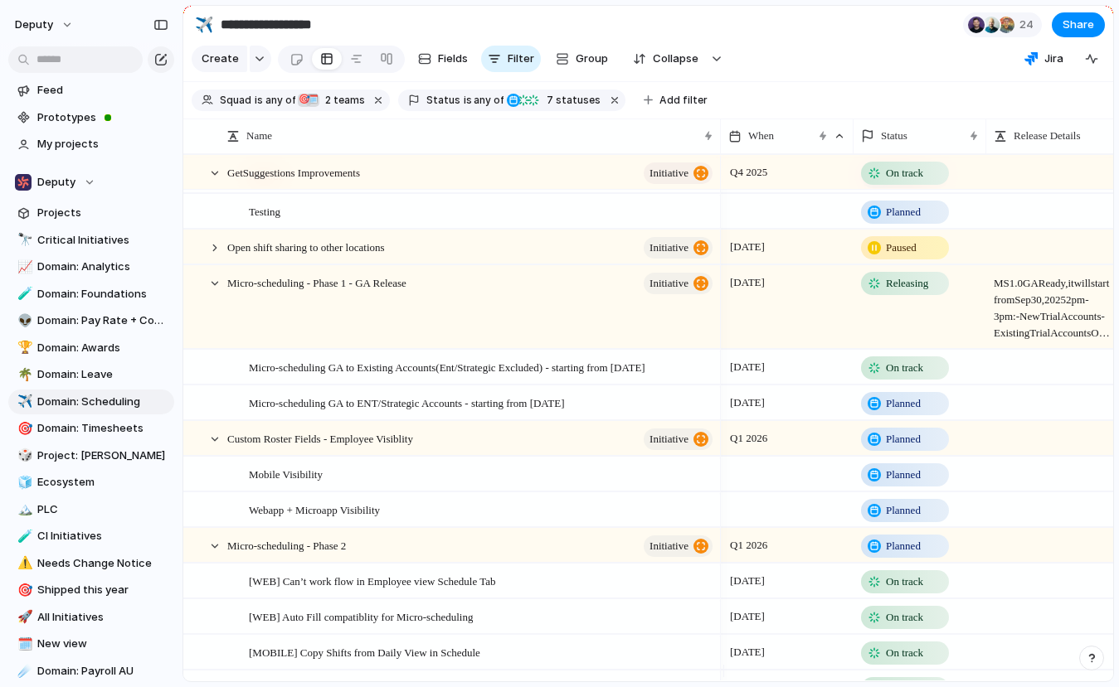
scroll to position [453, 0]
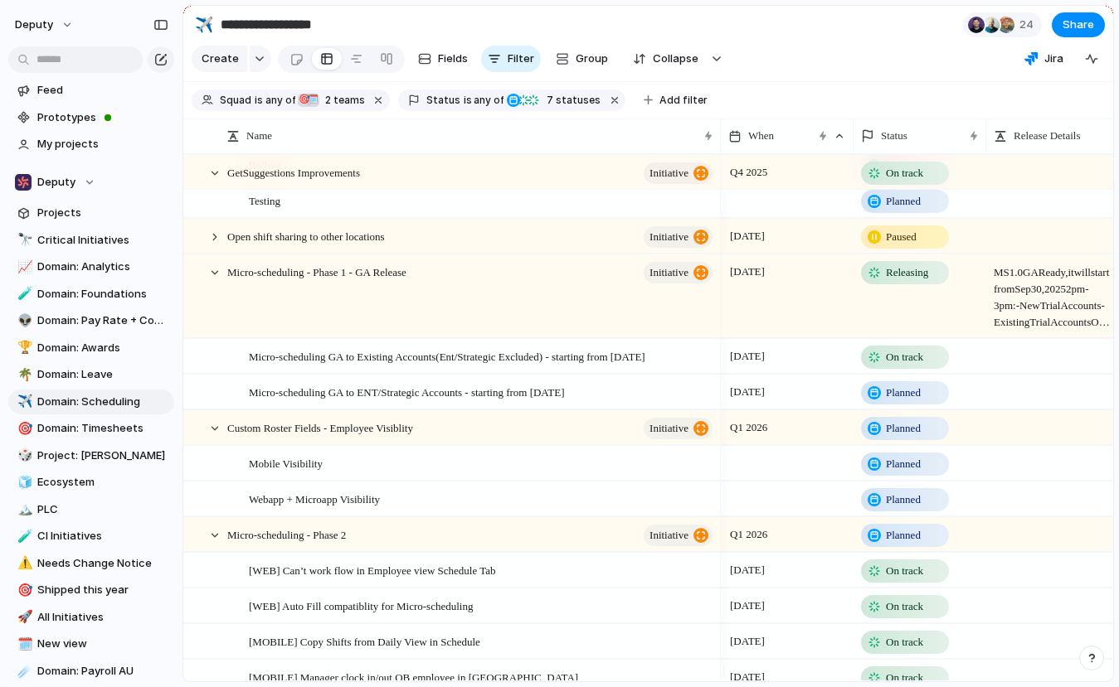
click at [1030, 296] on span "MS 1.0 GA Ready, it will start from [DATE] 2pm-3pm: - New Trial Accounts - Exis…" at bounding box center [1052, 292] width 131 height 75
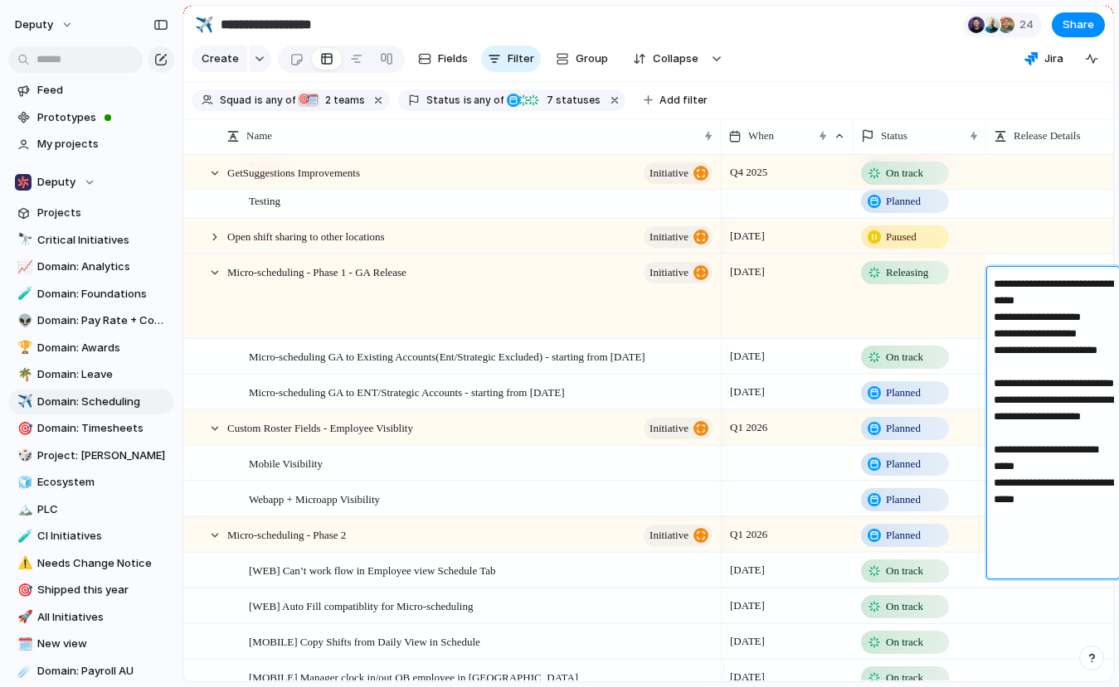
drag, startPoint x: 1044, startPoint y: 298, endPoint x: 1046, endPoint y: 285, distance: 12.7
click at [1046, 285] on textarea "**********" at bounding box center [1053, 425] width 120 height 299
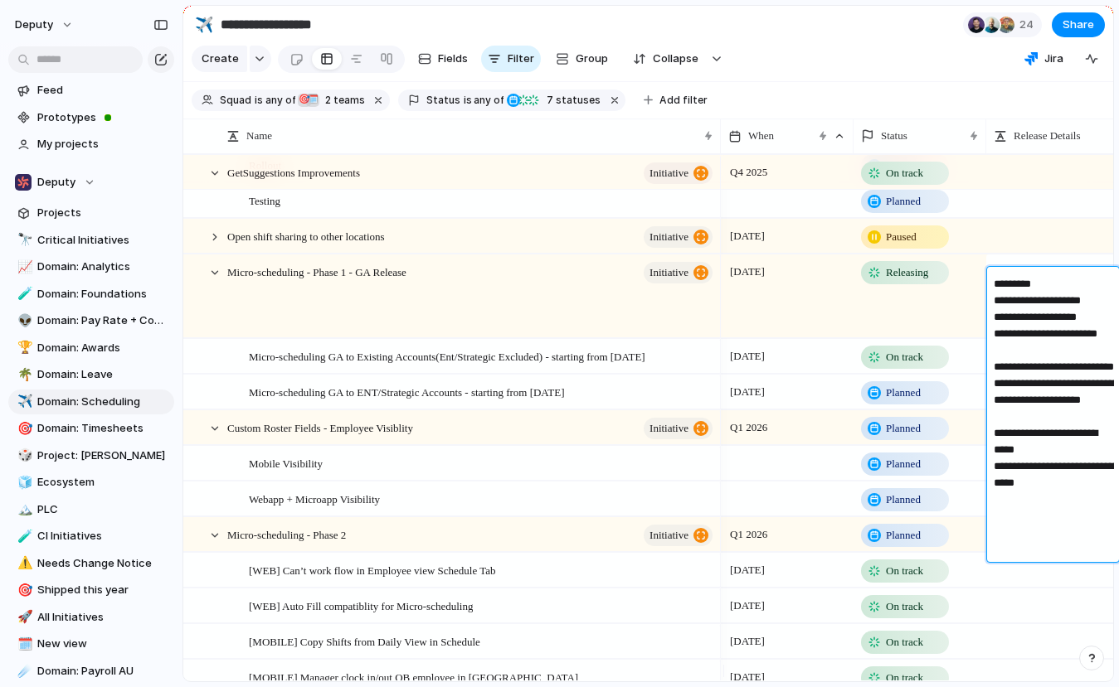
drag, startPoint x: 1022, startPoint y: 319, endPoint x: 1067, endPoint y: 298, distance: 50.4
click at [1067, 298] on textarea "**********" at bounding box center [1053, 417] width 120 height 282
type textarea "**********"
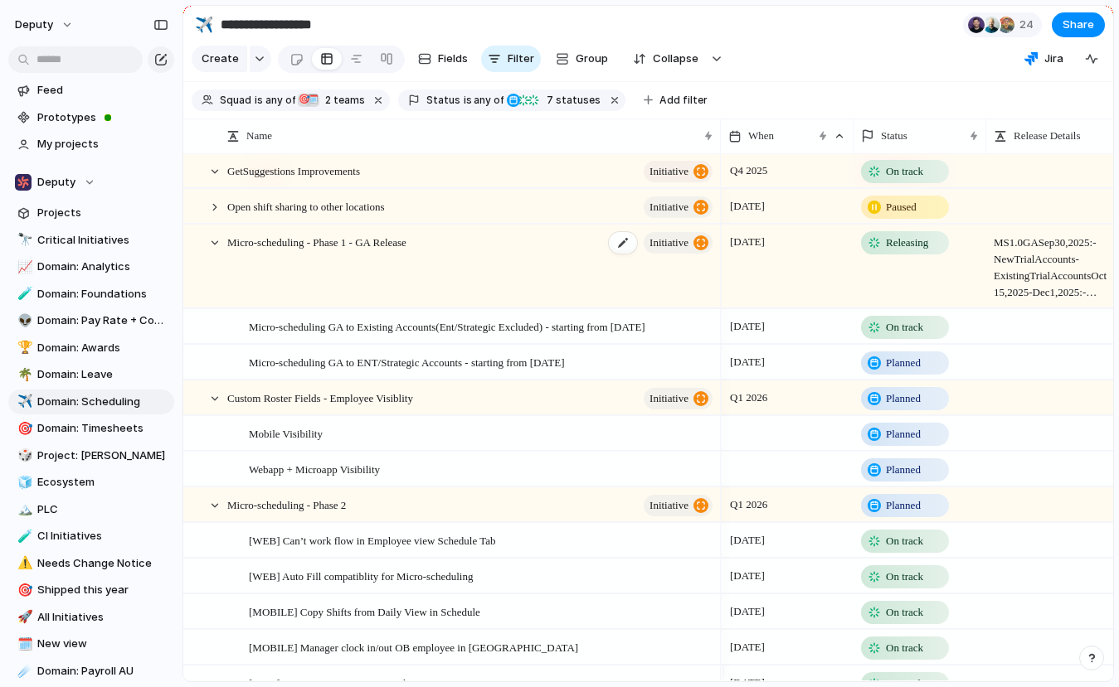
scroll to position [0, 0]
